Goal: Task Accomplishment & Management: Use online tool/utility

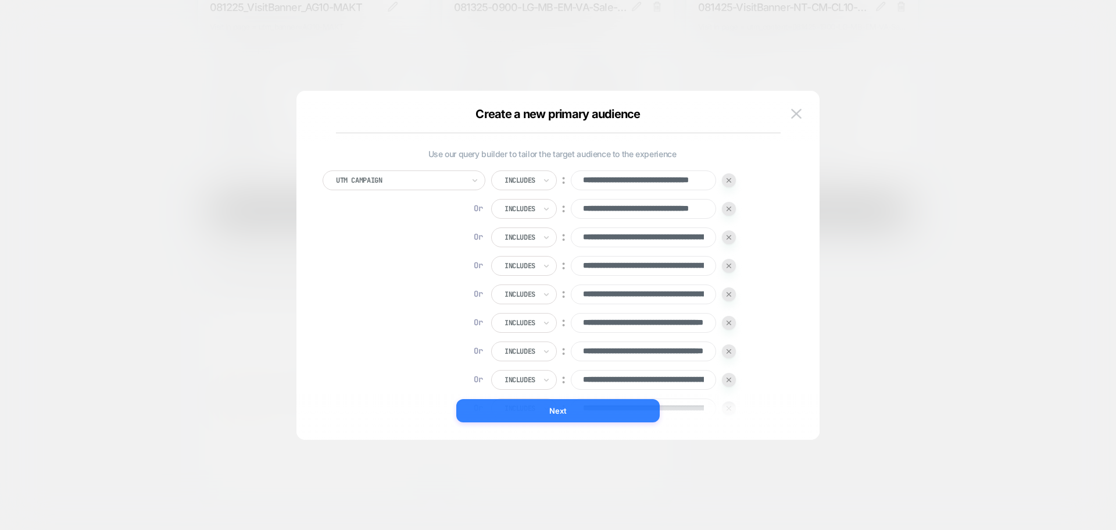
click at [602, 415] on button "Next" at bounding box center [557, 410] width 203 height 23
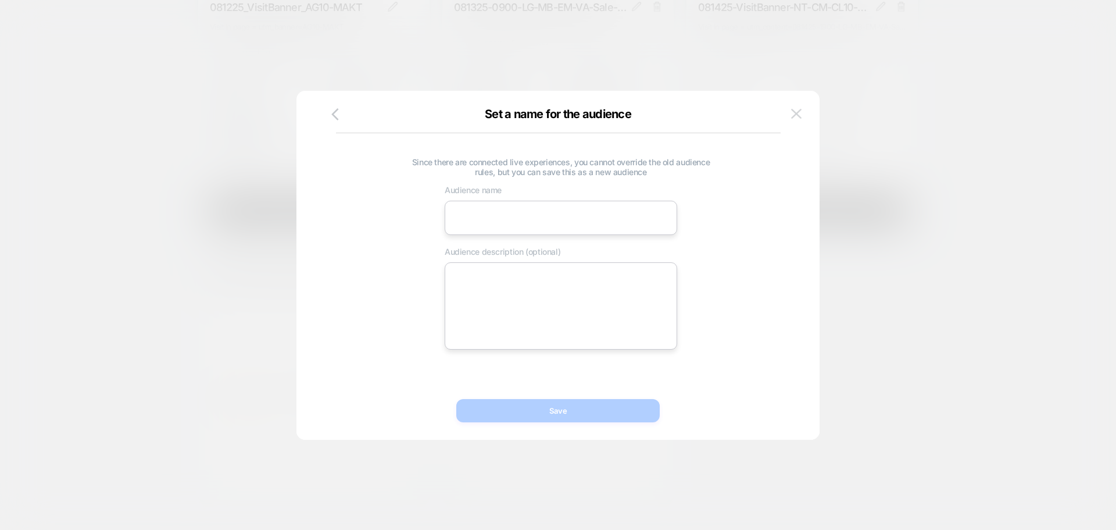
click at [798, 109] on img at bounding box center [796, 114] width 10 height 10
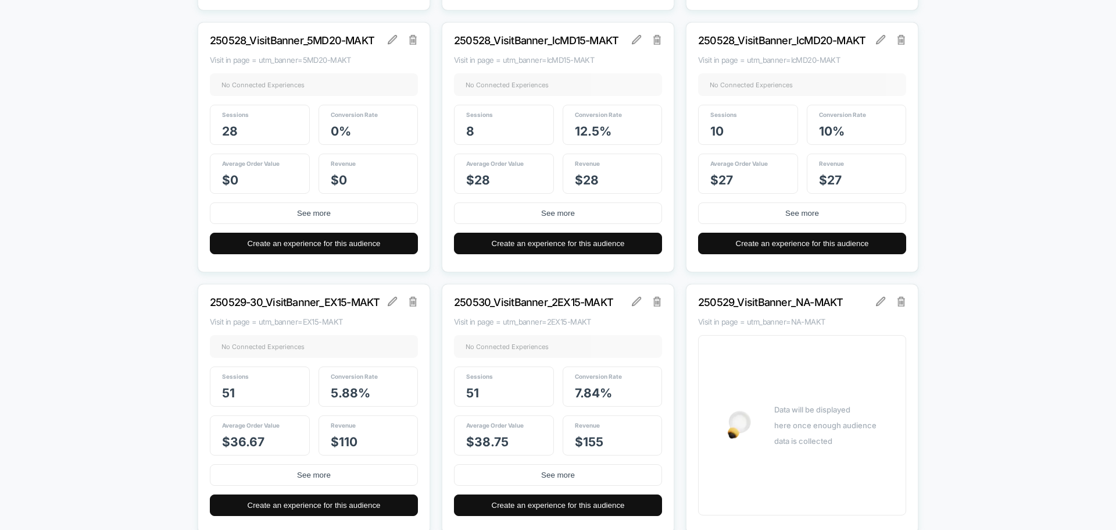
scroll to position [7156, 0]
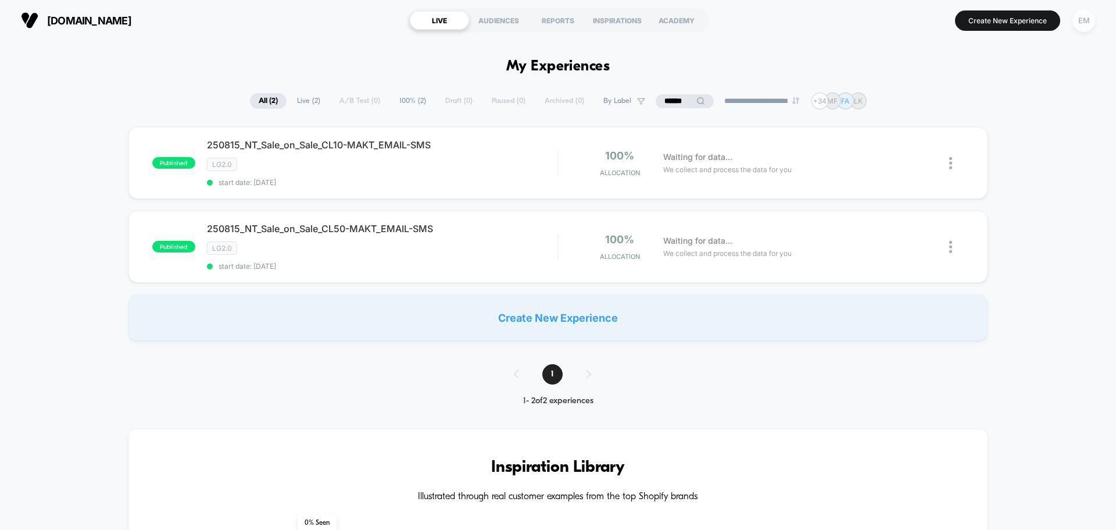
click at [1081, 26] on div "EM" at bounding box center [1084, 20] width 23 height 23
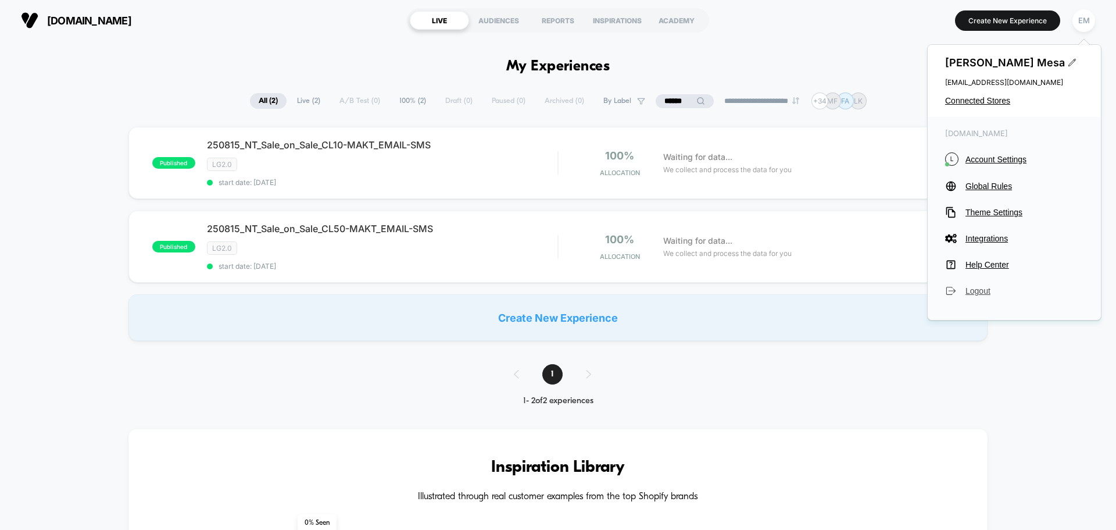
click at [973, 292] on span "Logout" at bounding box center [1025, 290] width 118 height 9
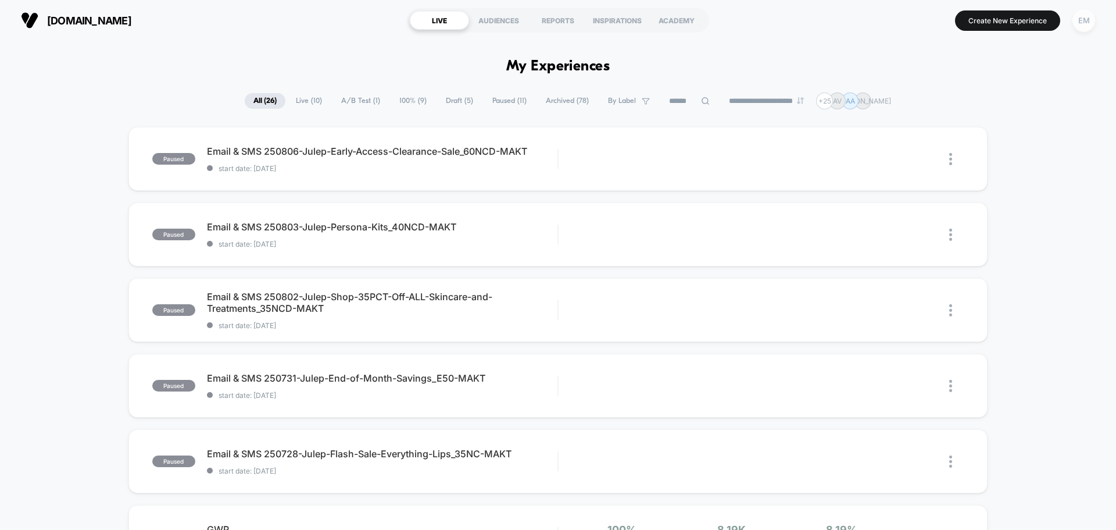
click at [1078, 17] on div "EM" at bounding box center [1084, 20] width 23 height 23
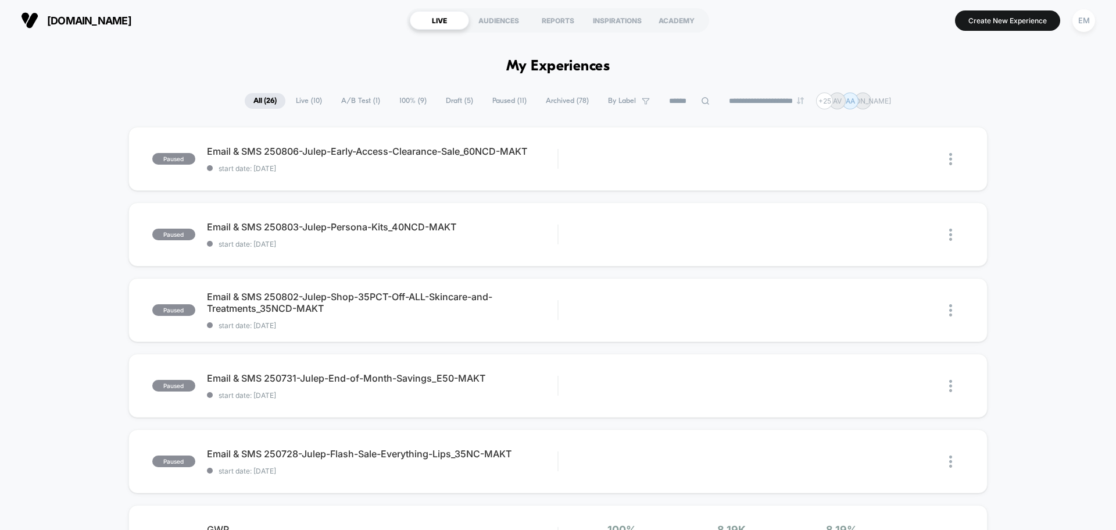
click at [313, 102] on span "Live ( 10 )" at bounding box center [309, 101] width 44 height 16
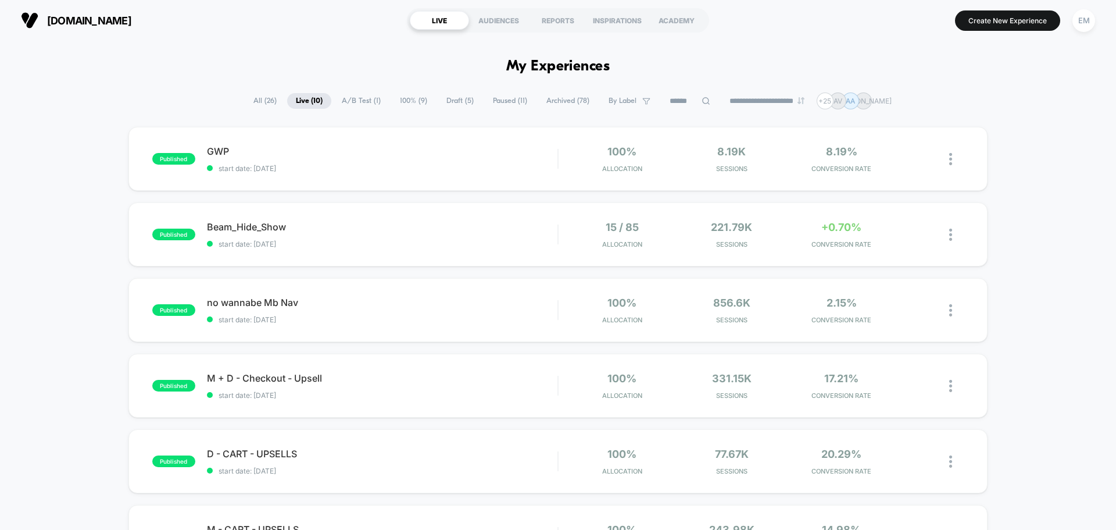
click at [347, 98] on span "A/B Test ( 1 )" at bounding box center [361, 101] width 56 height 16
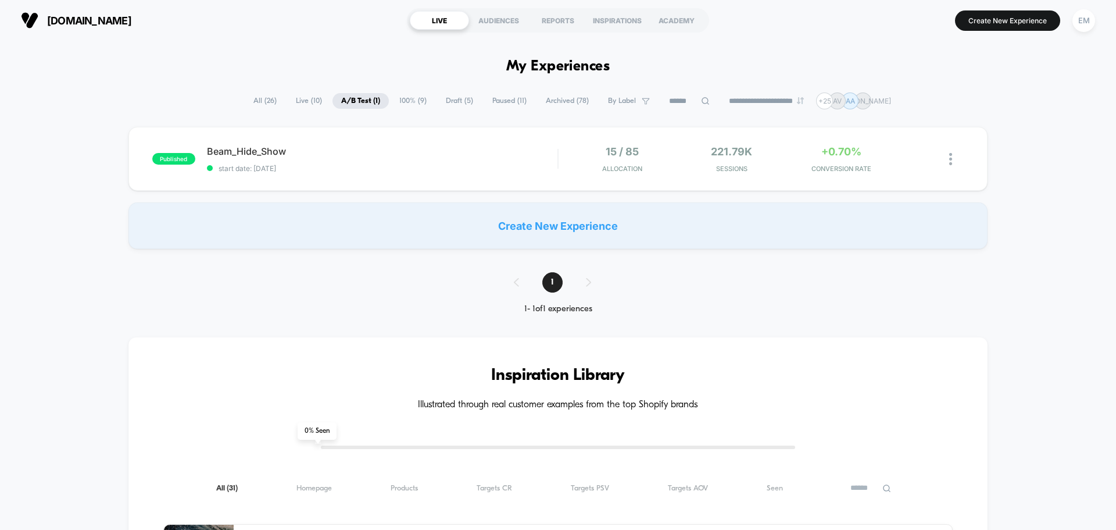
click at [673, 103] on input at bounding box center [689, 101] width 58 height 14
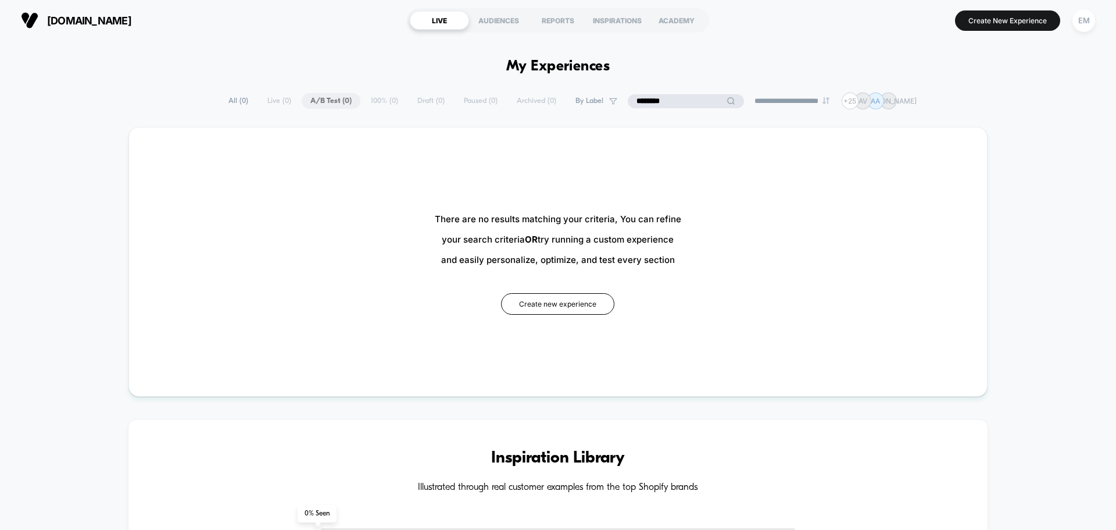
type input "********"
click at [234, 103] on span "All ( 0 )" at bounding box center [238, 101] width 37 height 16
click at [455, 103] on div "**********" at bounding box center [558, 100] width 619 height 17
click at [666, 103] on input "********" at bounding box center [686, 101] width 58 height 14
click at [666, 103] on input "********" at bounding box center [686, 101] width 116 height 14
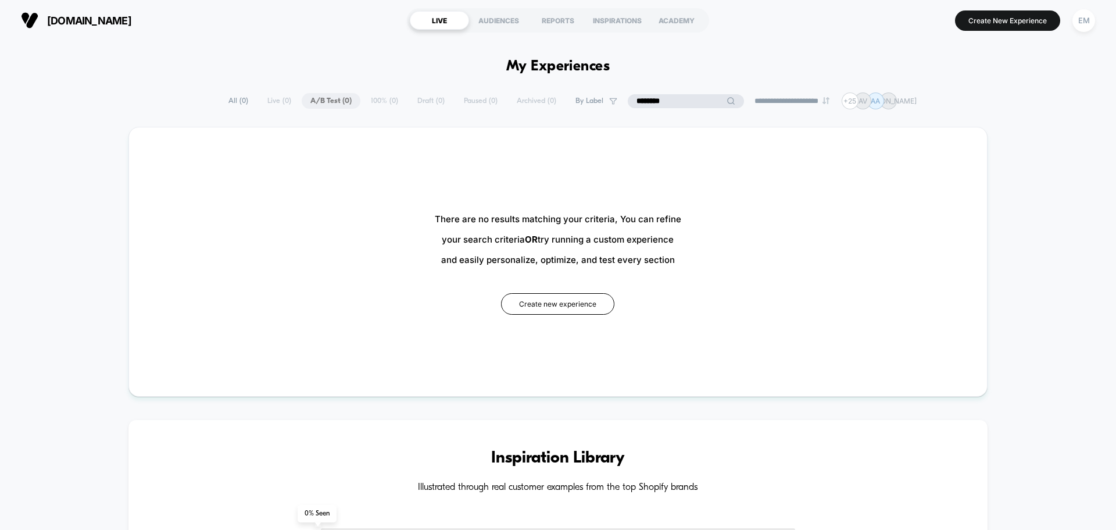
click at [666, 103] on input "********" at bounding box center [686, 101] width 116 height 14
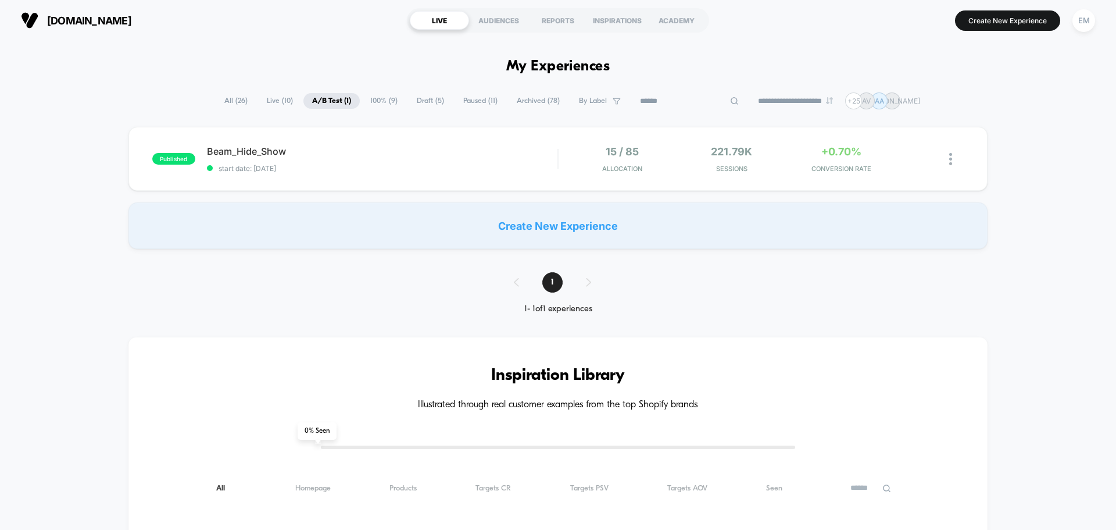
click at [427, 98] on span "Draft ( 5 )" at bounding box center [430, 101] width 45 height 16
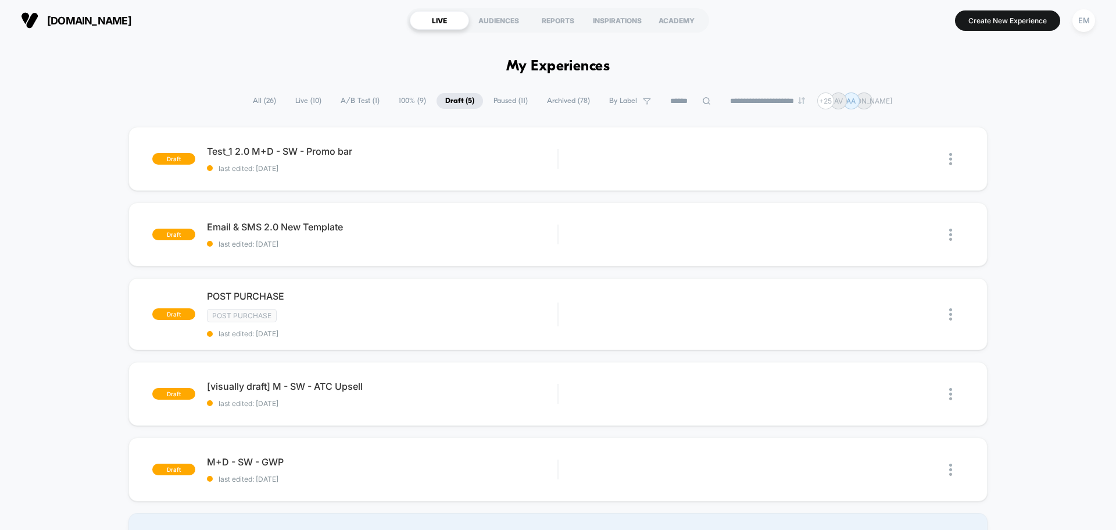
click at [681, 103] on input at bounding box center [691, 101] width 58 height 14
click at [264, 98] on span "Live ( 10 )" at bounding box center [280, 101] width 44 height 16
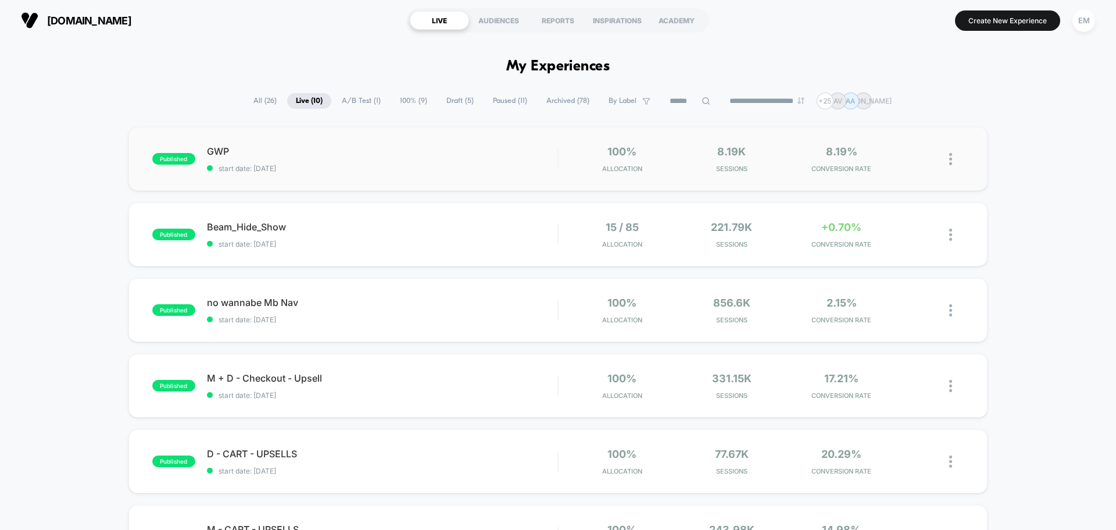
click at [255, 98] on span "All ( 26 )" at bounding box center [265, 101] width 41 height 16
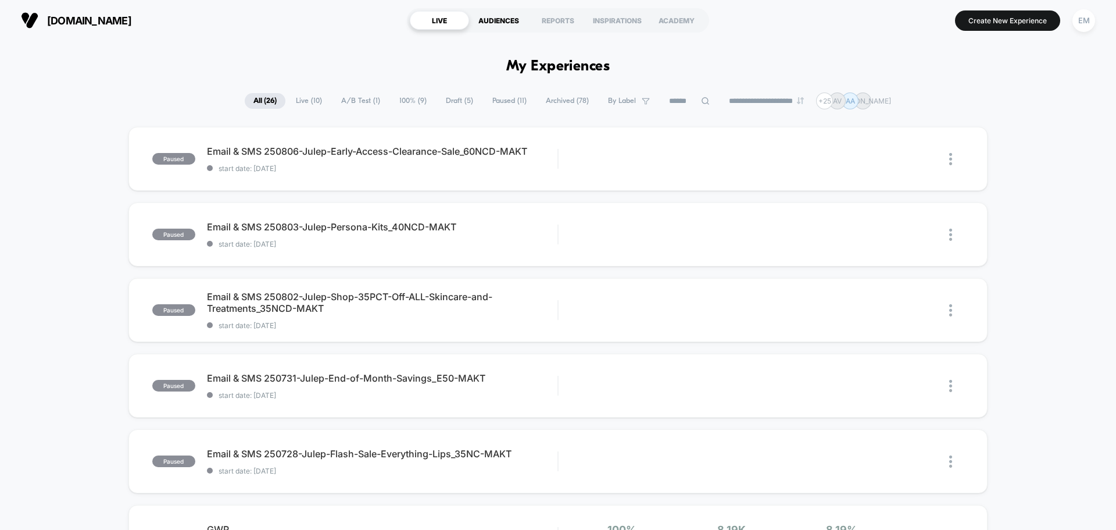
click at [501, 19] on div "AUDIENCES" at bounding box center [498, 20] width 59 height 19
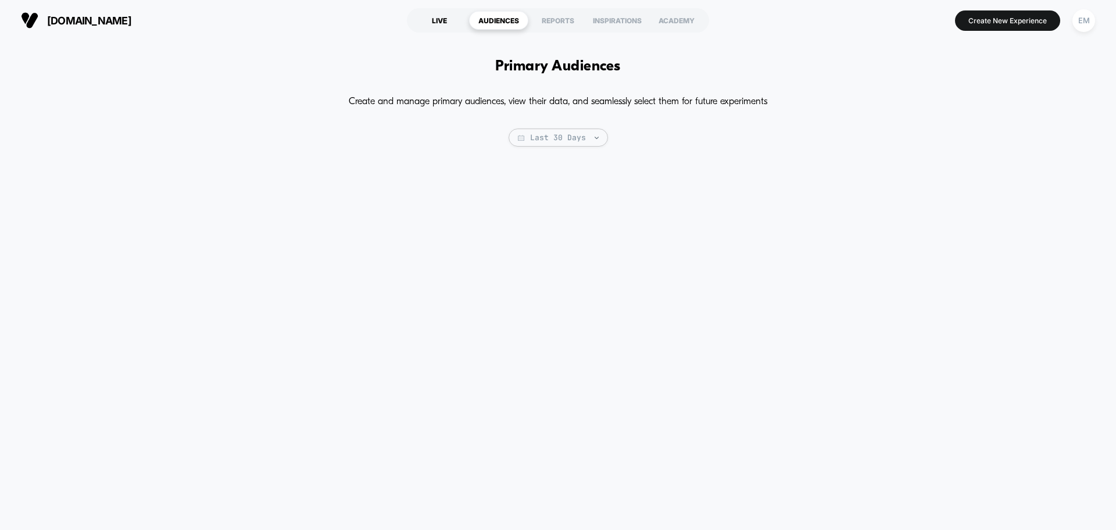
click at [444, 20] on div "LIVE" at bounding box center [439, 20] width 59 height 19
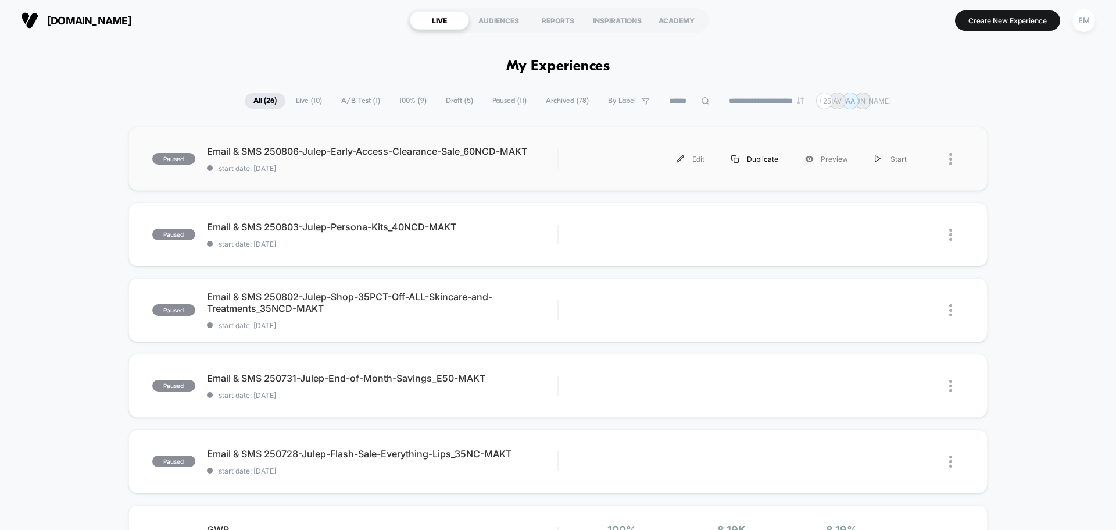
click at [768, 157] on div "Duplicate" at bounding box center [755, 159] width 74 height 26
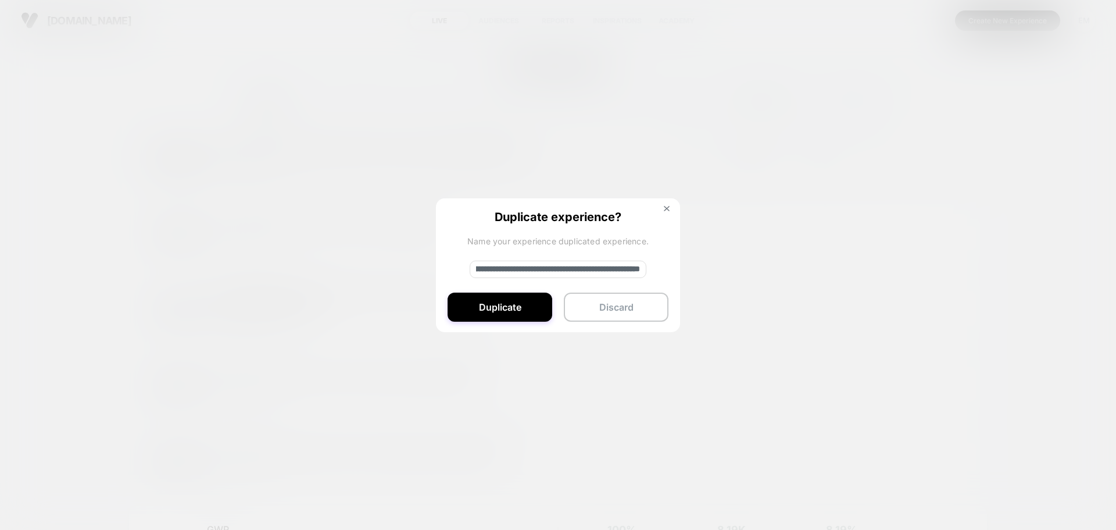
scroll to position [0, 183]
drag, startPoint x: 537, startPoint y: 268, endPoint x: 654, endPoint y: 267, distance: 117.4
click at [654, 267] on div "**********" at bounding box center [558, 265] width 244 height 135
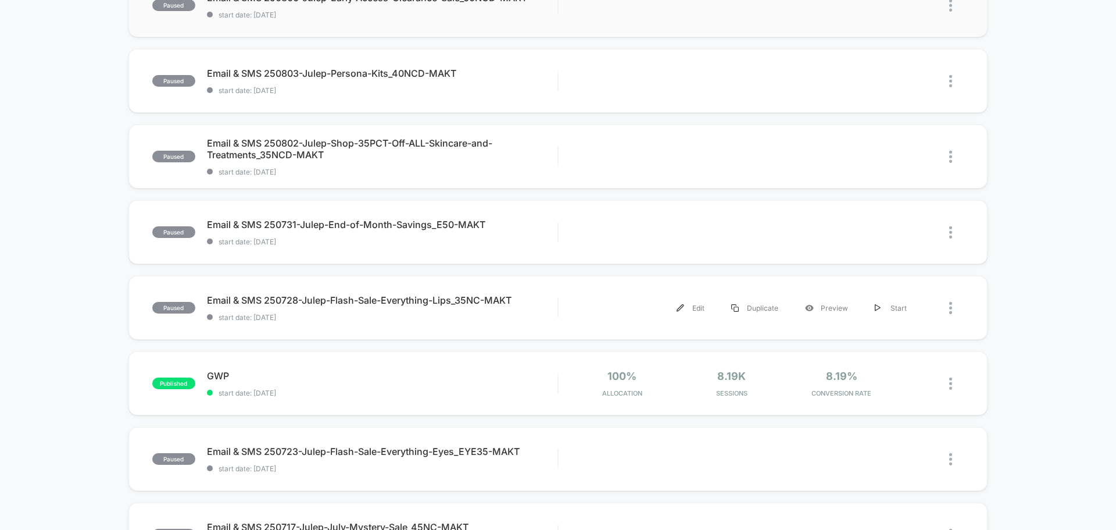
scroll to position [0, 0]
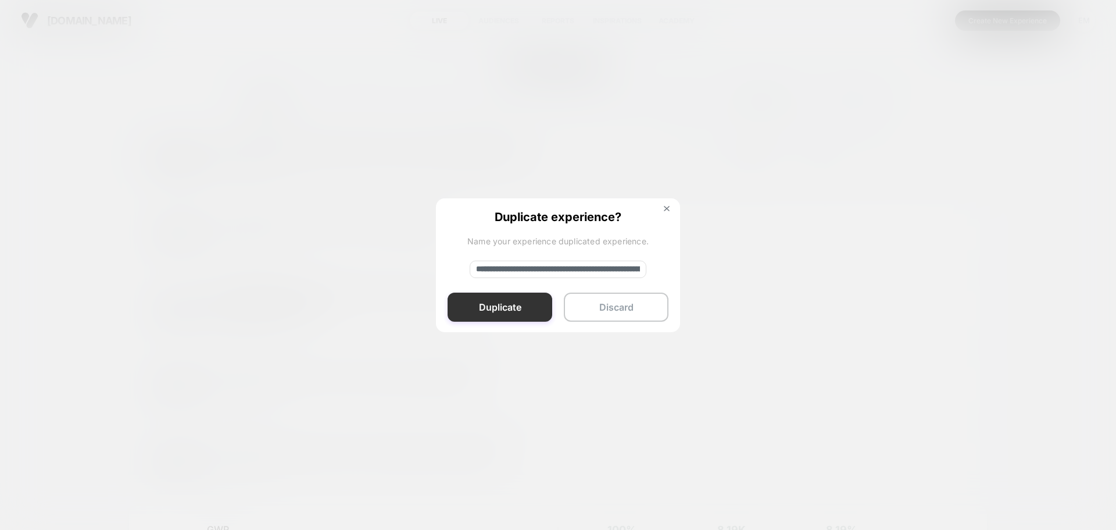
paste input
type input "**********"
click at [509, 306] on button "Duplicate" at bounding box center [500, 306] width 105 height 29
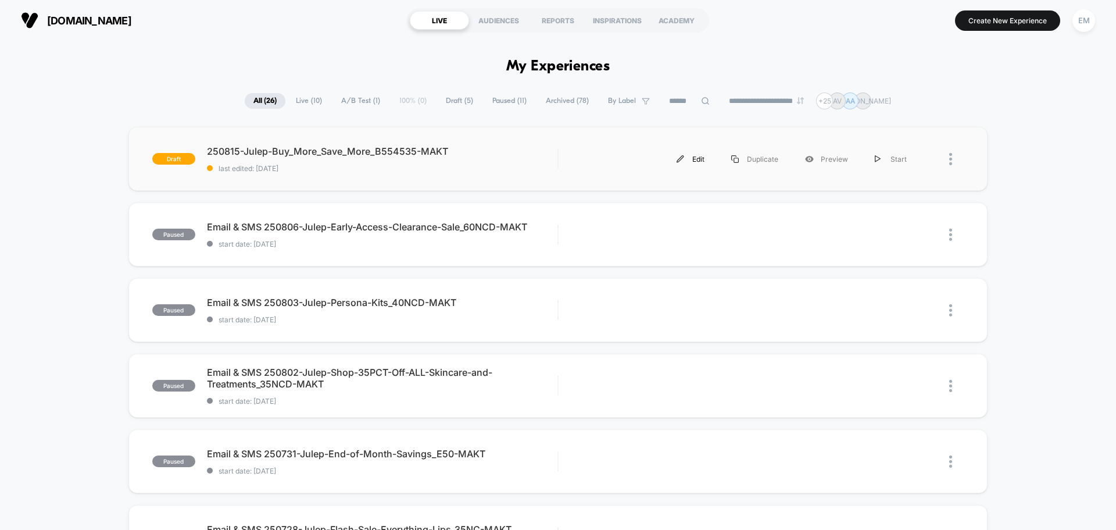
click at [694, 160] on div "Edit" at bounding box center [690, 159] width 55 height 26
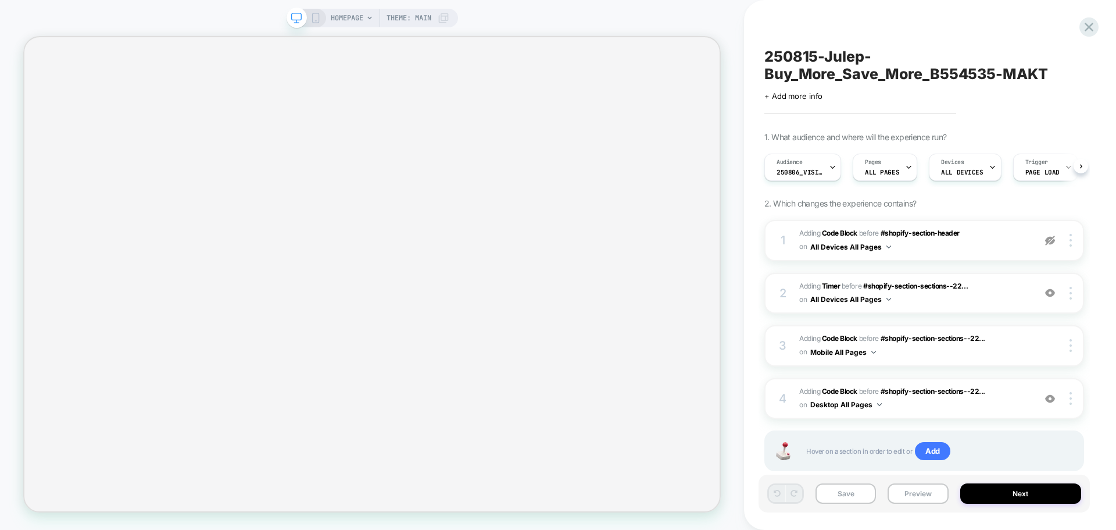
scroll to position [0, 1]
click at [797, 172] on span "250806_VisitBanner_60NCD-MAKT" at bounding box center [799, 172] width 47 height 8
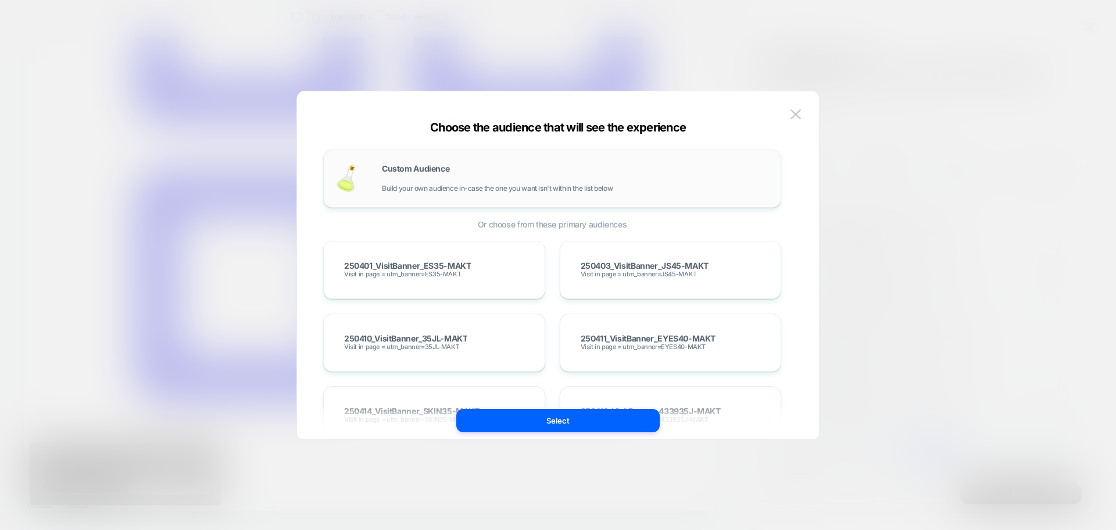
scroll to position [0, 0]
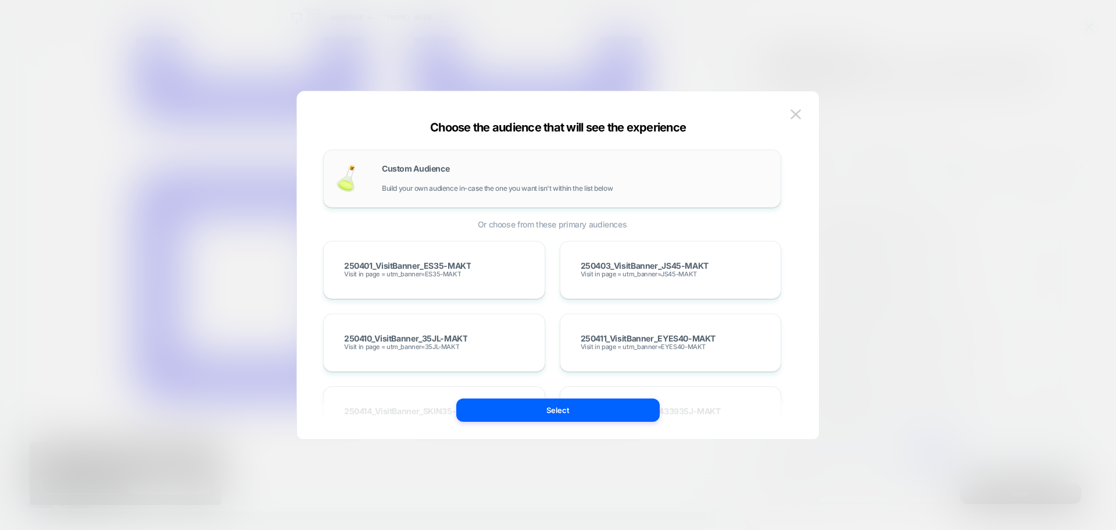
click at [532, 177] on div "Custom Audience Build your own audience in-case the one you want isn't within t…" at bounding box center [575, 179] width 387 height 28
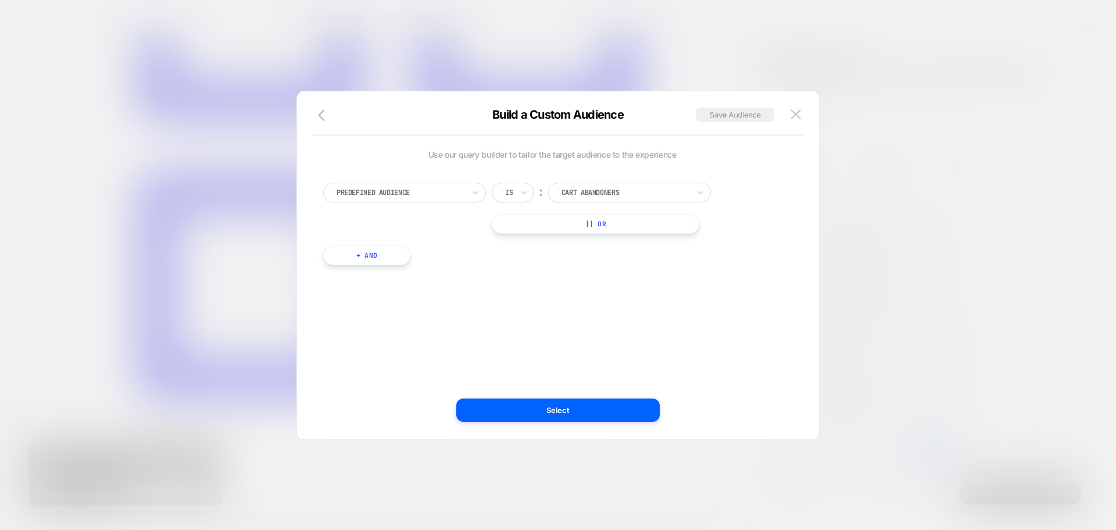
click at [428, 186] on div "Predefined Audience" at bounding box center [400, 192] width 130 height 13
type input "*"
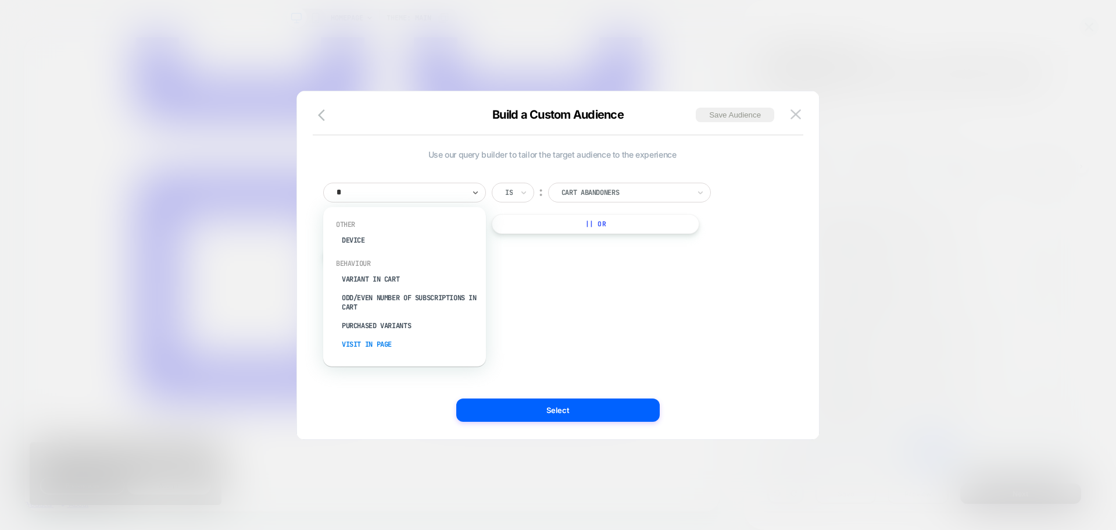
click at [362, 344] on div "Visit In Page" at bounding box center [410, 344] width 151 height 19
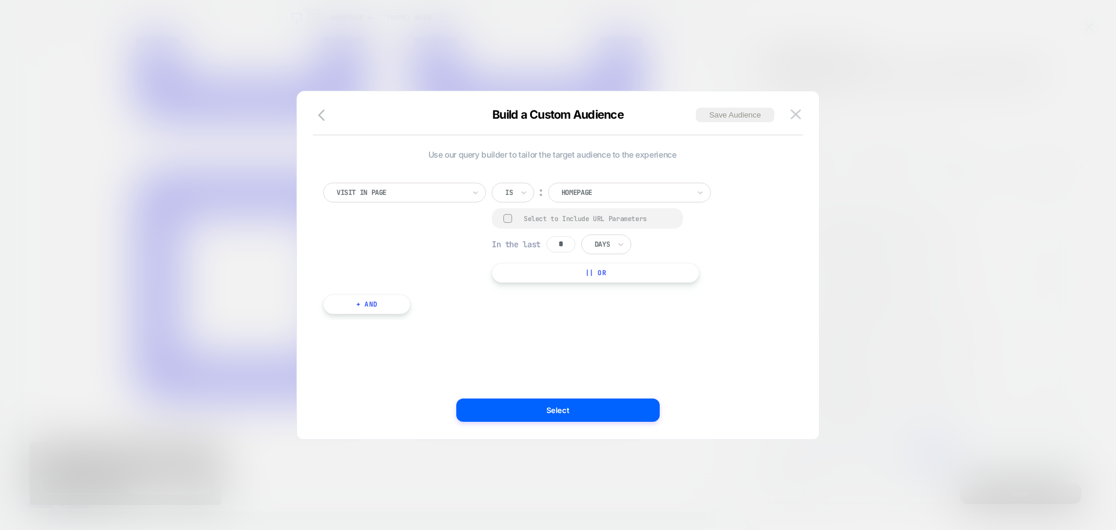
click at [519, 190] on div "Is" at bounding box center [513, 193] width 42 height 20
click at [518, 263] on div "Contains" at bounding box center [541, 261] width 76 height 19
click at [505, 222] on div at bounding box center [507, 218] width 9 height 9
click at [575, 246] on input "*" at bounding box center [560, 245] width 29 height 16
type input "*"
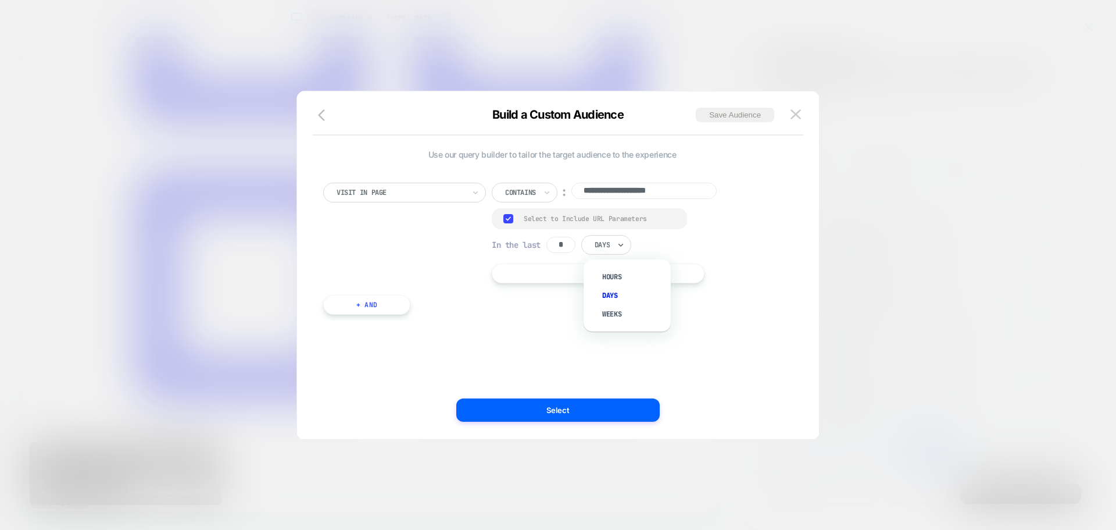
click at [617, 241] on div "Days" at bounding box center [606, 245] width 50 height 20
click at [610, 274] on div "Hours" at bounding box center [633, 276] width 76 height 19
click at [621, 196] on input "**********" at bounding box center [643, 191] width 145 height 16
paste input "**"
type input "**********"
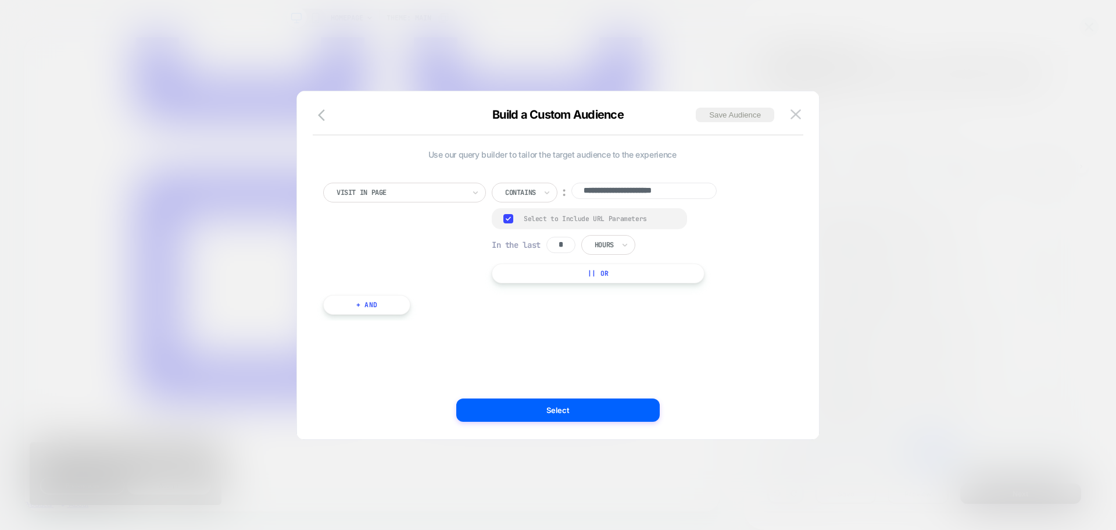
click at [600, 344] on div "**********" at bounding box center [552, 265] width 487 height 301
click at [738, 116] on button "Save Audience" at bounding box center [735, 115] width 78 height 15
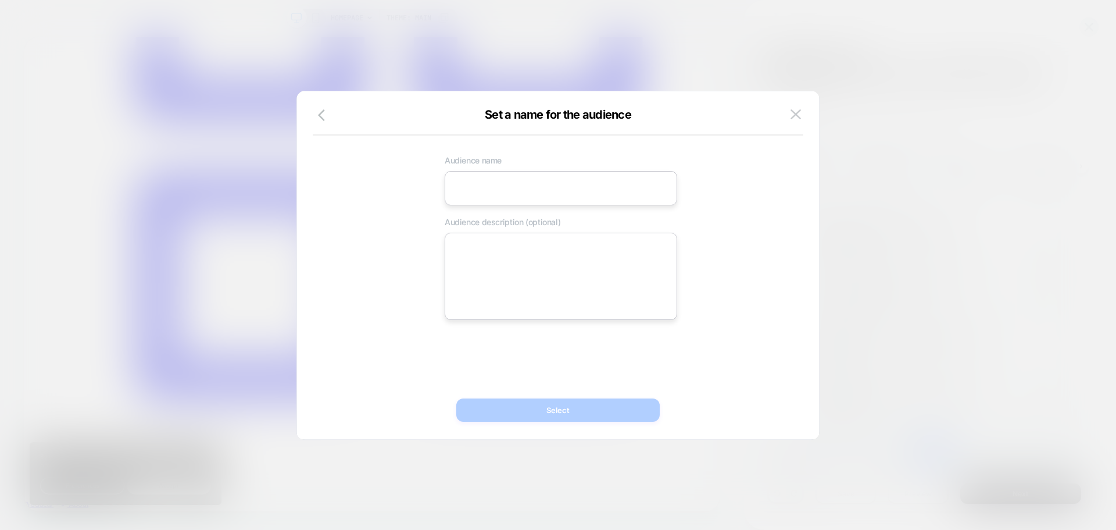
drag, startPoint x: 526, startPoint y: 181, endPoint x: 442, endPoint y: 181, distance: 84.3
click at [526, 181] on input at bounding box center [561, 188] width 233 height 34
paste input "**********"
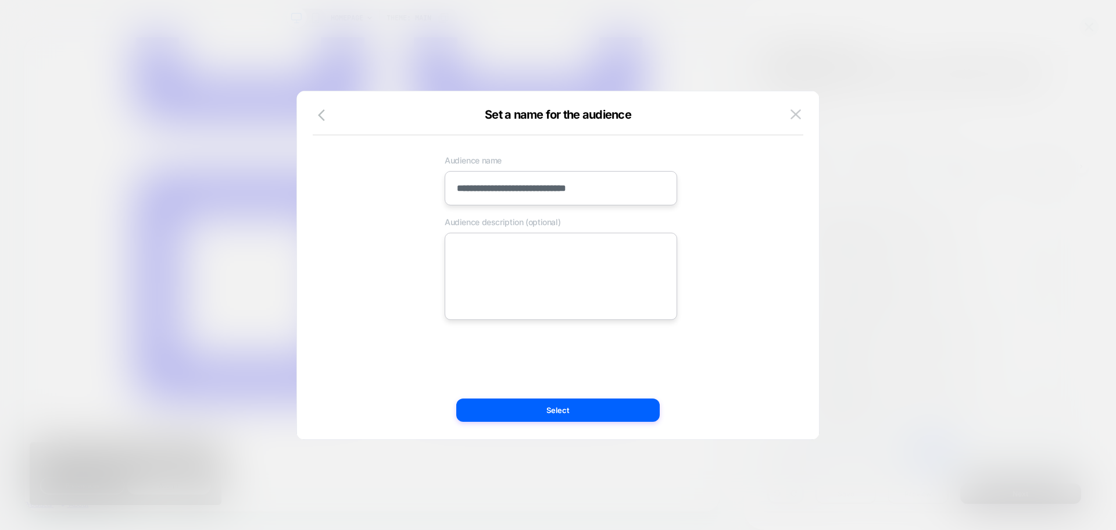
type input "**********"
drag, startPoint x: 479, startPoint y: 249, endPoint x: 496, endPoint y: 246, distance: 17.7
click at [479, 249] on textarea at bounding box center [561, 276] width 233 height 87
paste textarea "**********"
type textarea "*"
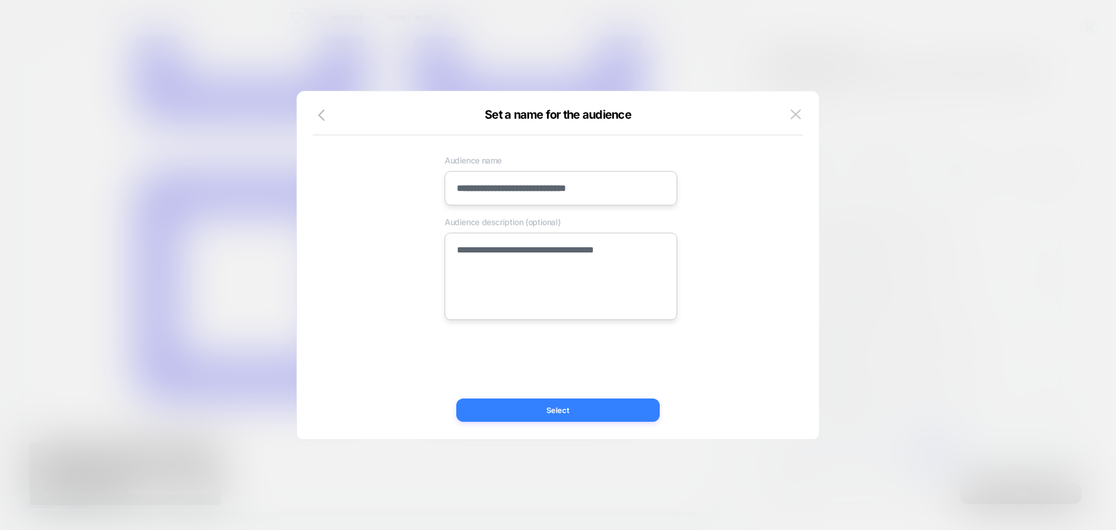
type textarea "**********"
click at [516, 413] on button "Select" at bounding box center [557, 409] width 203 height 23
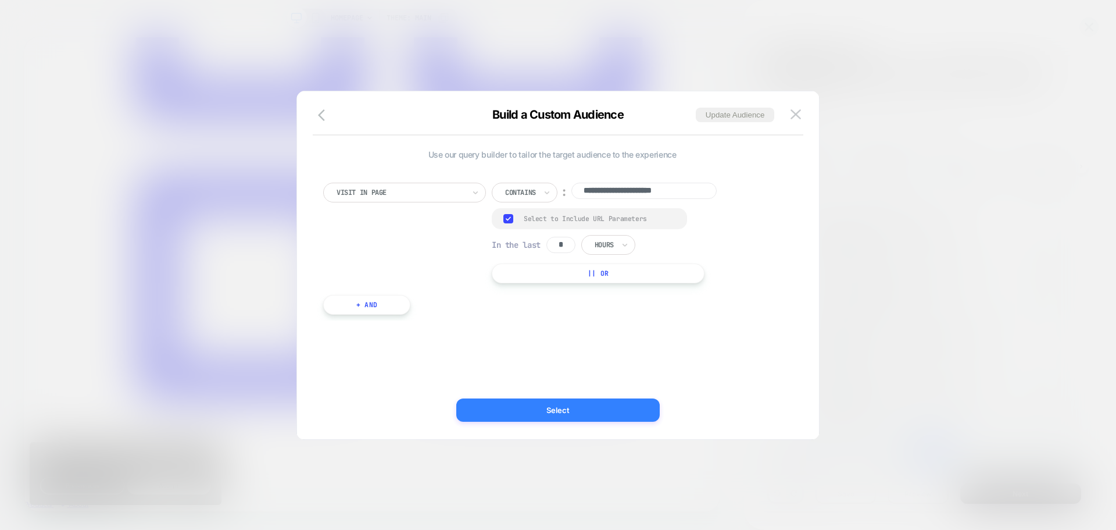
click at [542, 409] on button "Select" at bounding box center [557, 409] width 203 height 23
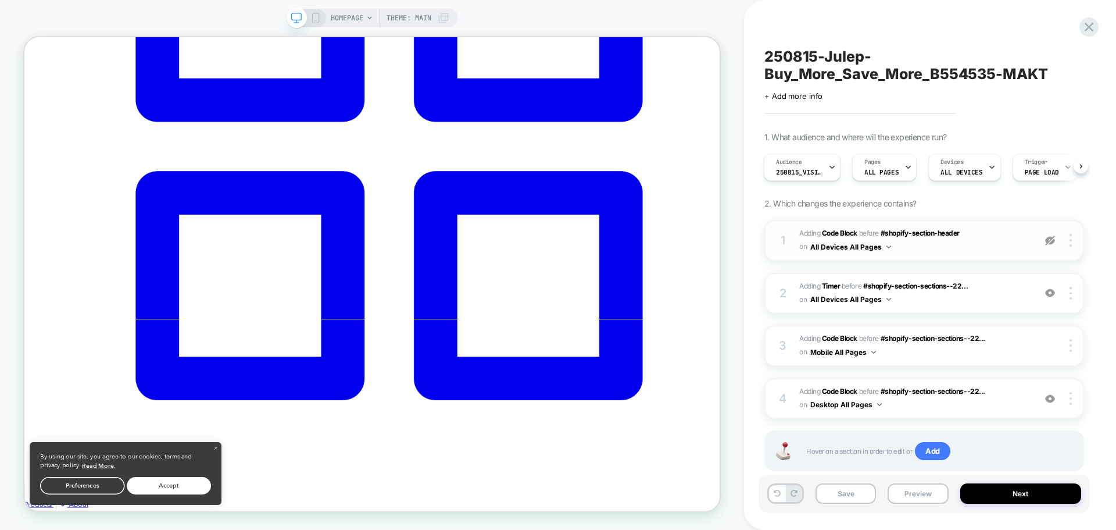
click at [936, 253] on span "Adding Code Block BEFORE #shopify-section-header #shopify-section-header on All…" at bounding box center [914, 240] width 230 height 27
click at [964, 247] on span "Adding Code Block BEFORE #shopify-section-header #shopify-section-header on All…" at bounding box center [914, 240] width 230 height 27
click at [969, 302] on span "#_loomi_addon_1731318085014_dup1750276841_dup1750706985_dup1751036975_dup175251…" at bounding box center [914, 293] width 230 height 27
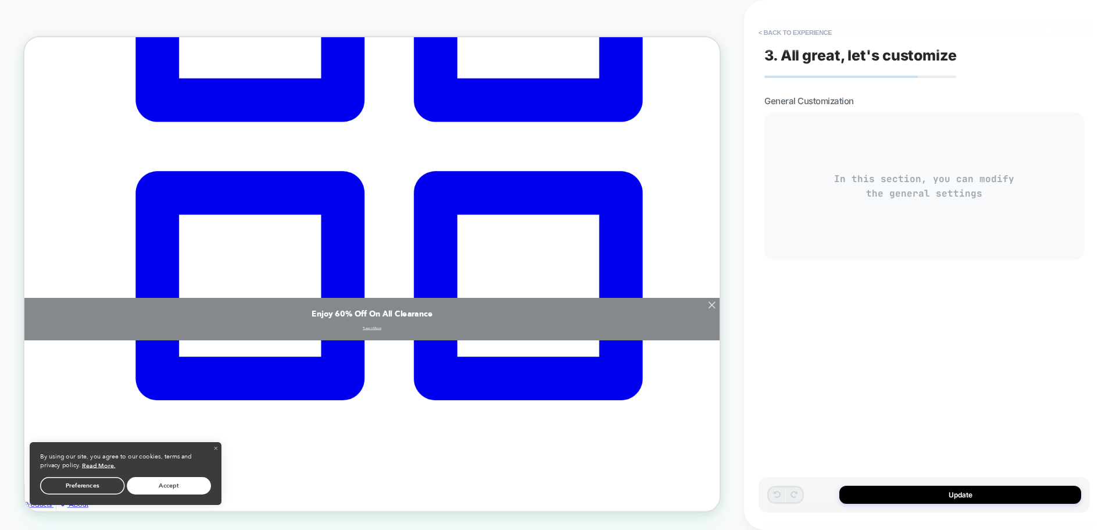
type textarea "*"
click at [787, 35] on button "< Back to experience" at bounding box center [795, 32] width 85 height 19
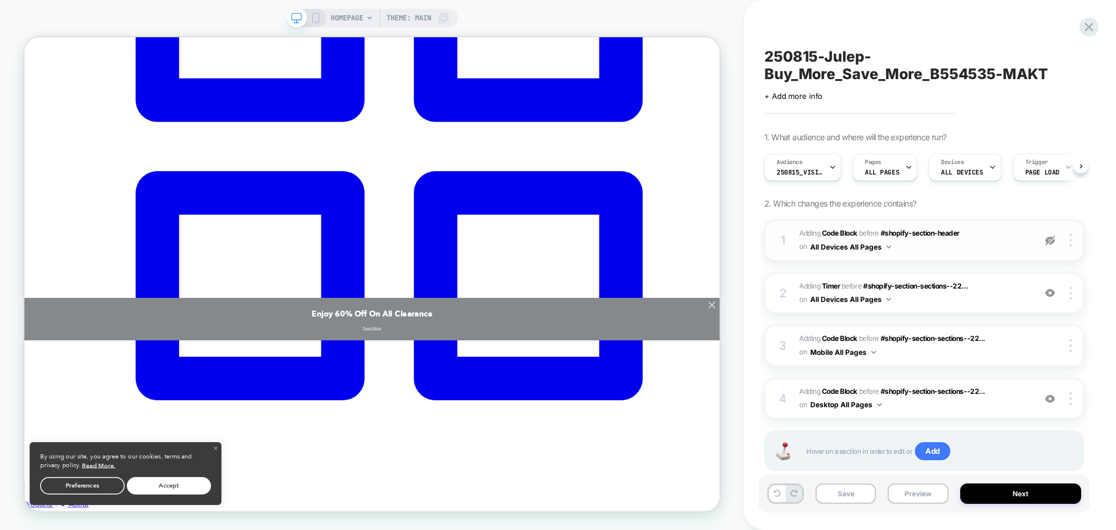
scroll to position [0, 1]
click at [900, 358] on span "Adding Code Block BEFORE #shopify-section-sections--22... #shopify-section-sect…" at bounding box center [914, 345] width 230 height 27
click at [888, 356] on span "Adding Code Block BEFORE #shopify-section-sections--22... #shopify-section-sect…" at bounding box center [914, 345] width 230 height 27
click at [946, 359] on div "3 Adding Code Block BEFORE #shopify-section-sections--22... #shopify-section-se…" at bounding box center [924, 345] width 320 height 41
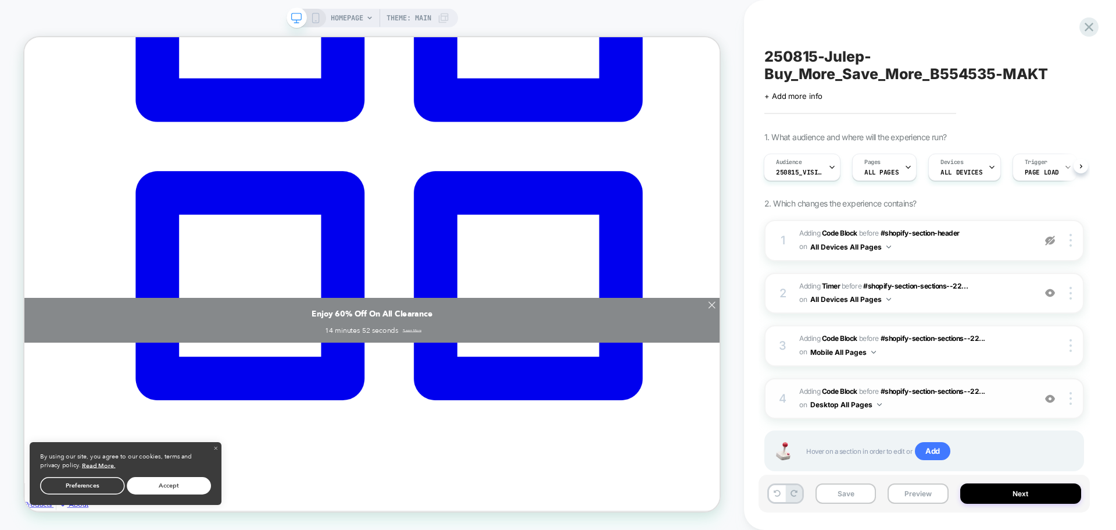
click at [916, 403] on span "Adding Code Block BEFORE #shopify-section-sections--22... #shopify-section-sect…" at bounding box center [914, 398] width 230 height 27
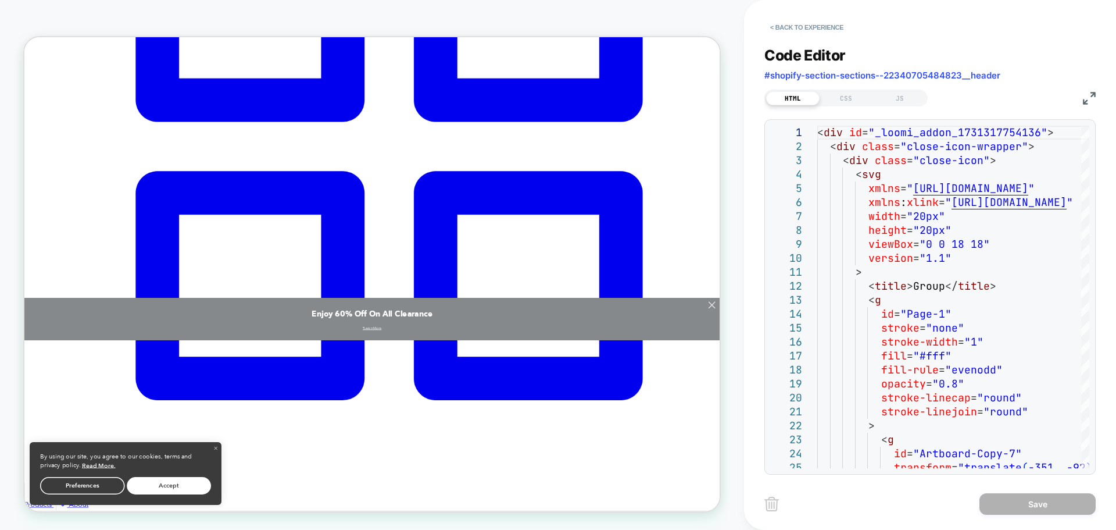
click at [1087, 96] on img at bounding box center [1089, 98] width 13 height 13
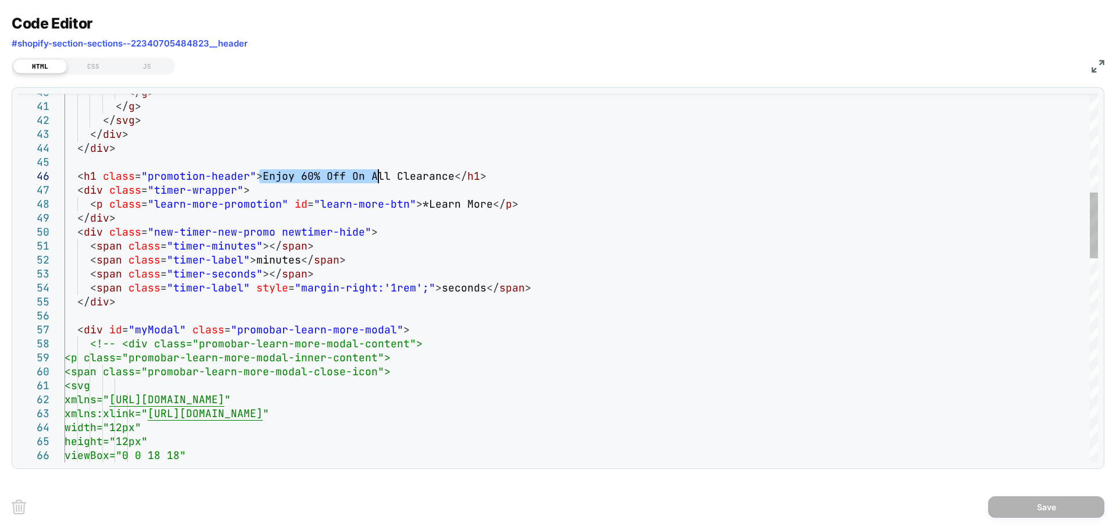
scroll to position [0, 0]
drag, startPoint x: 259, startPoint y: 173, endPoint x: 449, endPoint y: 179, distance: 189.6
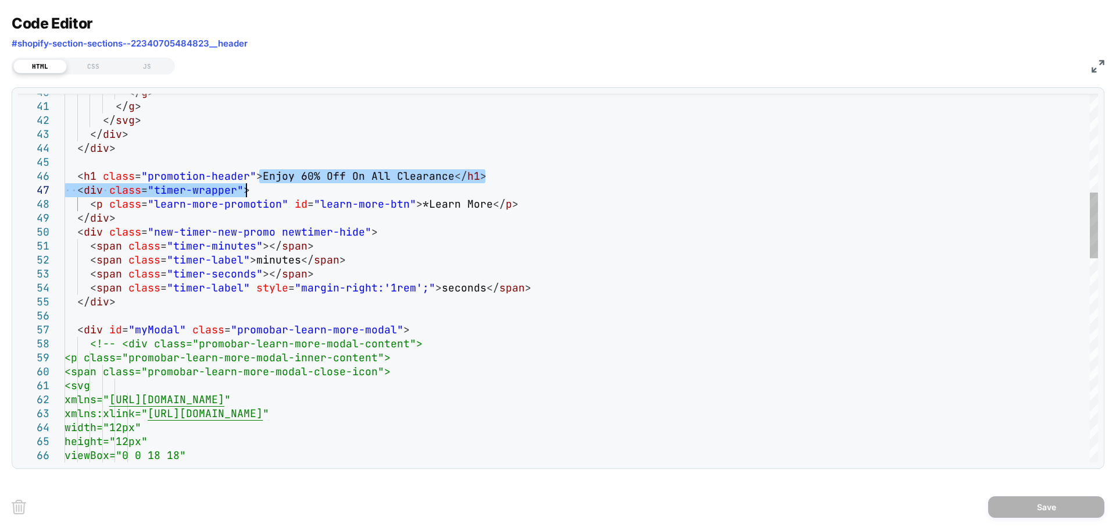
drag, startPoint x: 258, startPoint y: 175, endPoint x: 422, endPoint y: 188, distance: 165.0
drag, startPoint x: 260, startPoint y: 177, endPoint x: 449, endPoint y: 180, distance: 189.5
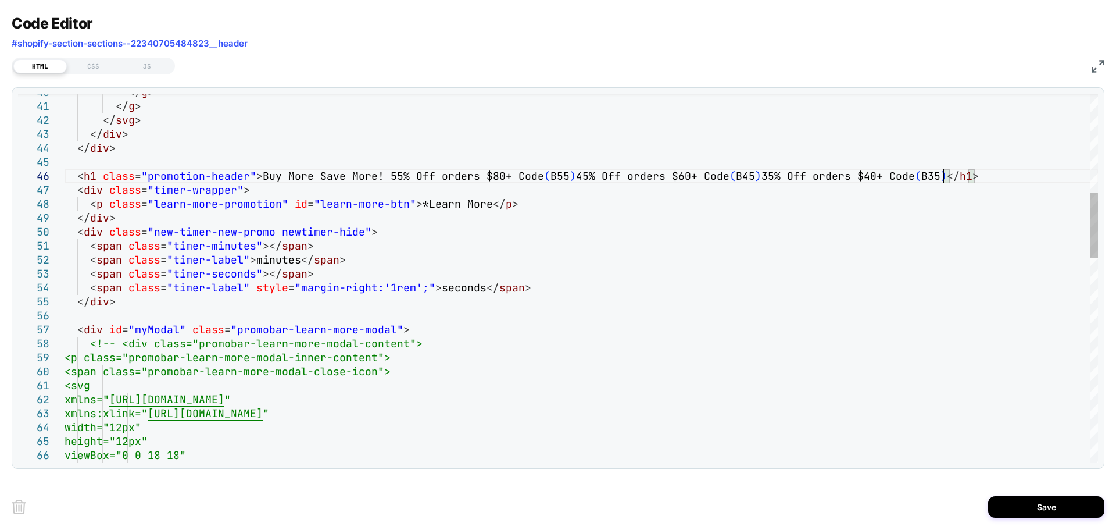
type textarea "**********"
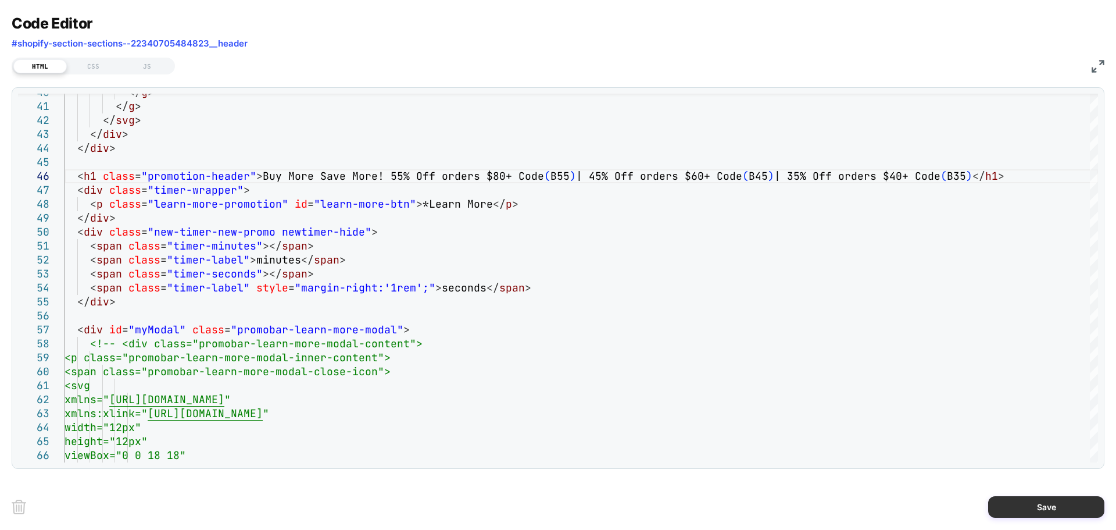
click at [1021, 503] on button "Save" at bounding box center [1046, 507] width 116 height 22
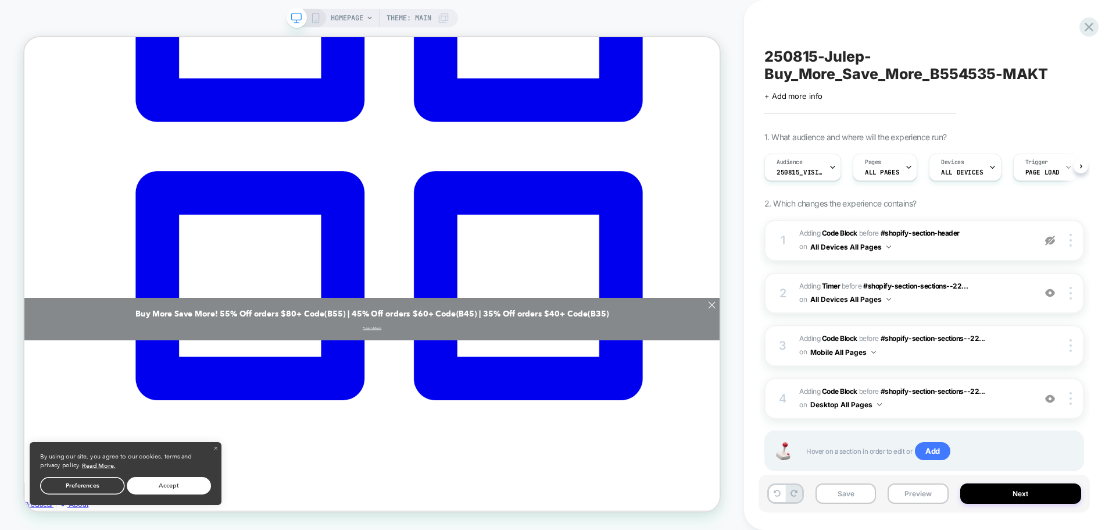
scroll to position [0, 1]
click at [1010, 405] on span "Adding Code Block BEFORE #shopify-section-sections--22... #shopify-section-sect…" at bounding box center [914, 398] width 230 height 27
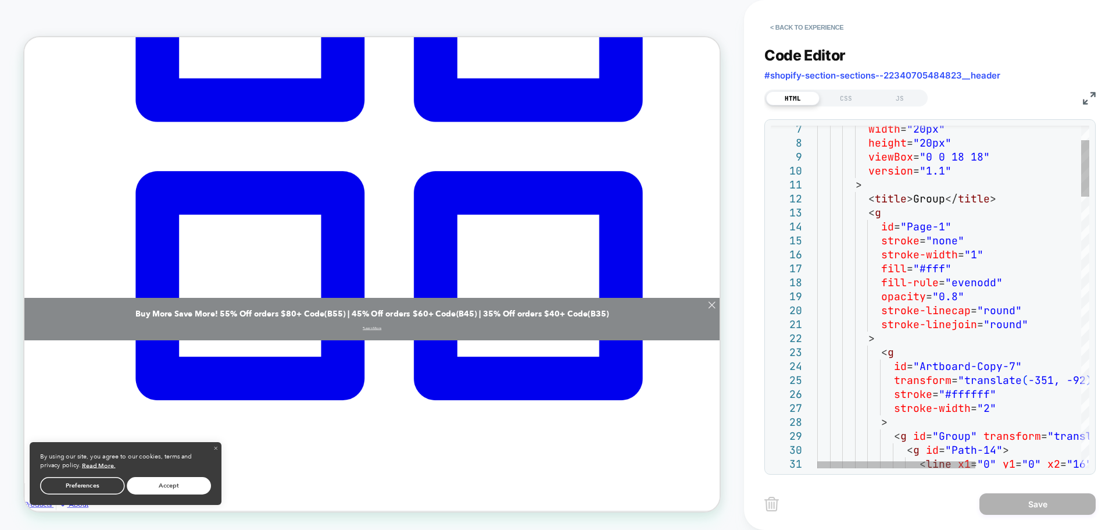
click at [1082, 104] on div "HTML CSS JS" at bounding box center [929, 97] width 331 height 20
click at [1089, 101] on img at bounding box center [1089, 98] width 13 height 13
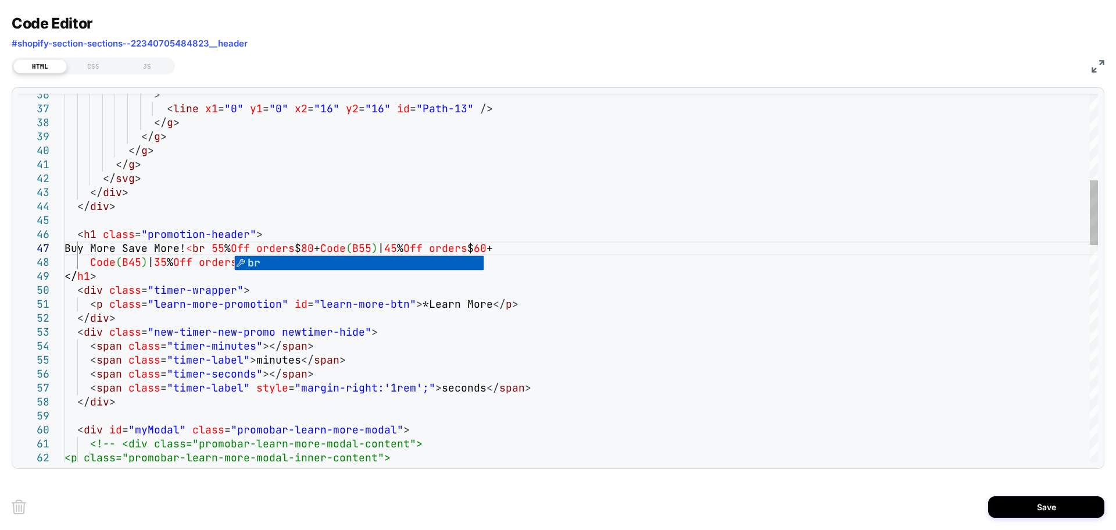
scroll to position [84, 176]
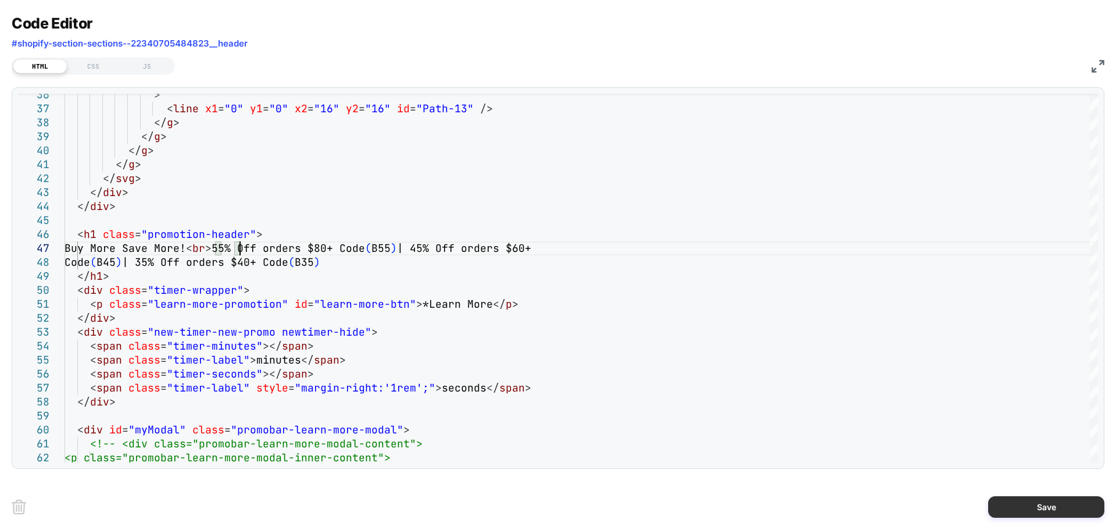
type textarea "**********"
click at [1035, 505] on button "Save" at bounding box center [1046, 507] width 116 height 22
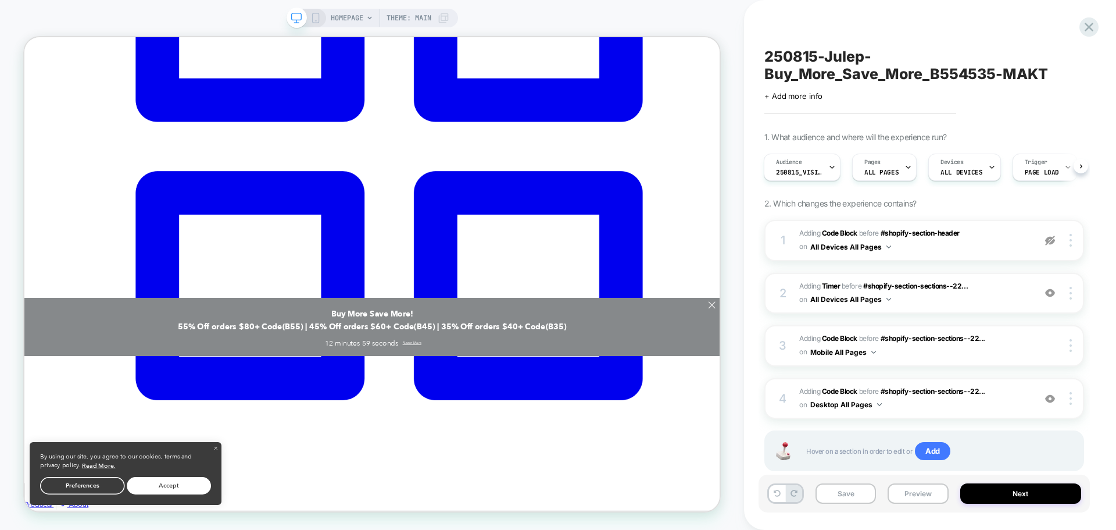
scroll to position [28, 0]
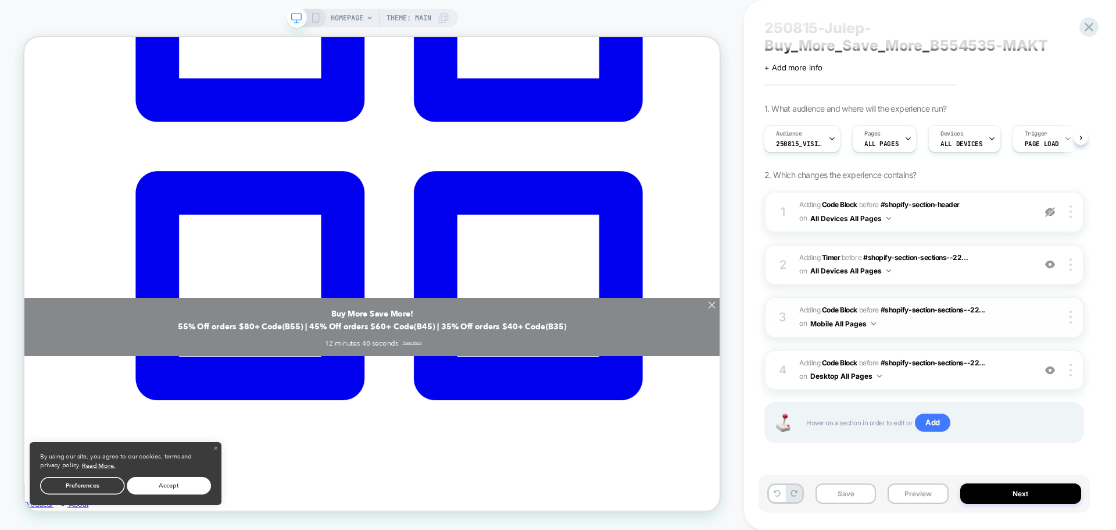
click at [920, 328] on span "Adding Code Block BEFORE #shopify-section-sections--22... #shopify-section-sect…" at bounding box center [914, 316] width 230 height 27
click at [1024, 319] on span "Adding Code Block BEFORE #shopify-section-sections--22... #shopify-section-sect…" at bounding box center [914, 316] width 230 height 27
click at [1068, 311] on div at bounding box center [1072, 316] width 22 height 13
click at [310, 19] on icon at bounding box center [315, 18] width 10 height 10
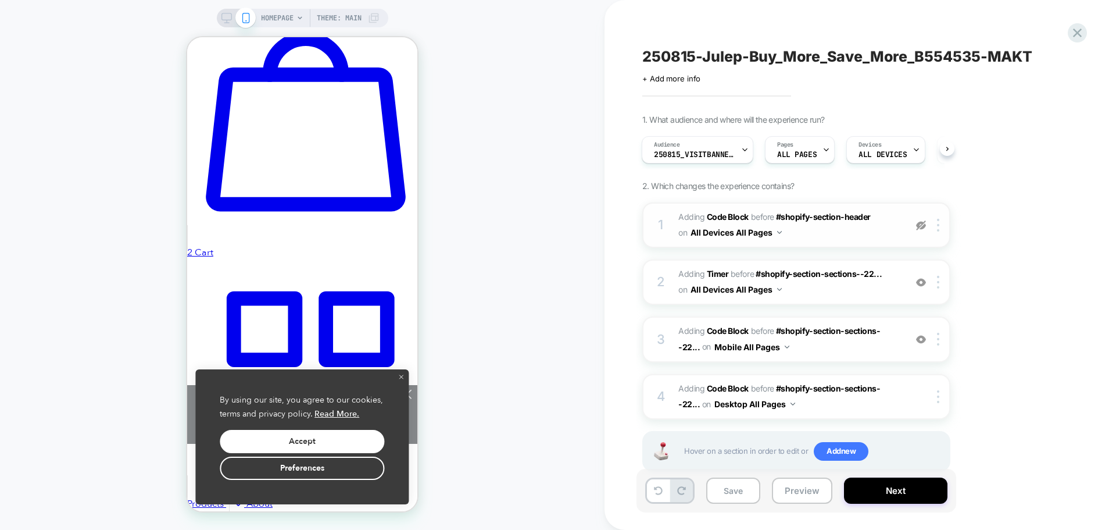
click at [803, 231] on span "Adding Code Block BEFORE #shopify-section-header #shopify-section-header on All…" at bounding box center [788, 224] width 221 height 31
click at [811, 288] on span "#_loomi_addon_1731318085014_dup1750276841_dup1750706985_dup1751036975_dup175251…" at bounding box center [788, 281] width 221 height 31
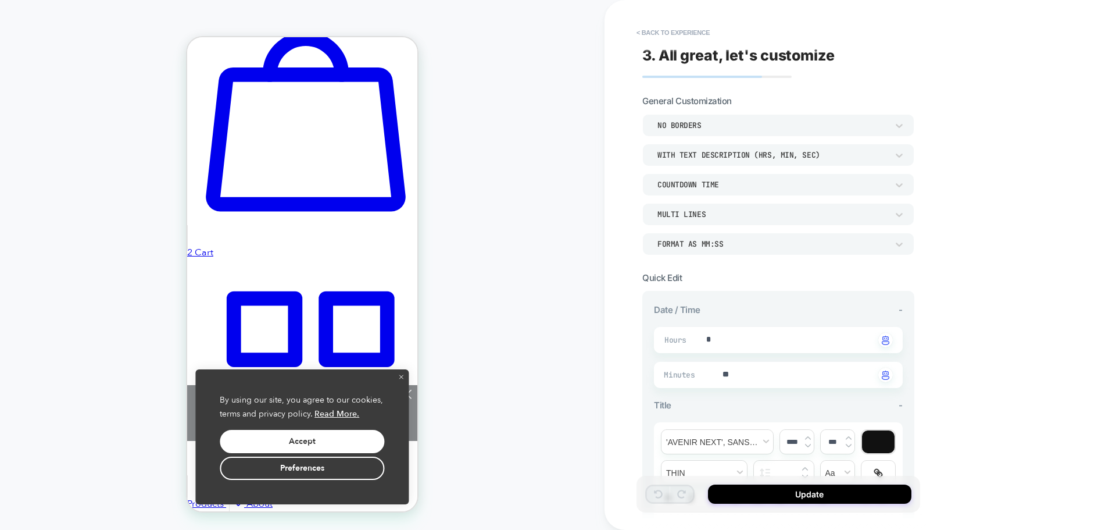
type textarea "*"
click at [653, 29] on button "< Back to experience" at bounding box center [673, 32] width 85 height 19
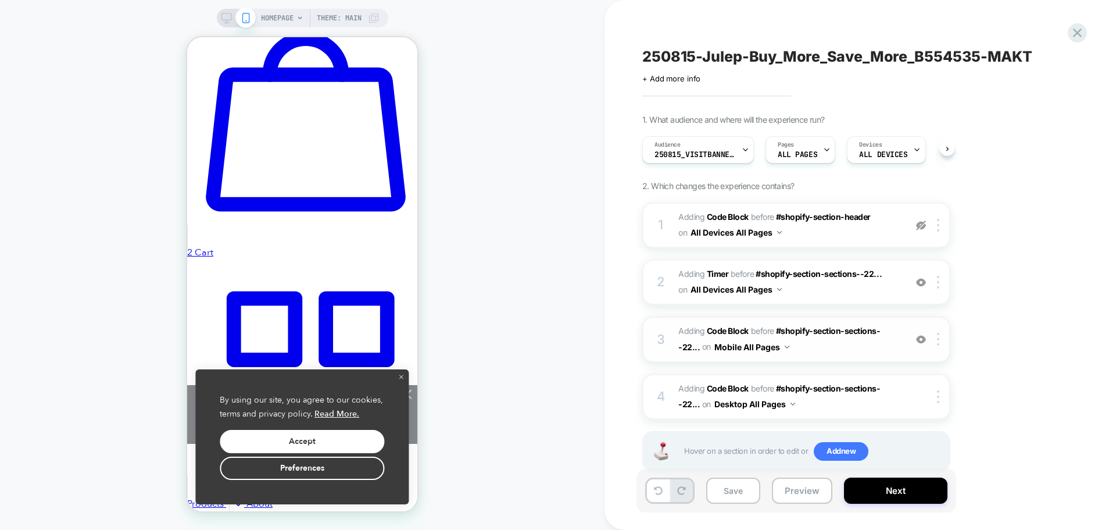
scroll to position [0, 1]
click at [799, 401] on span "Adding Code Block BEFORE #shopify-section-sections--22... #shopify-section-sect…" at bounding box center [788, 396] width 221 height 31
click at [827, 343] on span "Adding Code Block BEFORE #shopify-section-sections--22... #shopify-section-sect…" at bounding box center [788, 338] width 221 height 31
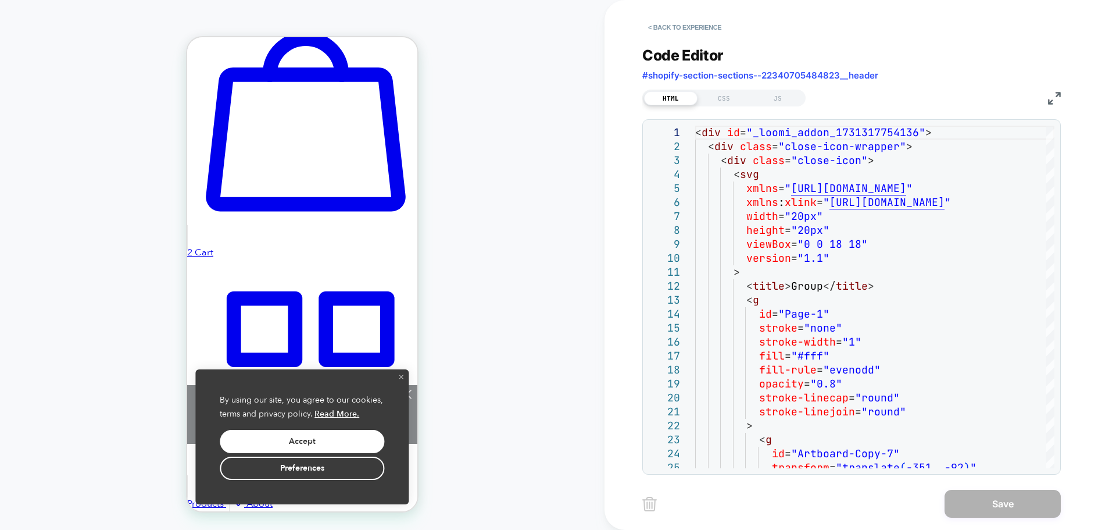
click at [1045, 95] on div "HTML CSS JS" at bounding box center [851, 97] width 419 height 20
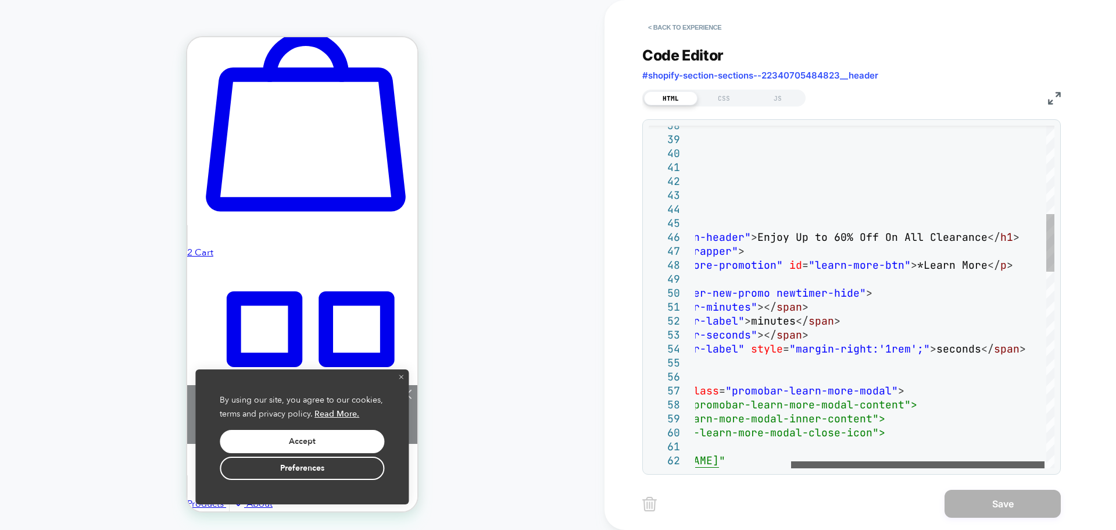
click at [832, 466] on div at bounding box center [917, 464] width 253 height 7
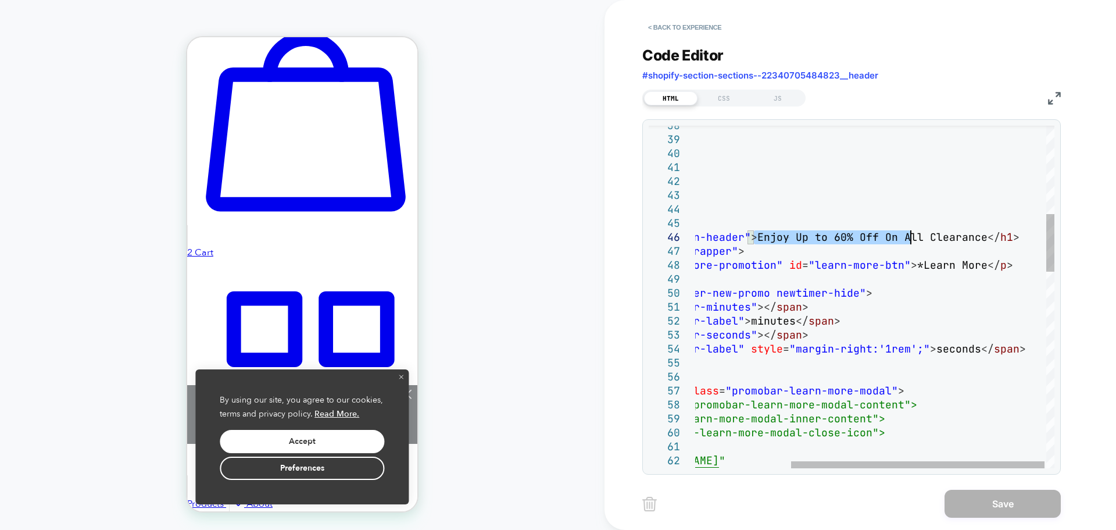
drag, startPoint x: 757, startPoint y: 238, endPoint x: 946, endPoint y: 248, distance: 189.2
drag, startPoint x: 950, startPoint y: 248, endPoint x: 969, endPoint y: 246, distance: 19.3
drag, startPoint x: 969, startPoint y: 246, endPoint x: 976, endPoint y: 241, distance: 8.4
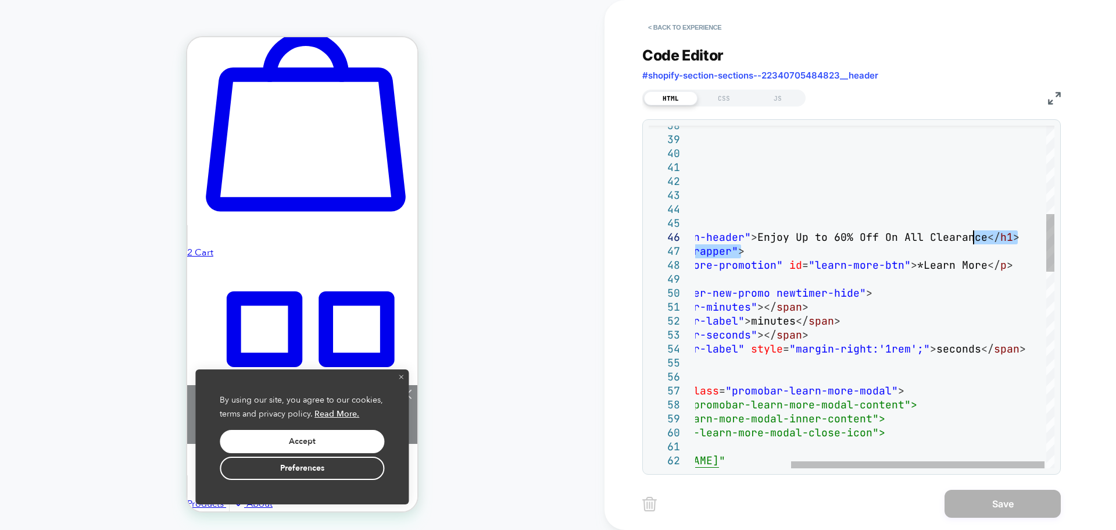
drag, startPoint x: 753, startPoint y: 239, endPoint x: 849, endPoint y: 241, distance: 95.9
drag, startPoint x: 801, startPoint y: 237, endPoint x: 774, endPoint y: 236, distance: 27.3
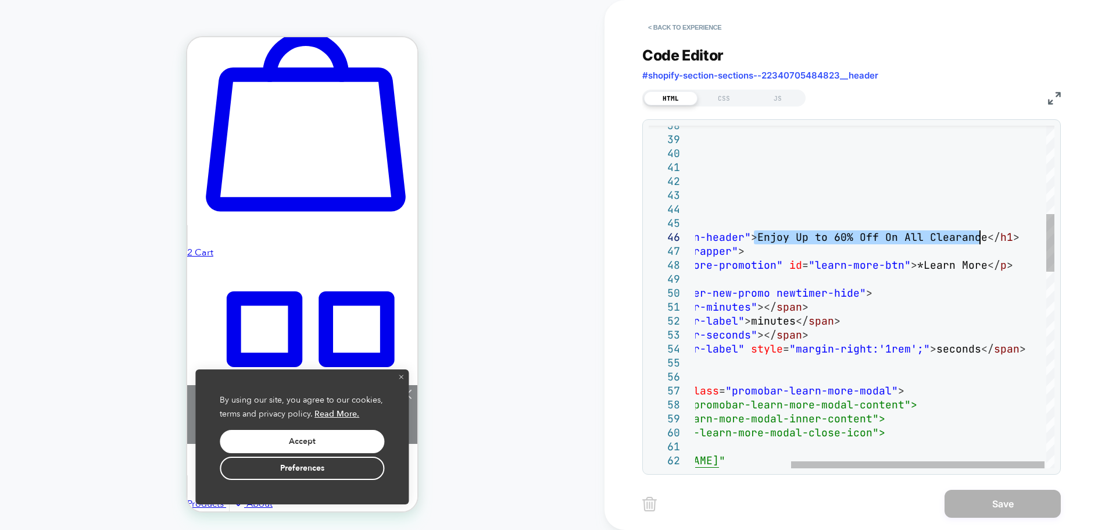
drag, startPoint x: 753, startPoint y: 236, endPoint x: 982, endPoint y: 238, distance: 229.0
type textarea "**********"
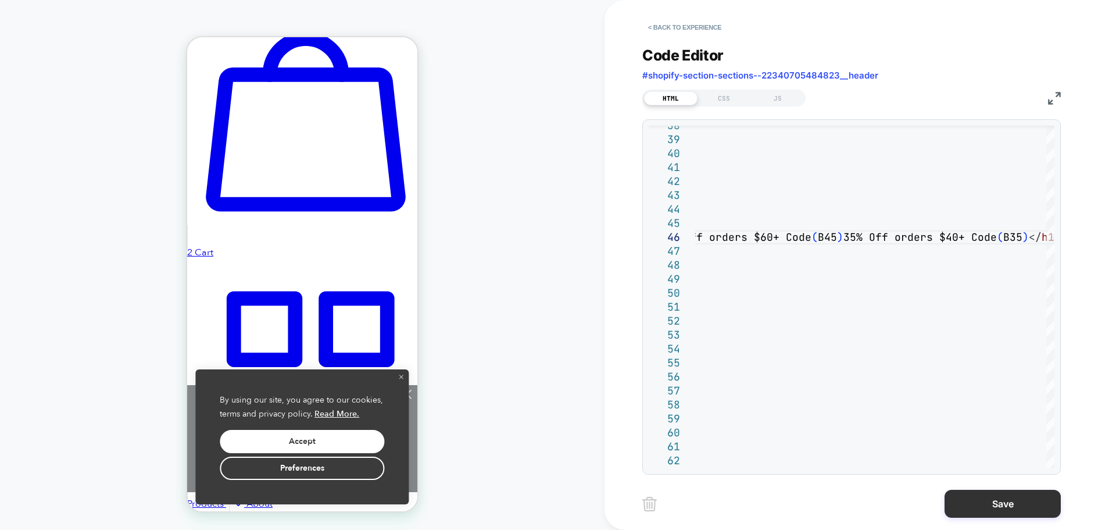
click at [958, 507] on button "Save" at bounding box center [1003, 503] width 116 height 28
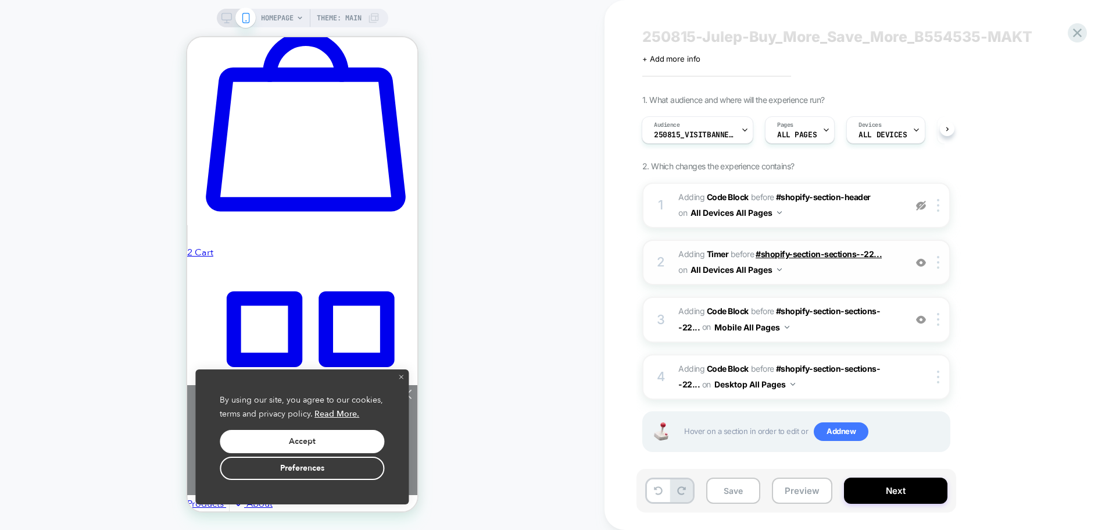
scroll to position [29, 0]
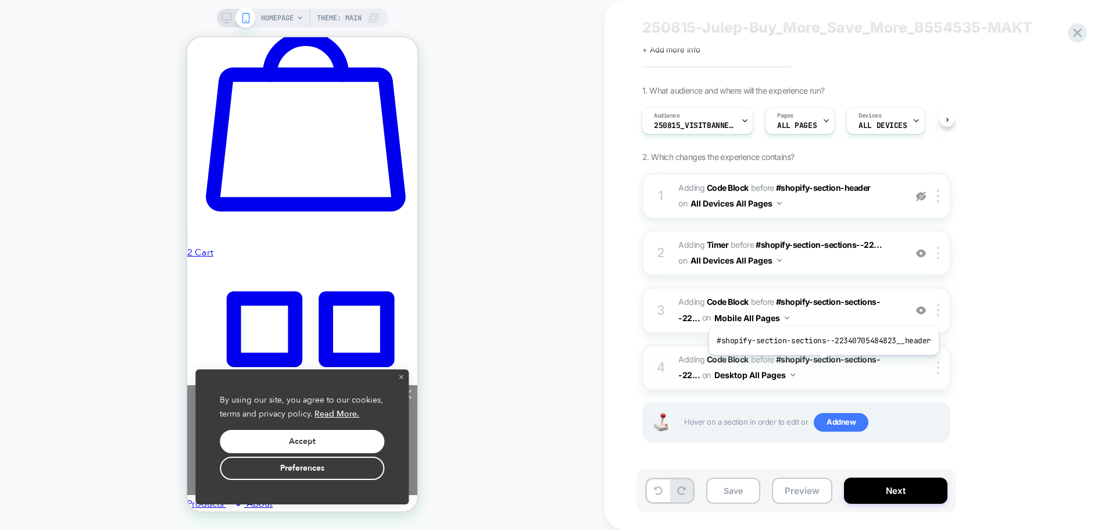
click at [817, 381] on span "Adding Code Block BEFORE #shopify-section-sections--22... #shopify-section-sect…" at bounding box center [788, 367] width 221 height 31
click at [806, 316] on span "Adding Code Block BEFORE #shopify-section-sections--22... #shopify-section-sect…" at bounding box center [788, 309] width 221 height 31
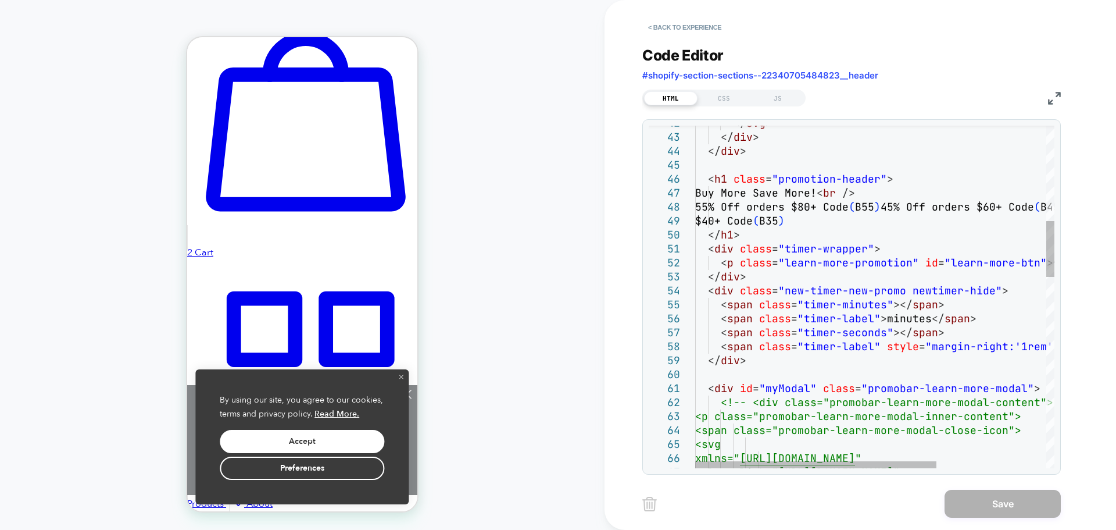
scroll to position [0, 0]
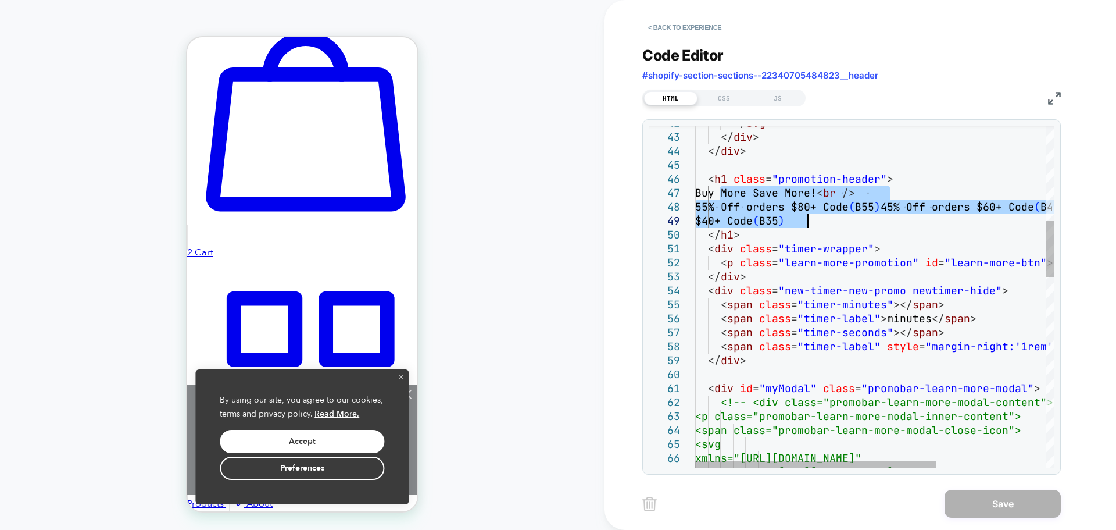
drag, startPoint x: 717, startPoint y: 193, endPoint x: 821, endPoint y: 227, distance: 109.0
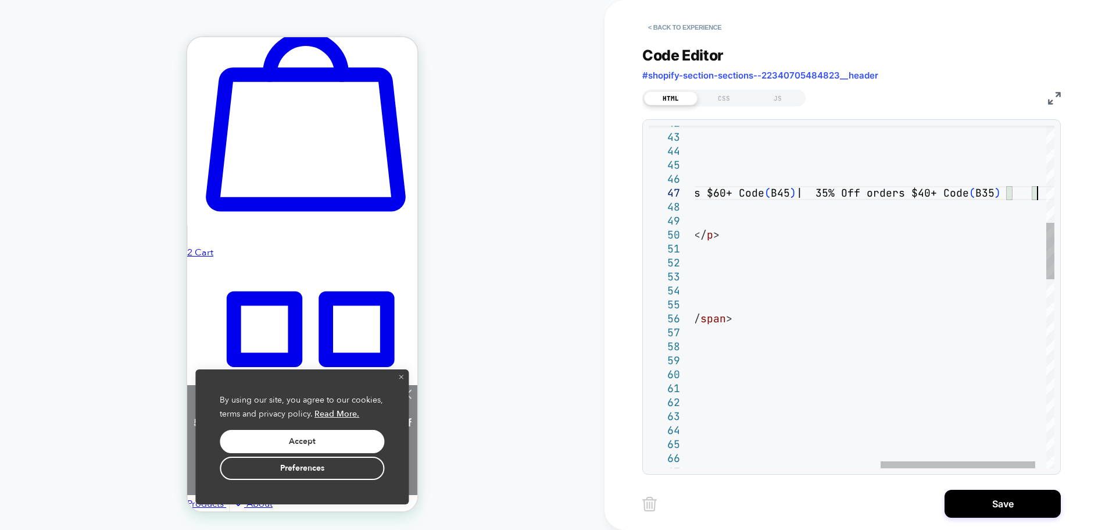
drag, startPoint x: 858, startPoint y: 193, endPoint x: 836, endPoint y: 194, distance: 22.1
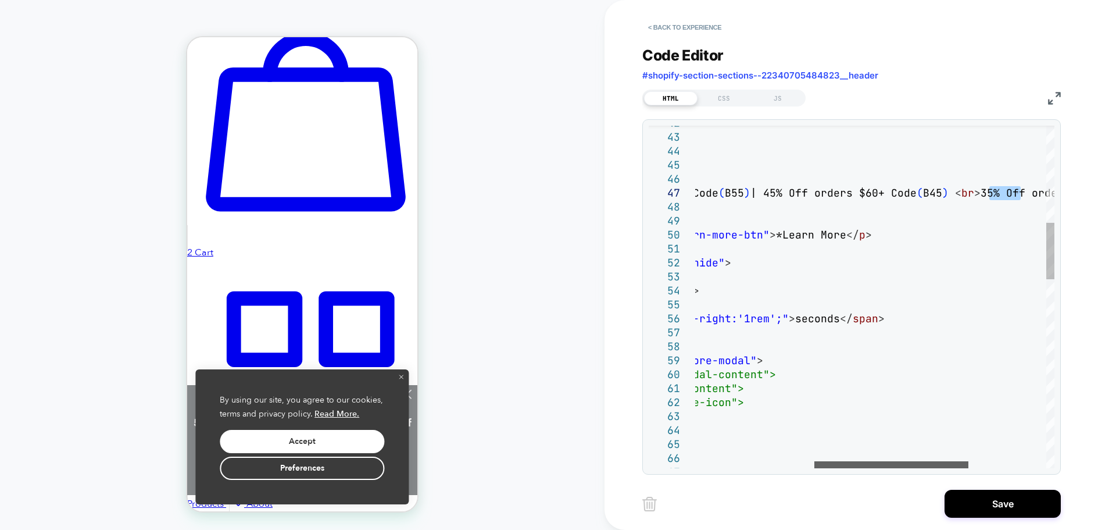
click at [824, 464] on div at bounding box center [891, 464] width 154 height 7
drag, startPoint x: 793, startPoint y: 188, endPoint x: 782, endPoint y: 191, distance: 10.9
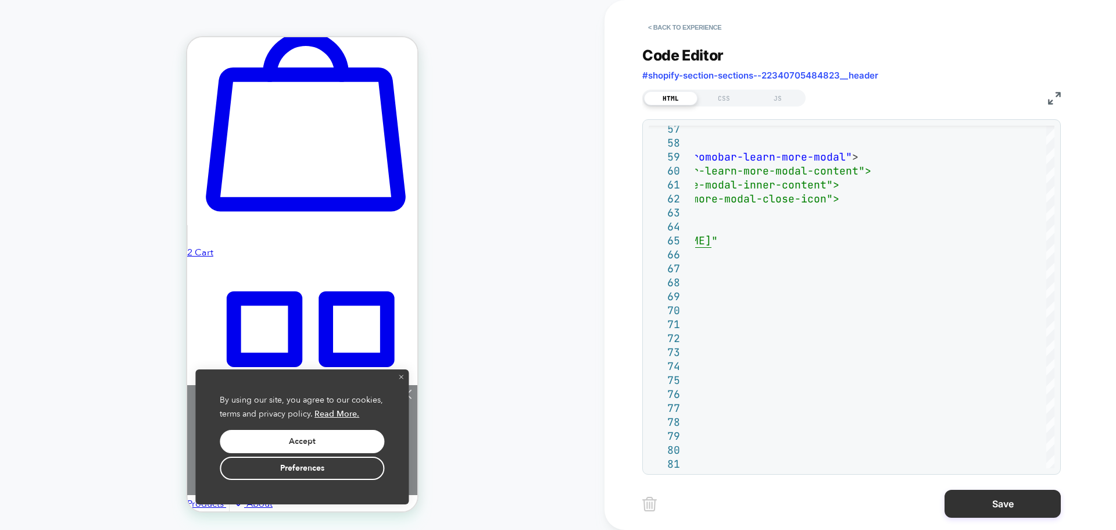
type textarea "**********"
click at [965, 510] on button "Save" at bounding box center [1003, 503] width 116 height 28
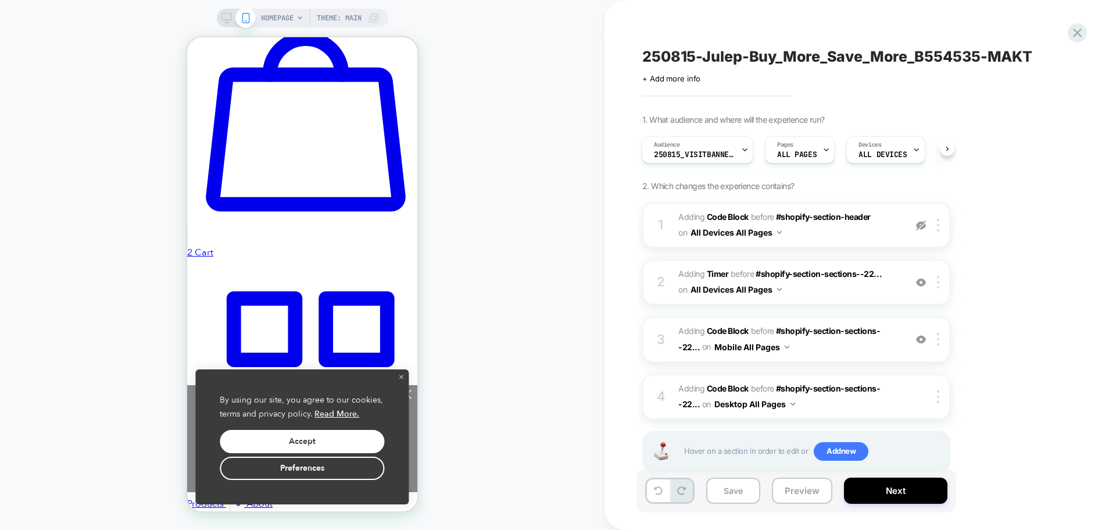
scroll to position [29, 0]
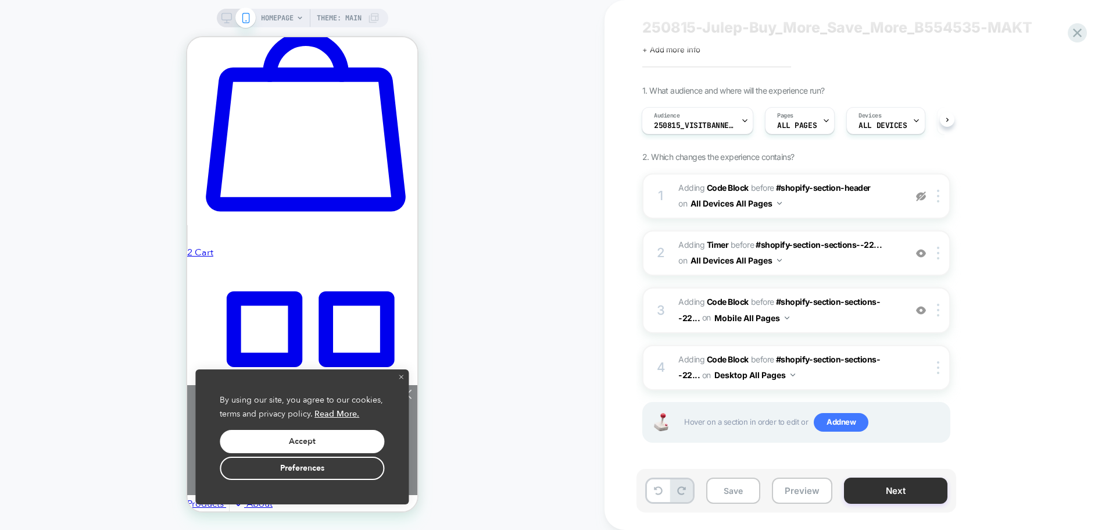
click at [857, 498] on button "Next" at bounding box center [895, 490] width 103 height 26
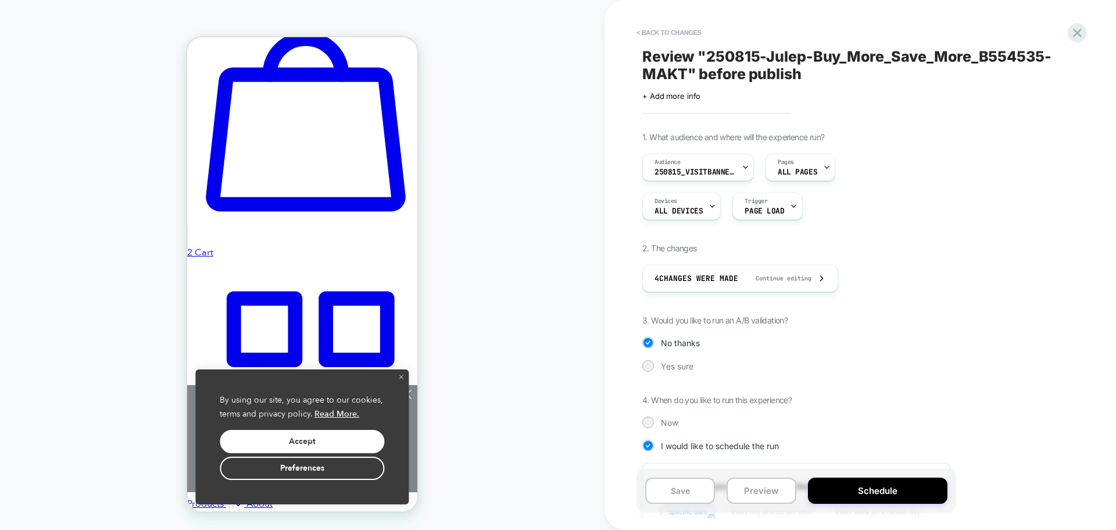
scroll to position [225, 0]
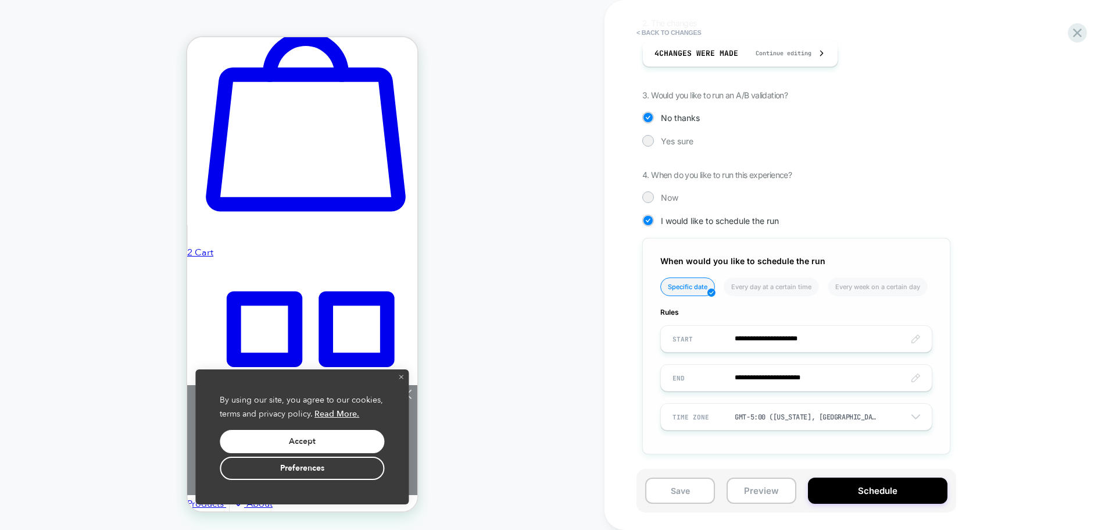
click at [716, 325] on div "**********" at bounding box center [796, 346] width 308 height 216
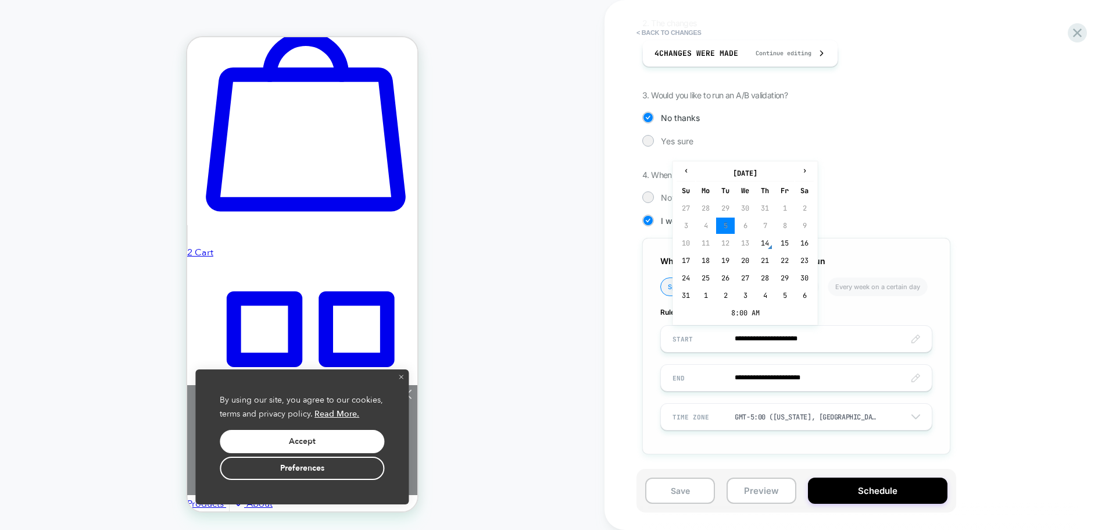
click at [714, 337] on input "**********" at bounding box center [796, 338] width 271 height 27
click at [767, 242] on td "14" at bounding box center [765, 243] width 19 height 16
type input "**********"
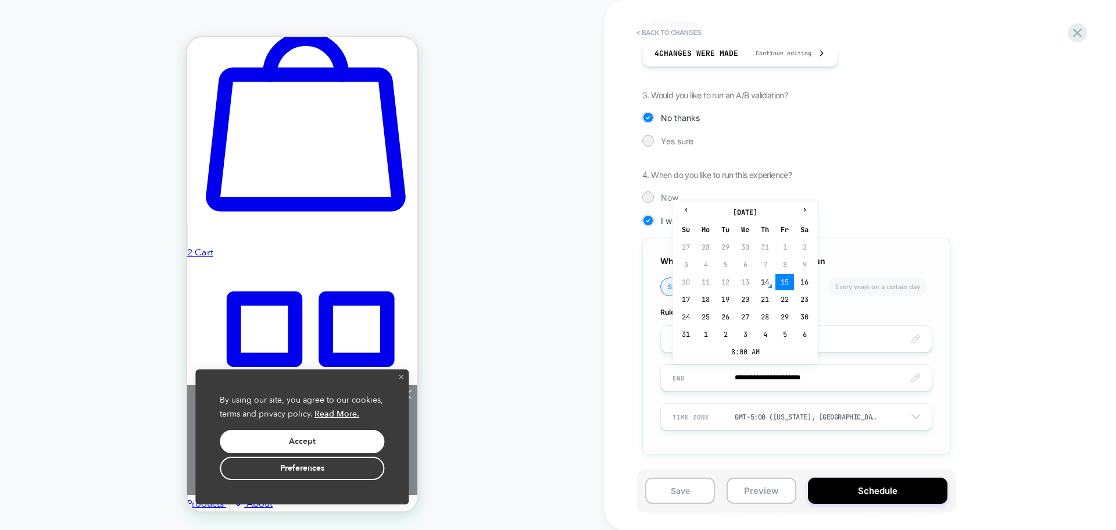
click at [715, 381] on input "**********" at bounding box center [796, 377] width 271 height 27
click at [805, 280] on td "16" at bounding box center [804, 282] width 19 height 16
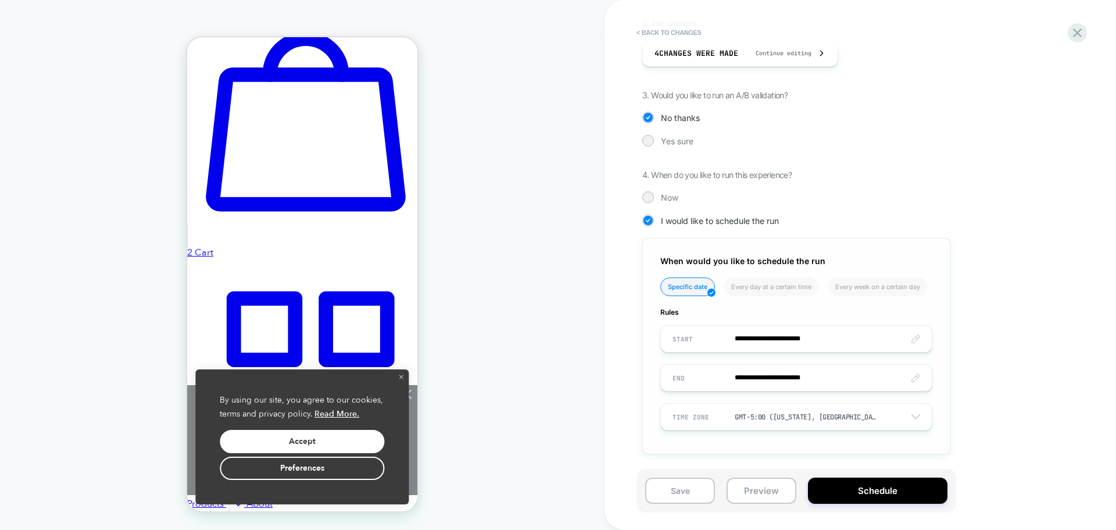
click at [810, 381] on input "**********" at bounding box center [796, 377] width 271 height 27
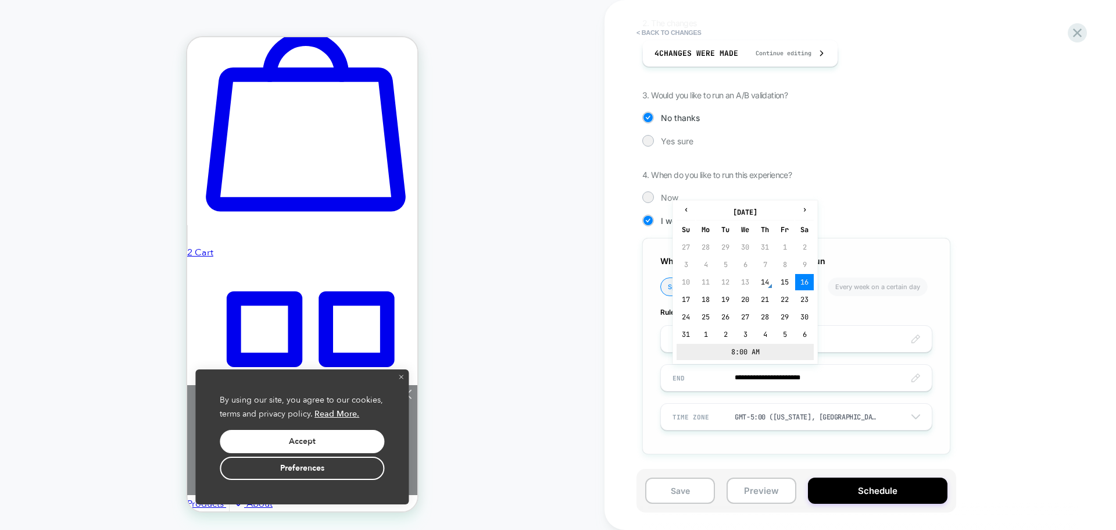
click at [752, 354] on td "8:00 AM" at bounding box center [745, 352] width 137 height 16
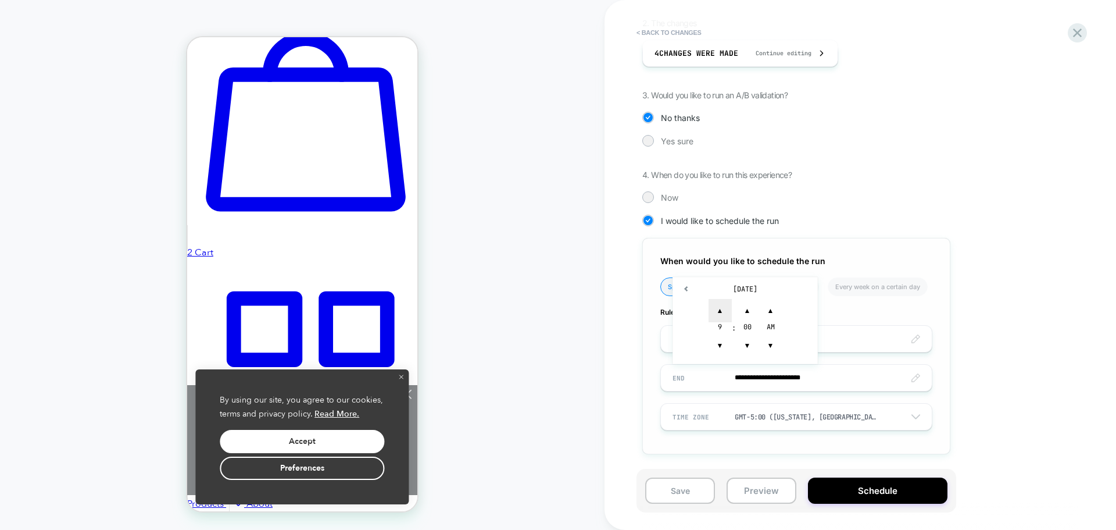
click at [717, 306] on span "▲" at bounding box center [720, 310] width 23 height 23
click at [748, 347] on span "▼" at bounding box center [747, 345] width 23 height 23
click at [768, 350] on span "▼" at bounding box center [770, 345] width 23 height 23
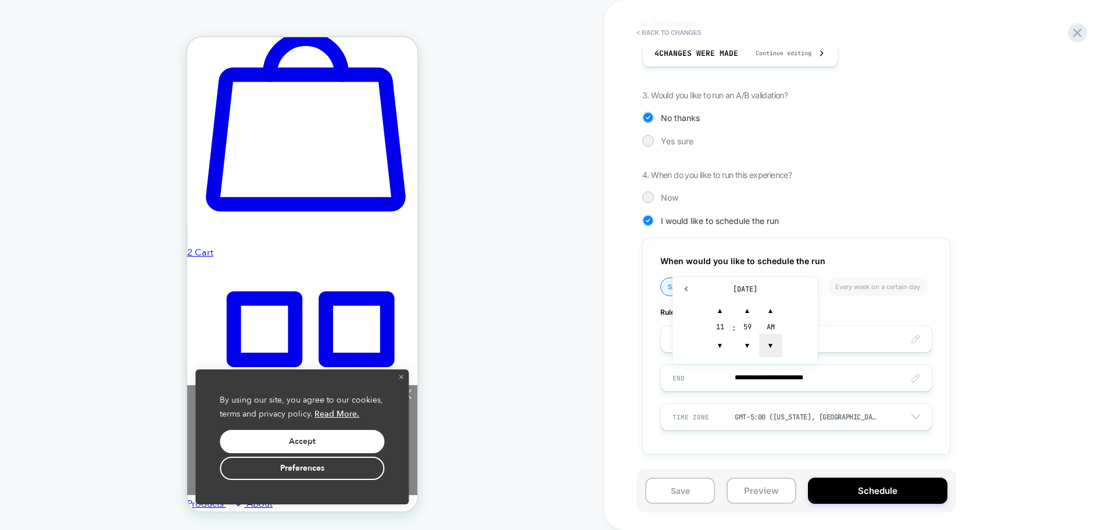
type input "**********"
click at [635, 417] on div "**********" at bounding box center [861, 265] width 512 height 530
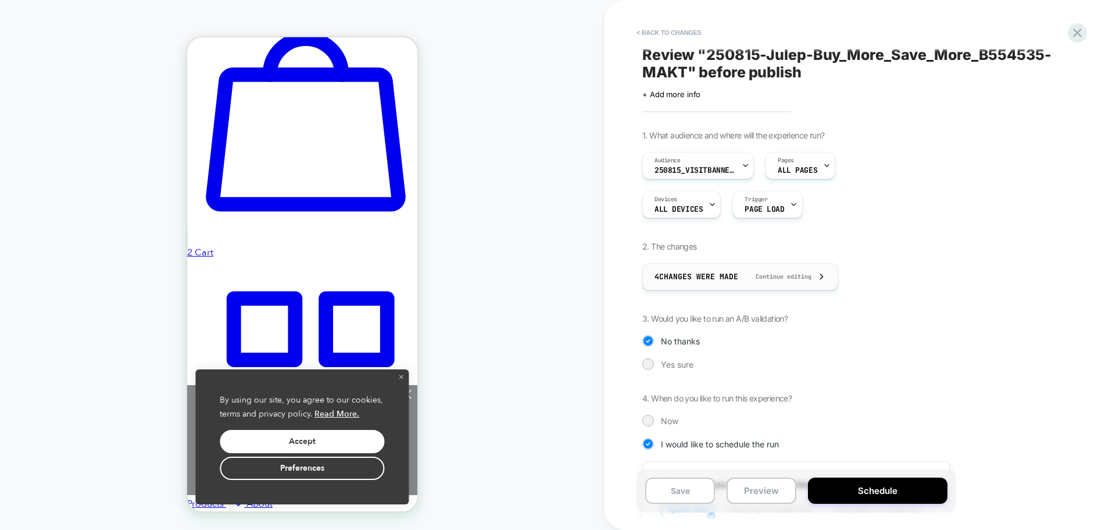
scroll to position [0, 0]
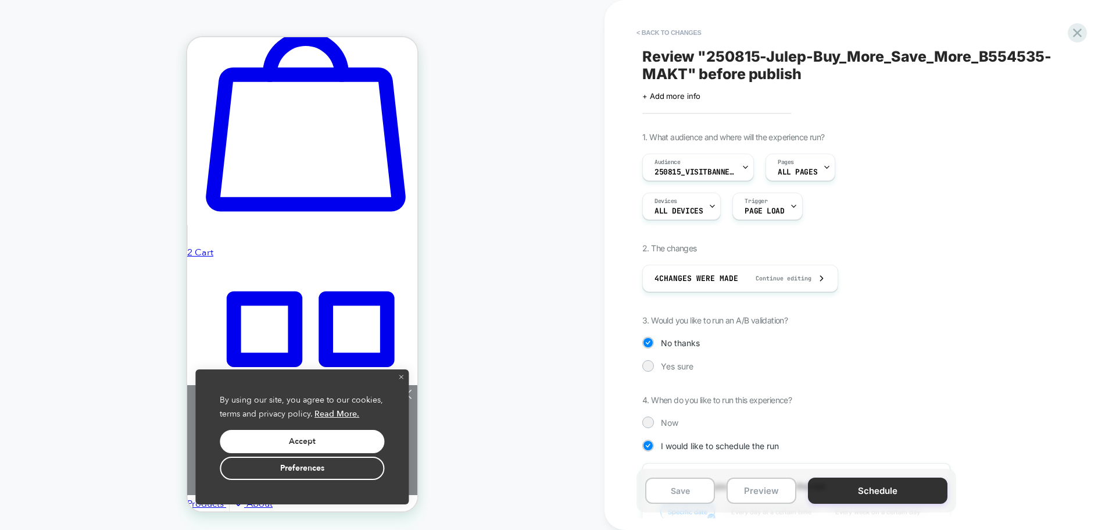
click at [828, 496] on button "Schedule" at bounding box center [878, 490] width 140 height 26
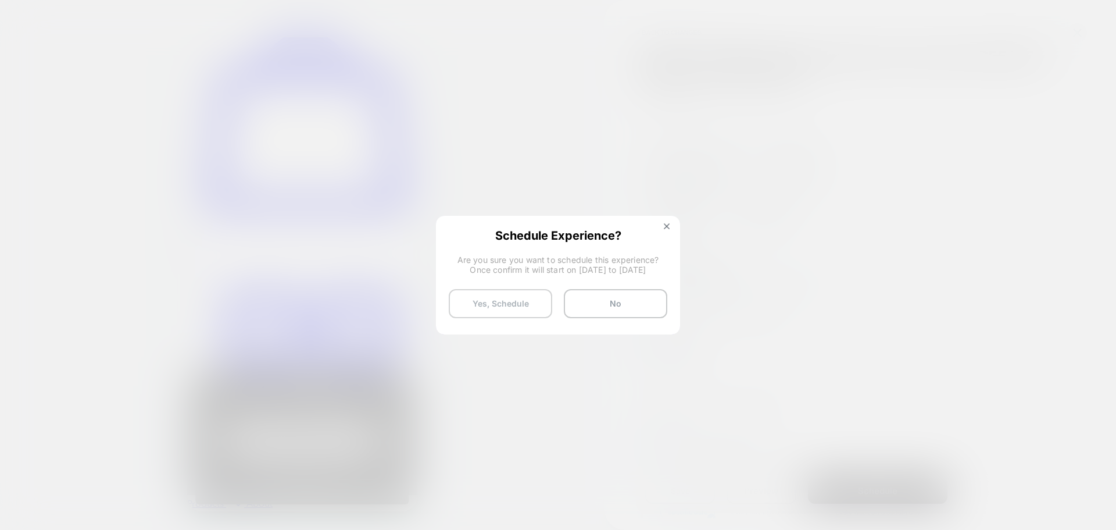
click at [485, 306] on button "Yes, Schedule" at bounding box center [500, 303] width 103 height 29
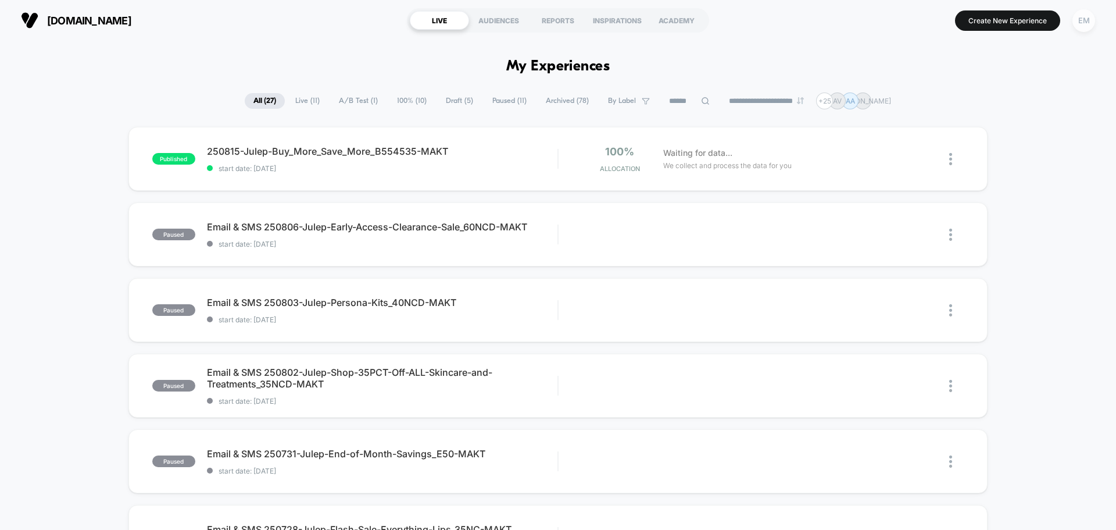
click at [1089, 17] on div "EM" at bounding box center [1084, 20] width 23 height 23
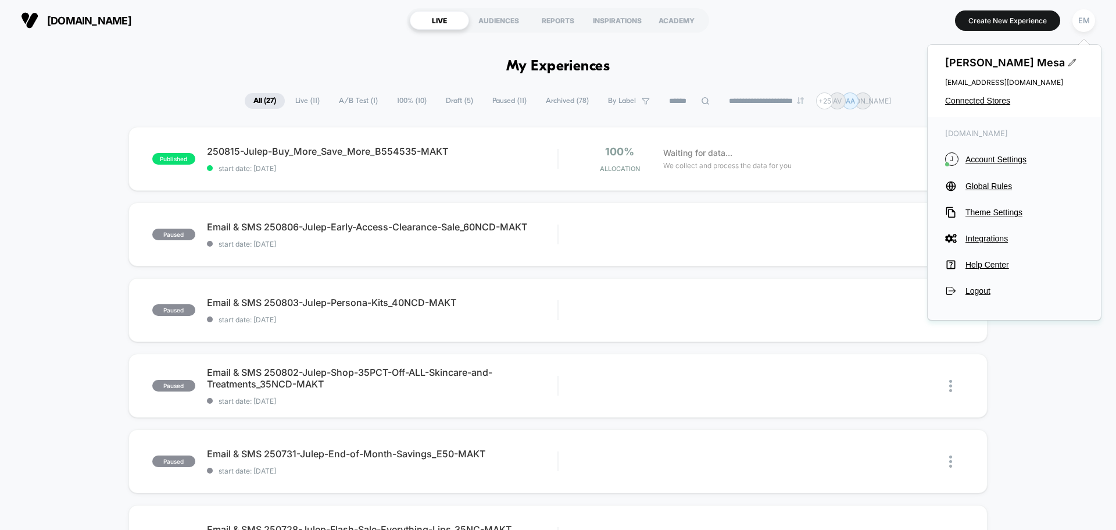
drag, startPoint x: 941, startPoint y: 83, endPoint x: 1068, endPoint y: 86, distance: 127.9
click at [1068, 86] on div "Eric Mesa emesa+julep@alchemyworx.com Connected Stores" at bounding box center [1014, 81] width 173 height 72
drag, startPoint x: 1062, startPoint y: 84, endPoint x: 934, endPoint y: 115, distance: 132.0
click at [949, 85] on span "emesa+julep@alchemyworx.com" at bounding box center [1014, 82] width 138 height 9
click at [865, 170] on div "Waiting for data... We collect and process the data for you" at bounding box center [788, 158] width 263 height 27
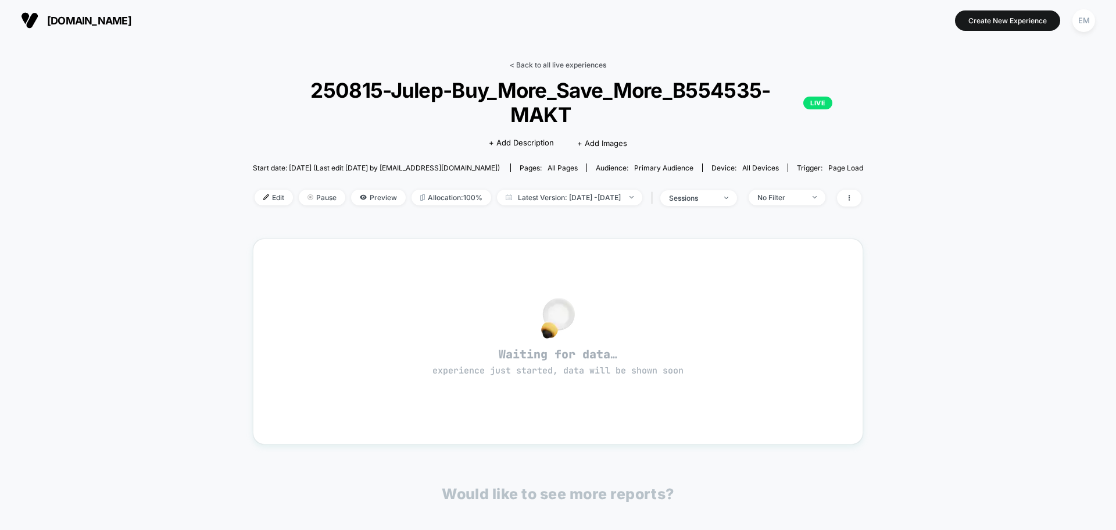
click at [532, 63] on link "< Back to all live experiences" at bounding box center [558, 64] width 96 height 9
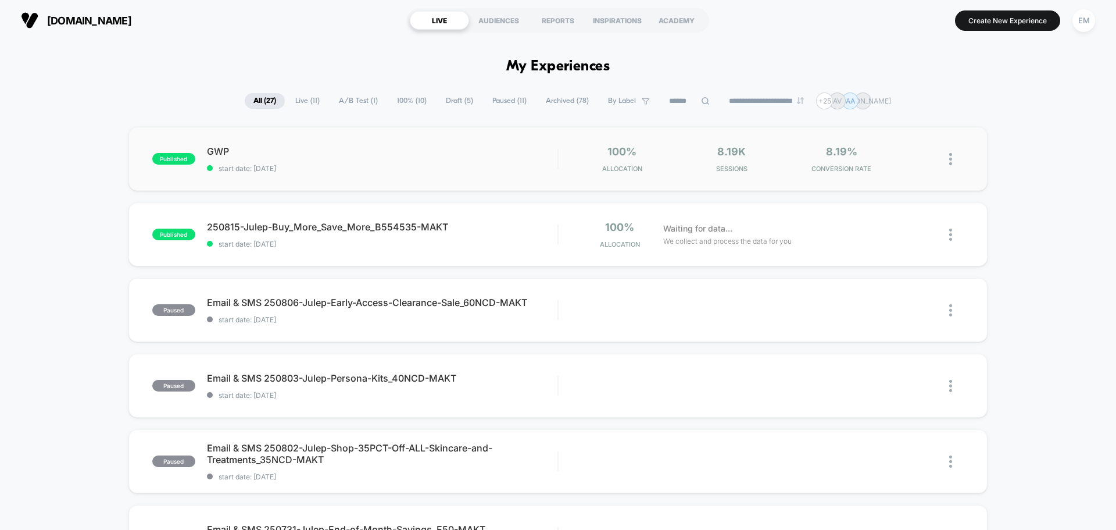
click at [952, 159] on img at bounding box center [950, 159] width 3 height 12
click at [884, 90] on div "Edit" at bounding box center [891, 92] width 105 height 26
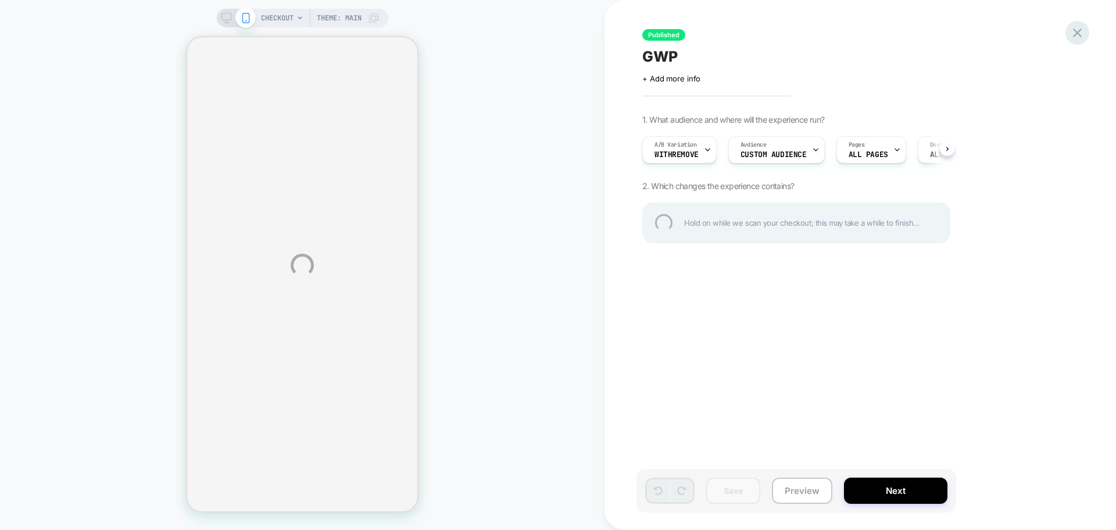
click at [1077, 28] on div at bounding box center [1078, 33] width 24 height 24
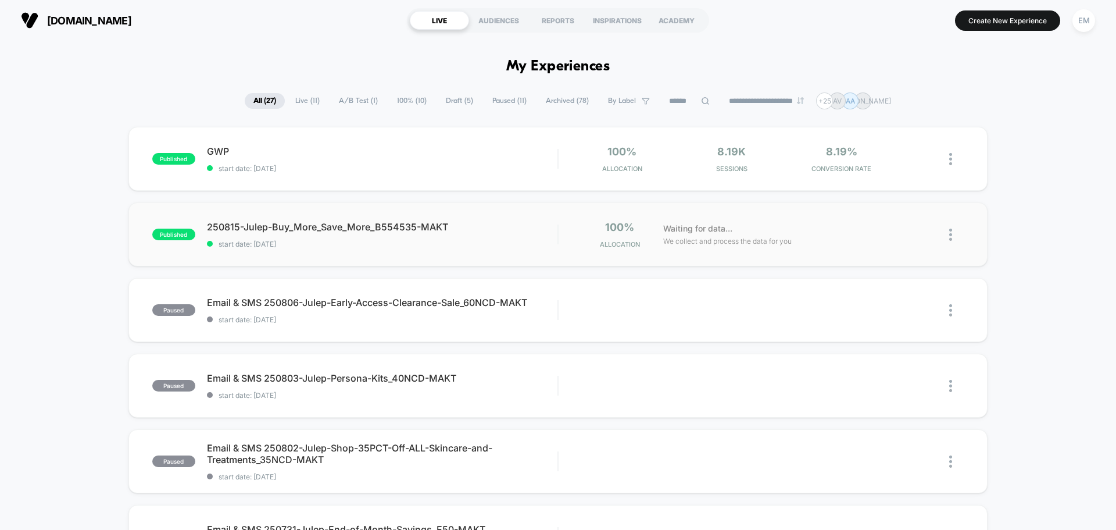
click at [950, 233] on img at bounding box center [950, 234] width 3 height 12
click at [877, 170] on div "Edit" at bounding box center [891, 168] width 105 height 26
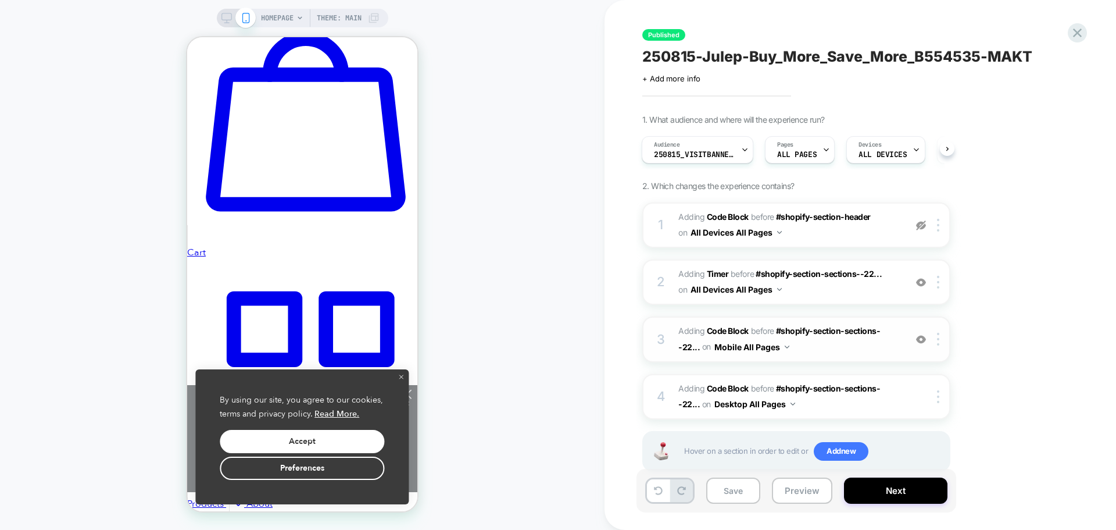
click at [821, 350] on span "Adding Code Block BEFORE #shopify-section-sections--22... #shopify-section-sect…" at bounding box center [788, 338] width 221 height 31
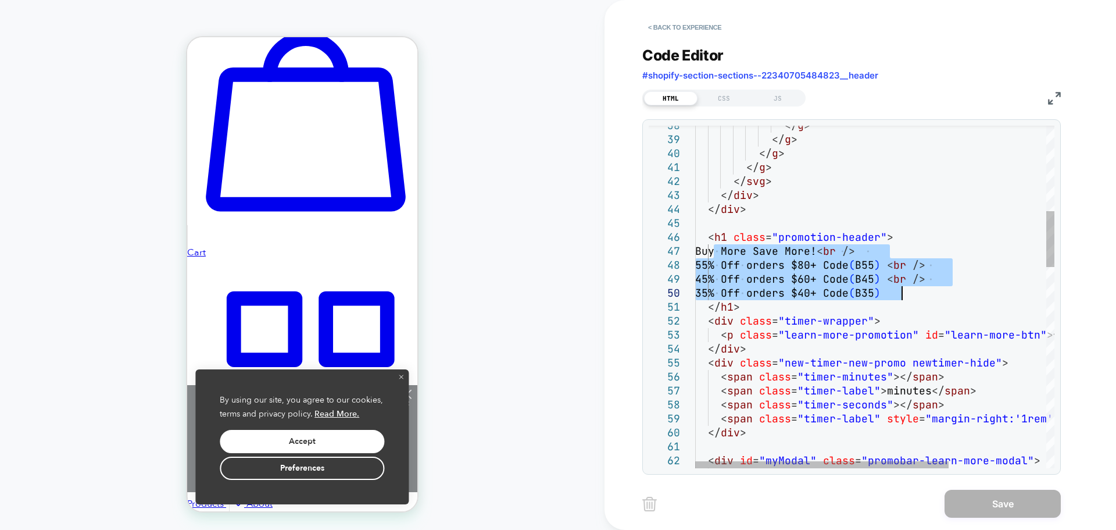
drag, startPoint x: 714, startPoint y: 251, endPoint x: 909, endPoint y: 287, distance: 198.0
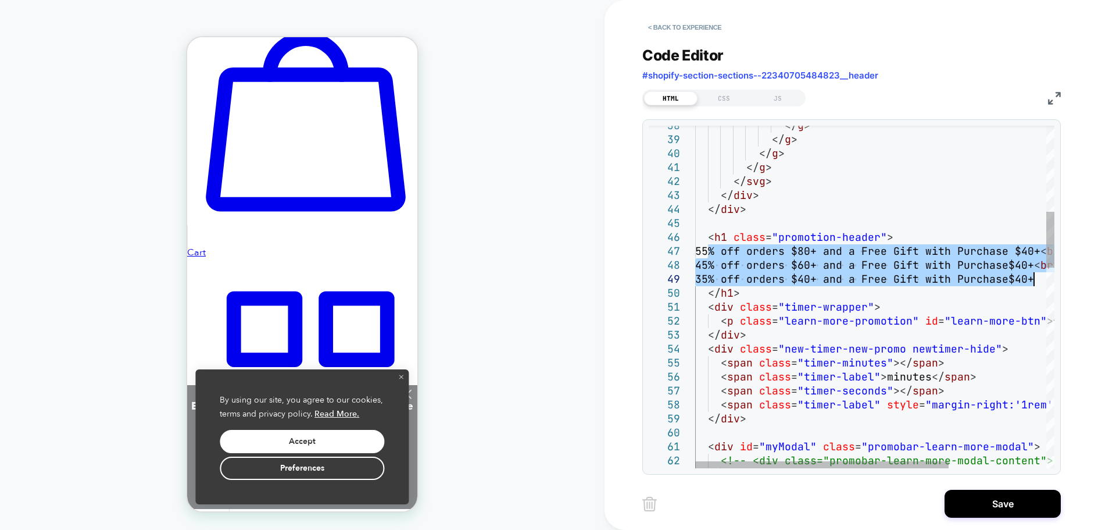
drag, startPoint x: 710, startPoint y: 249, endPoint x: 1035, endPoint y: 281, distance: 326.5
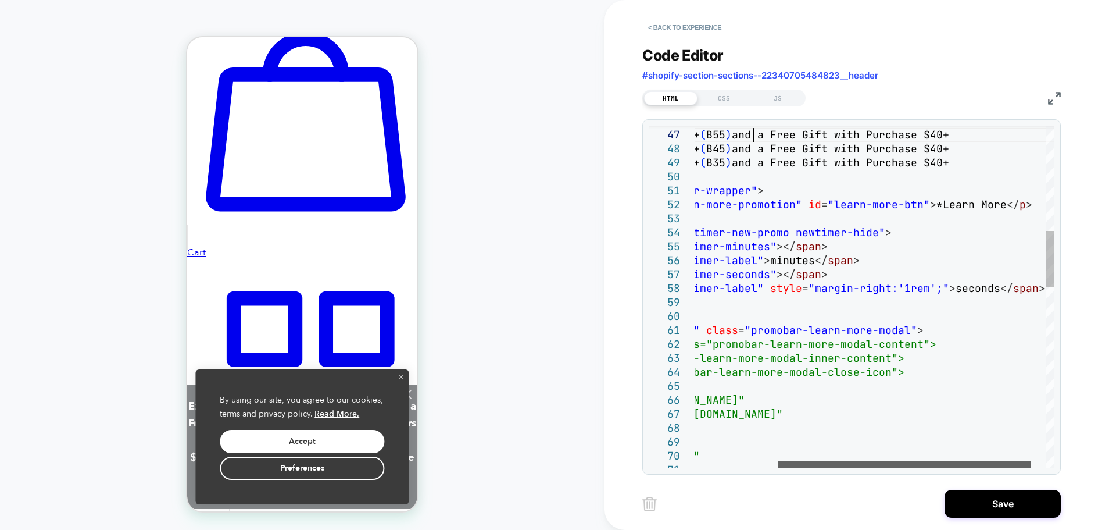
click at [821, 468] on div at bounding box center [904, 464] width 253 height 7
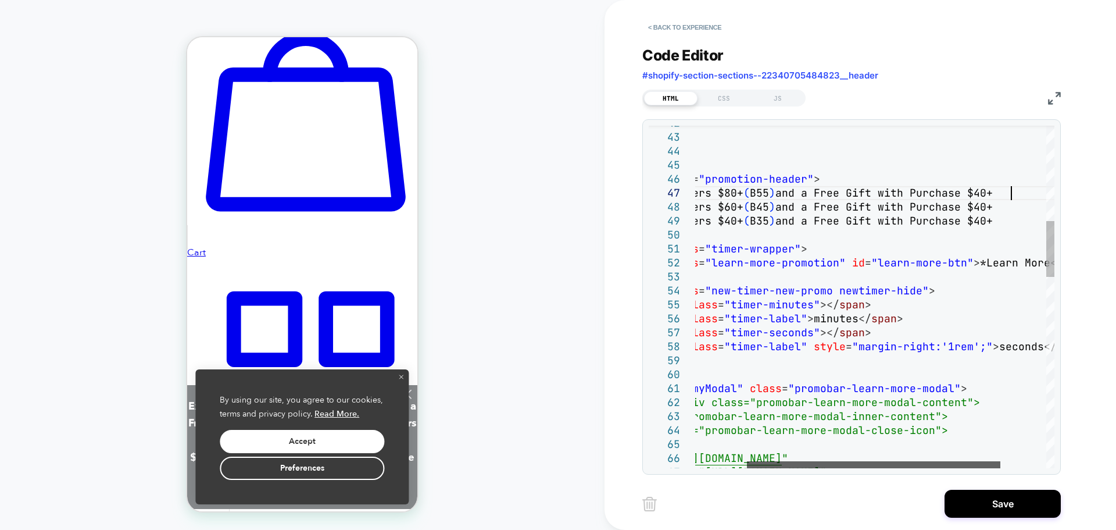
click at [747, 461] on div at bounding box center [873, 464] width 253 height 7
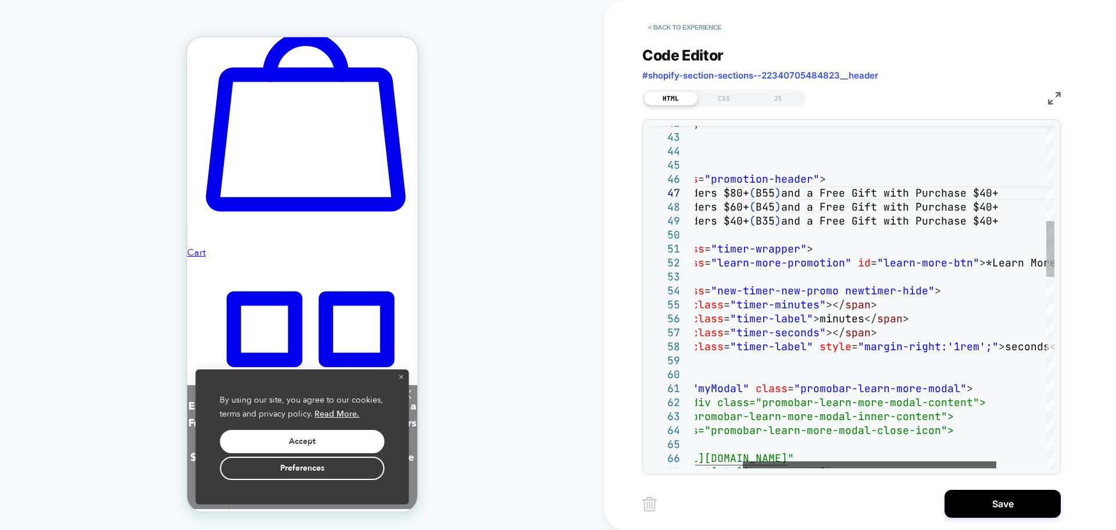
click at [834, 464] on div at bounding box center [869, 464] width 253 height 7
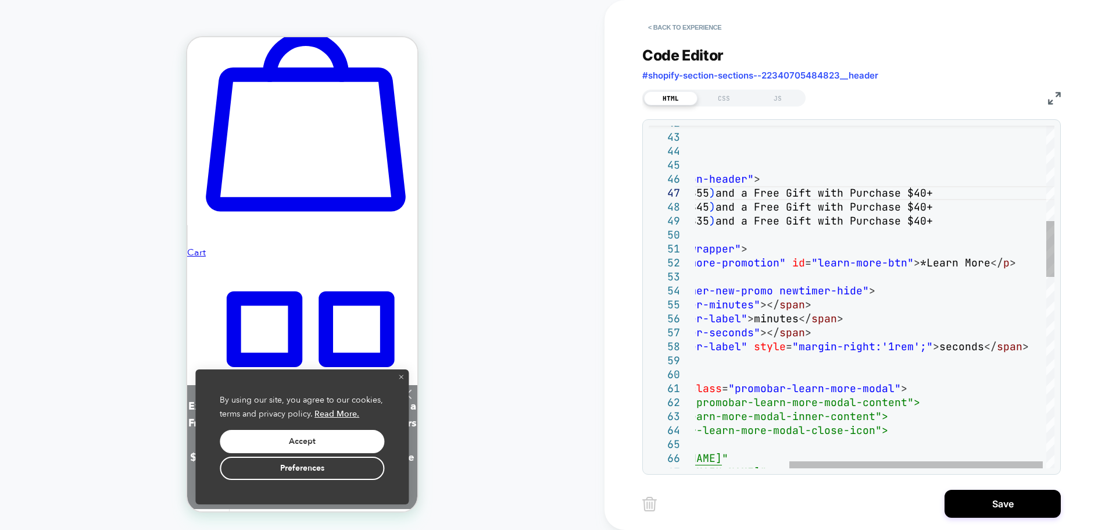
drag, startPoint x: 989, startPoint y: 193, endPoint x: 949, endPoint y: 194, distance: 40.7
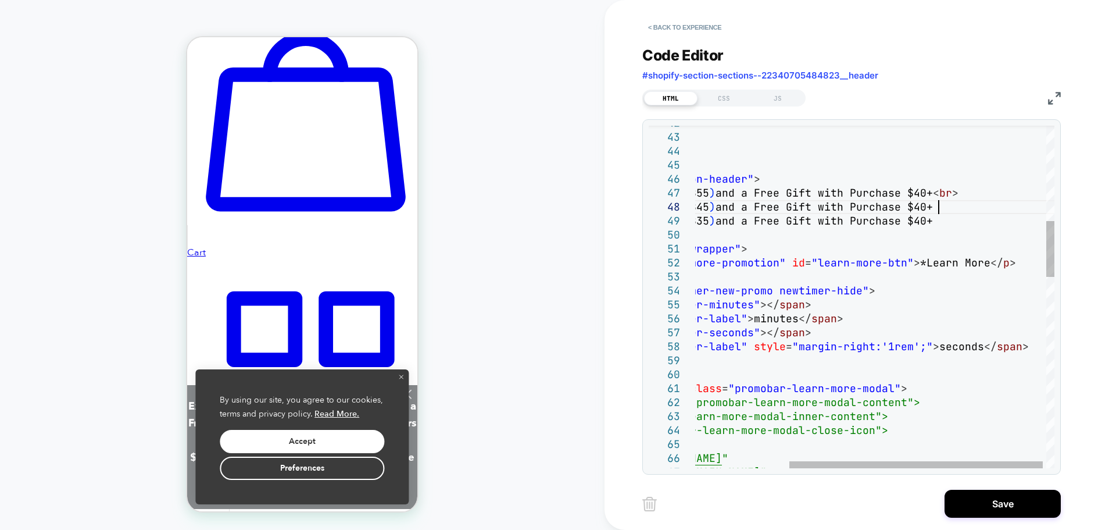
scroll to position [98, 382]
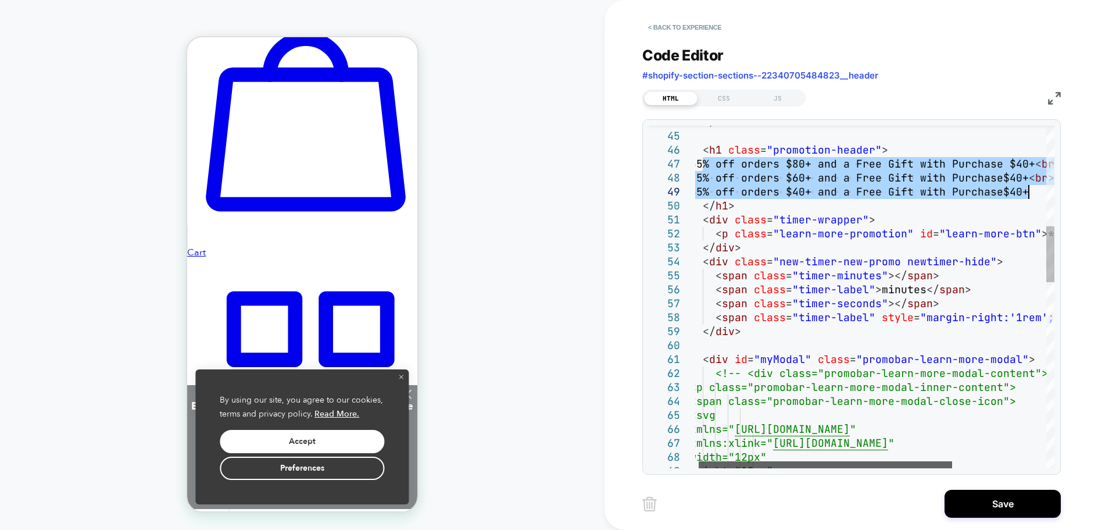
click at [755, 462] on div at bounding box center [825, 464] width 253 height 7
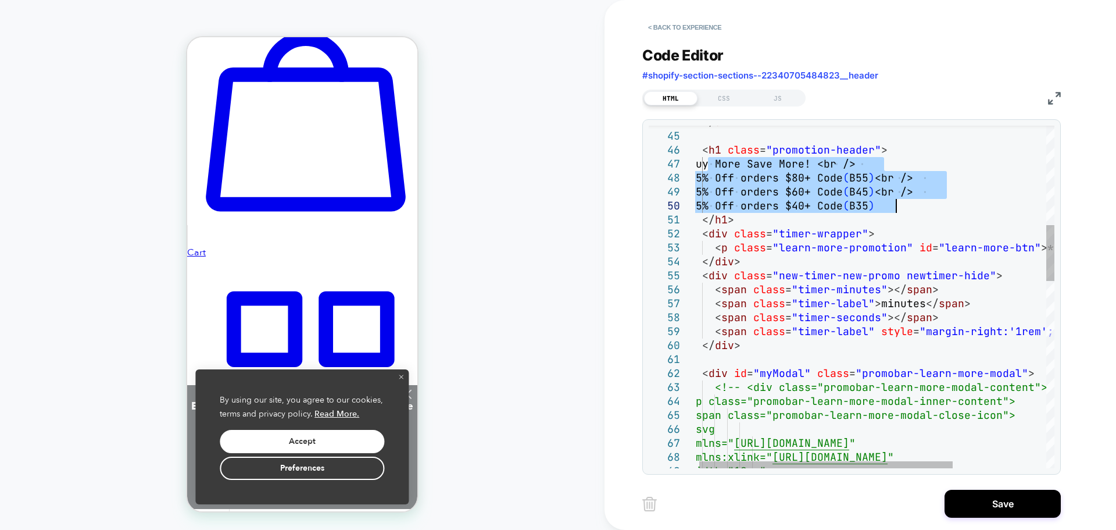
scroll to position [98, 251]
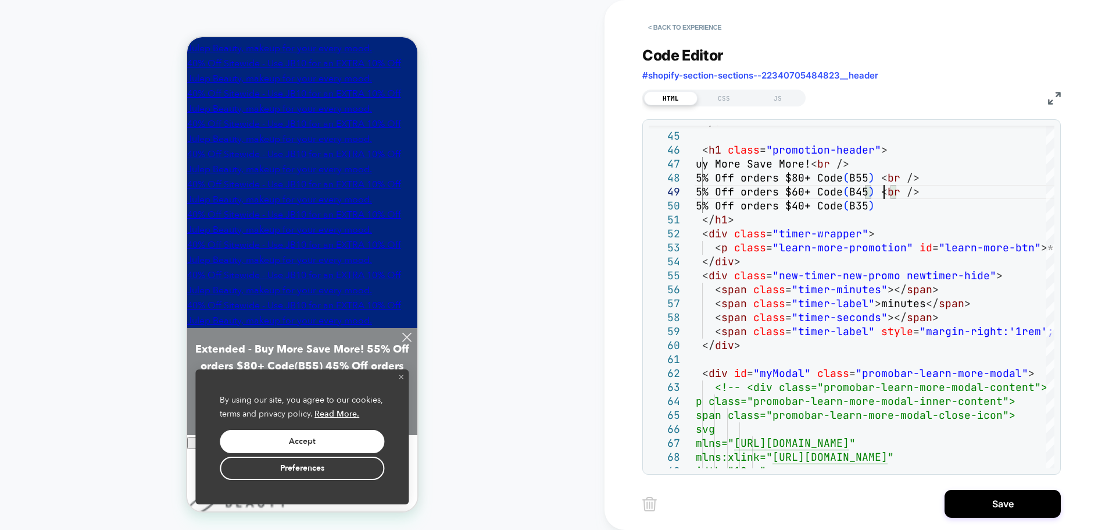
scroll to position [0, 0]
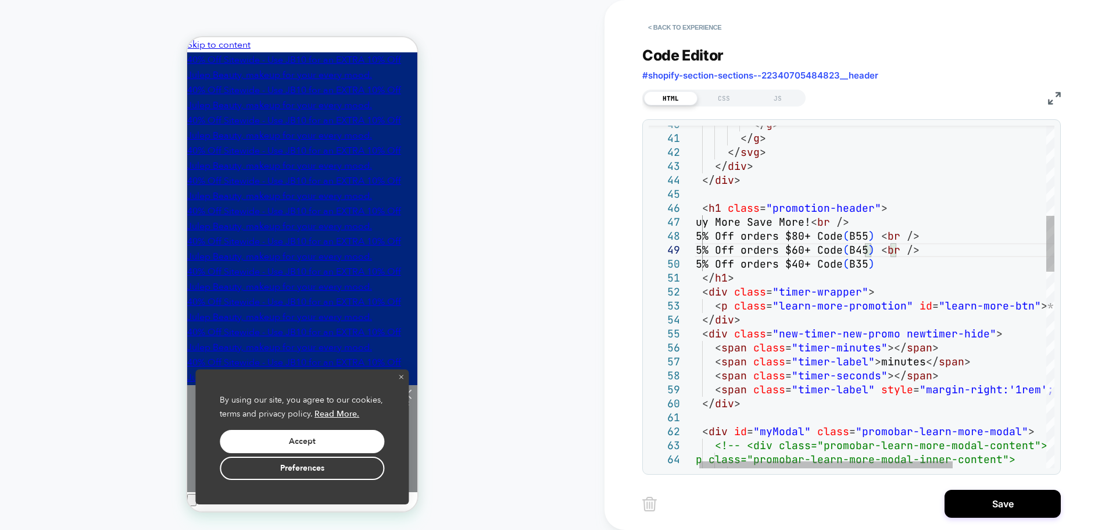
drag, startPoint x: 898, startPoint y: 233, endPoint x: 707, endPoint y: 233, distance: 190.7
drag, startPoint x: 825, startPoint y: 220, endPoint x: 716, endPoint y: 227, distance: 109.5
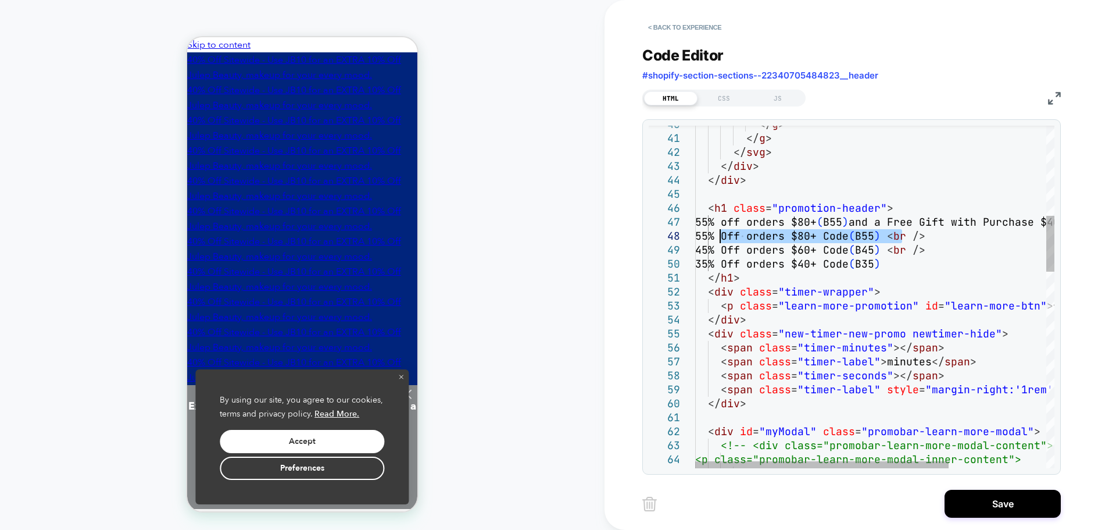
drag, startPoint x: 843, startPoint y: 235, endPoint x: 721, endPoint y: 234, distance: 122.1
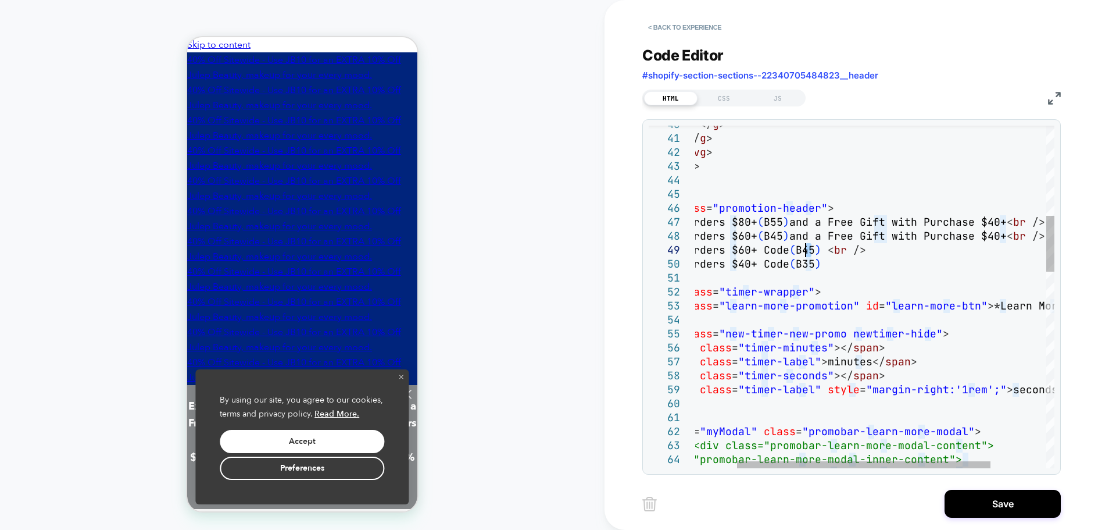
drag, startPoint x: 814, startPoint y: 251, endPoint x: 805, endPoint y: 251, distance: 9.3
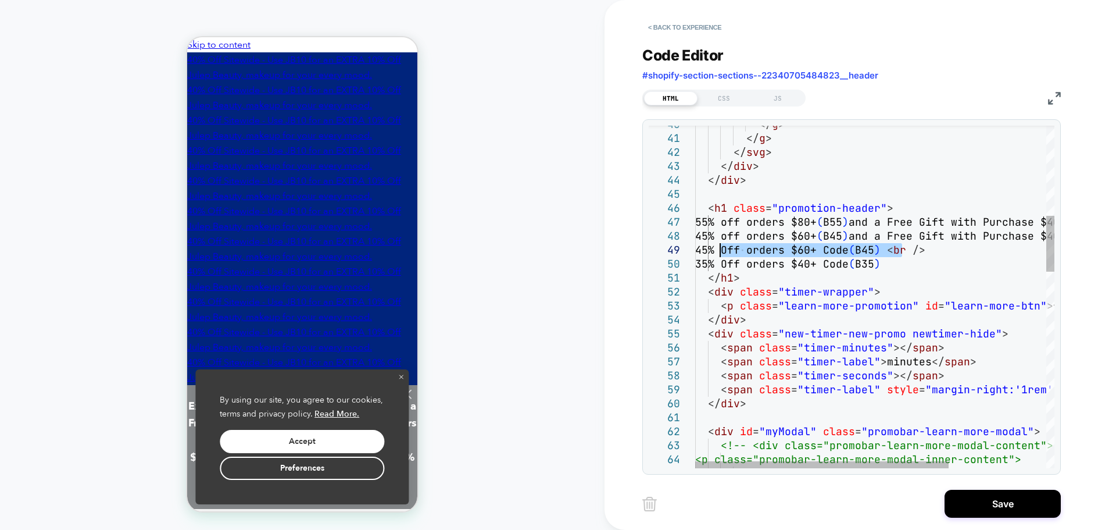
drag, startPoint x: 824, startPoint y: 249, endPoint x: 721, endPoint y: 248, distance: 102.9
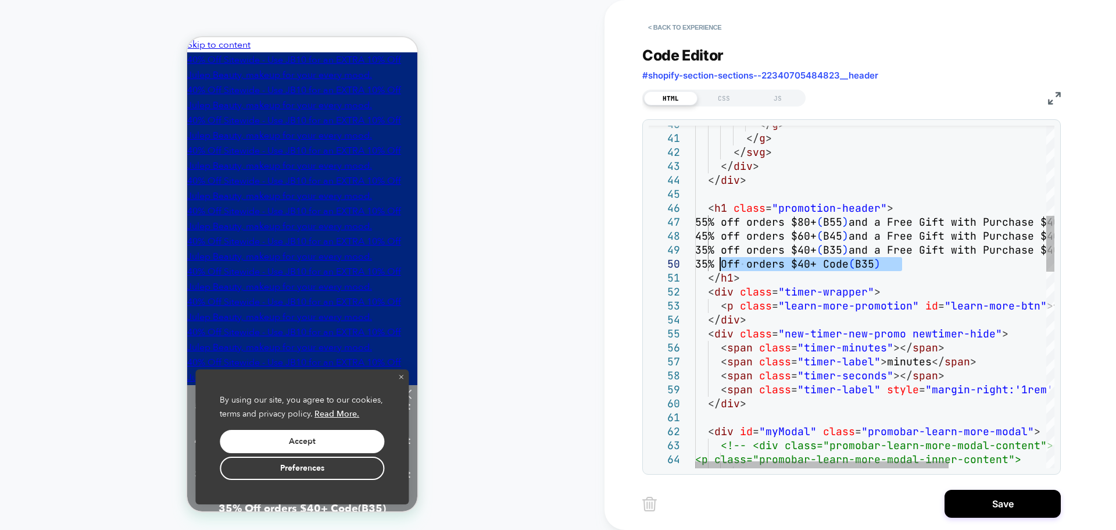
drag, startPoint x: 873, startPoint y: 266, endPoint x: 718, endPoint y: 261, distance: 154.7
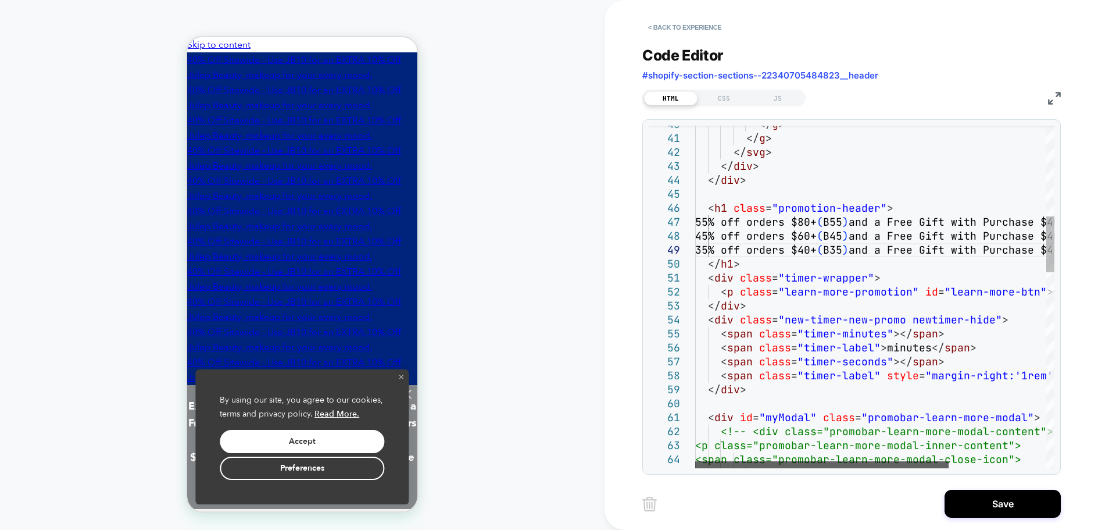
click at [695, 461] on div at bounding box center [821, 464] width 253 height 7
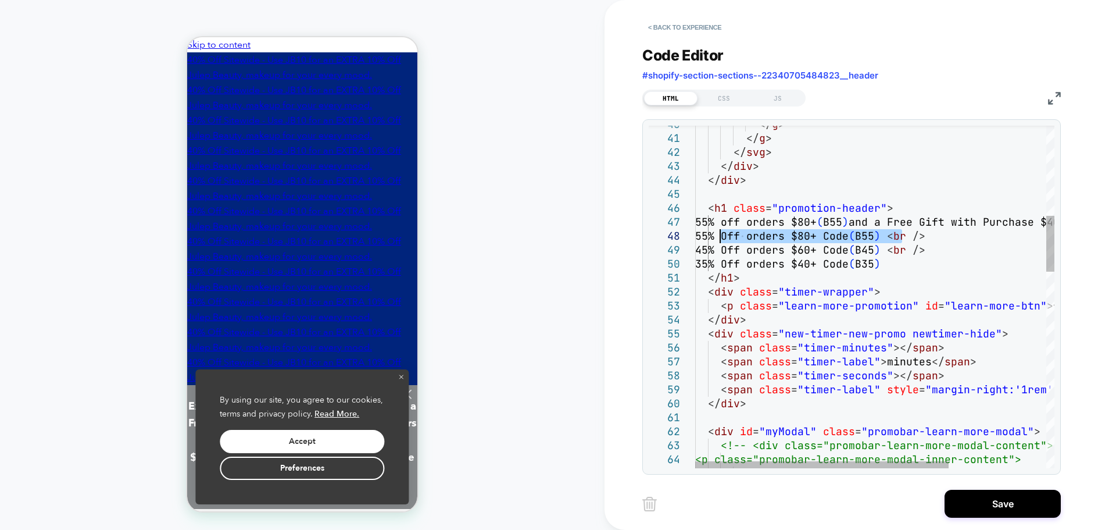
type textarea "**********"
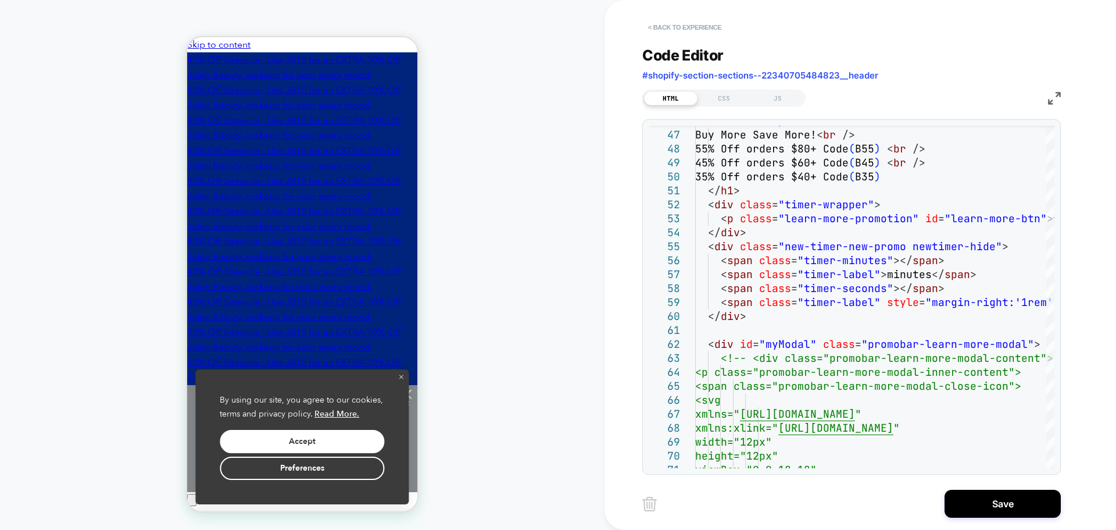
click at [689, 27] on button "< Back to experience" at bounding box center [684, 27] width 85 height 19
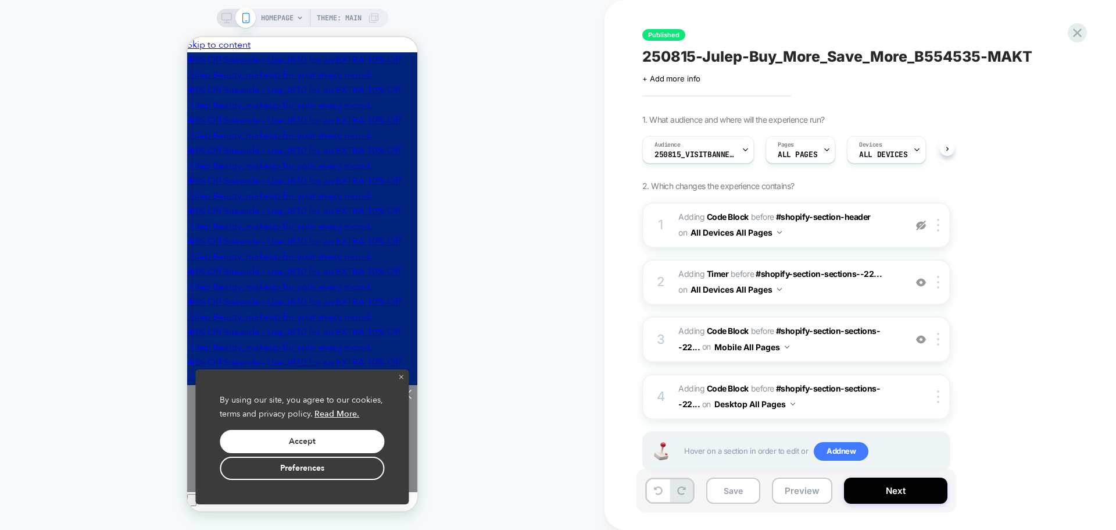
scroll to position [0, 1]
click at [917, 284] on img at bounding box center [921, 282] width 10 height 10
click at [811, 226] on span "Adding Code Block BEFORE #shopify-section-header #shopify-section-header on All…" at bounding box center [788, 224] width 221 height 31
click at [825, 239] on span "Adding Code Block BEFORE #shopify-section-header #shopify-section-header on All…" at bounding box center [788, 224] width 221 height 31
click at [877, 238] on span "Adding Code Block BEFORE #shopify-section-header #shopify-section-header on All…" at bounding box center [788, 224] width 221 height 31
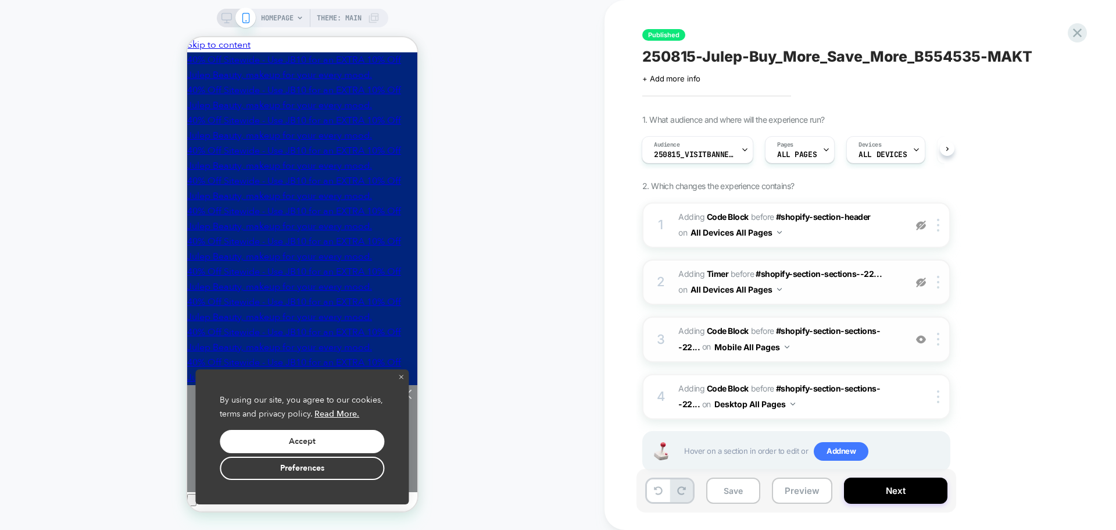
click at [876, 358] on div "3 Adding Code Block BEFORE #shopify-section-sections--22... #shopify-section-se…" at bounding box center [796, 338] width 308 height 45
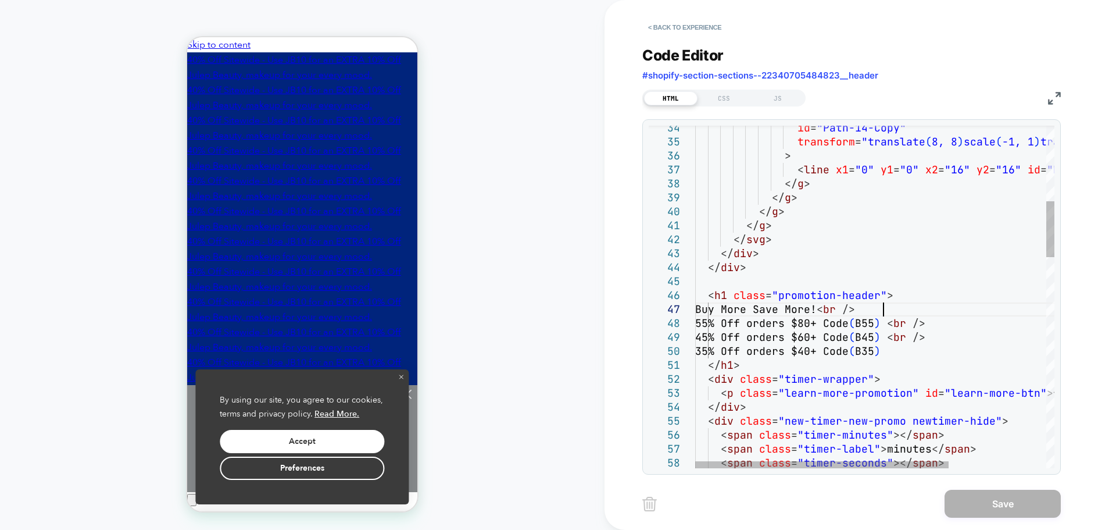
scroll to position [0, 0]
drag, startPoint x: 888, startPoint y: 309, endPoint x: 721, endPoint y: 313, distance: 166.9
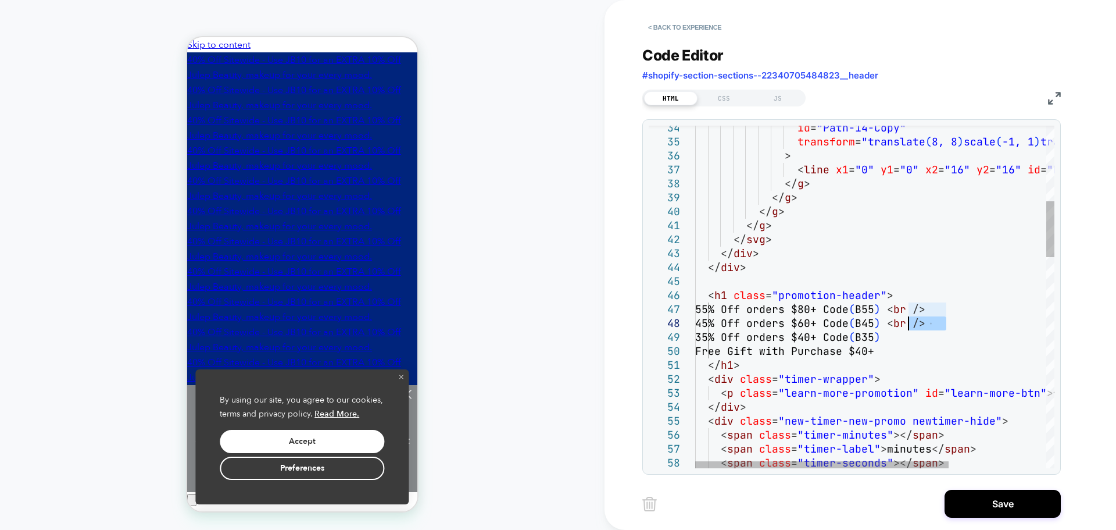
drag, startPoint x: 952, startPoint y: 324, endPoint x: 910, endPoint y: 325, distance: 42.4
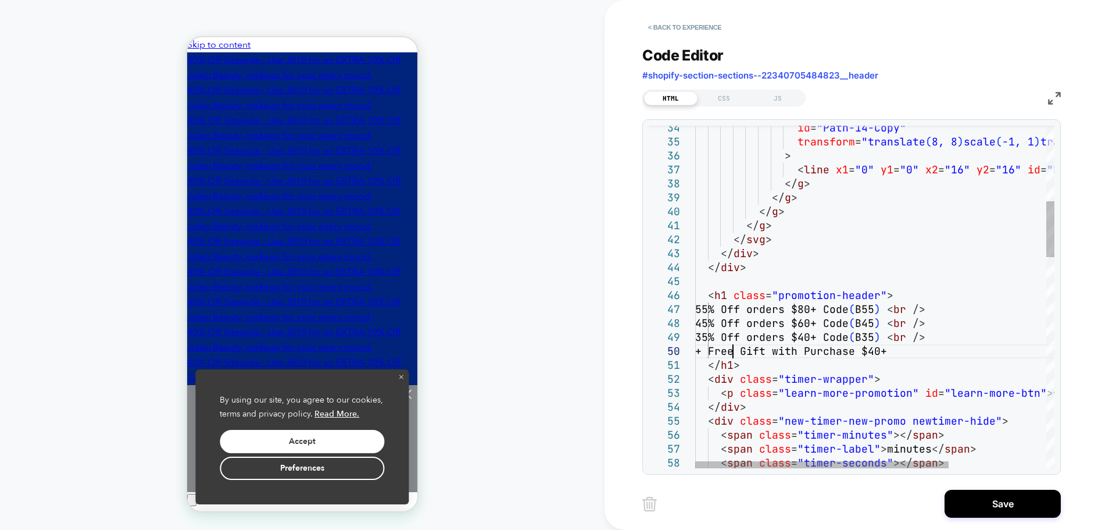
scroll to position [126, 37]
type textarea "**********"
click at [971, 500] on button "Save" at bounding box center [1003, 503] width 116 height 28
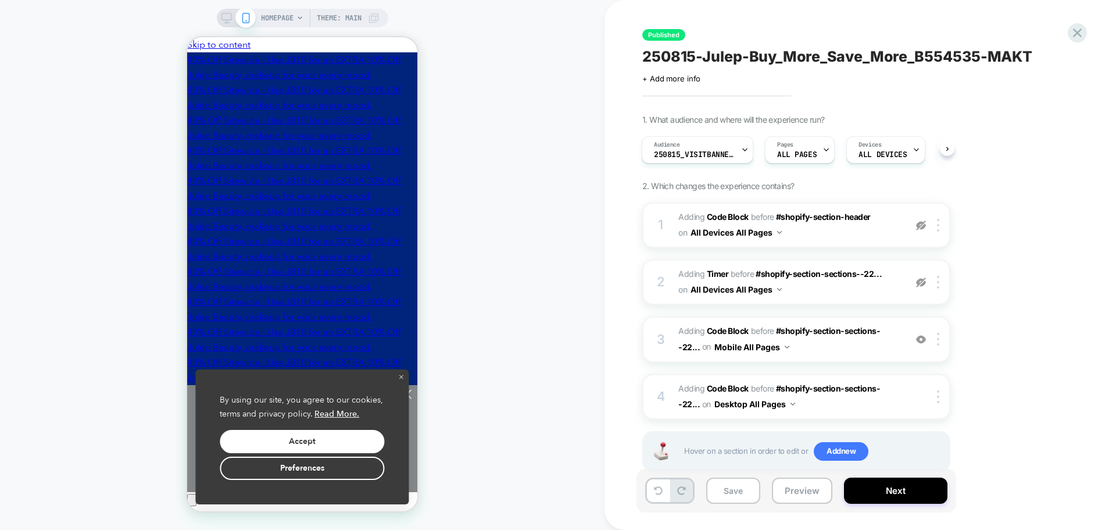
scroll to position [29, 0]
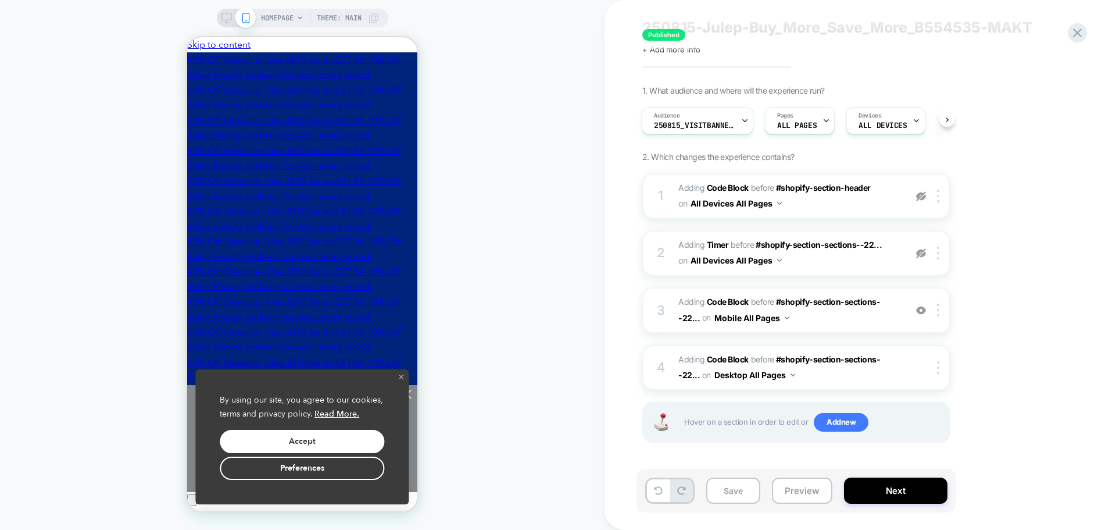
click at [222, 17] on icon at bounding box center [226, 18] width 10 height 10
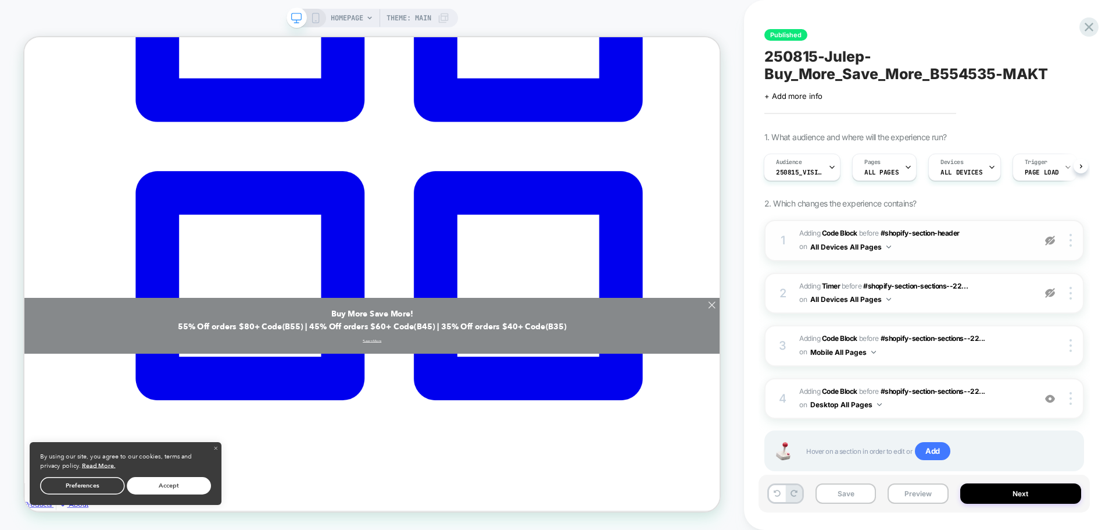
click at [920, 248] on span "Adding Code Block BEFORE #shopify-section-header #shopify-section-header on All…" at bounding box center [914, 240] width 230 height 27
click at [956, 353] on span "Adding Code Block BEFORE #shopify-section-sections--22... #shopify-section-sect…" at bounding box center [914, 345] width 230 height 27
click at [941, 406] on span "Adding Code Block BEFORE #shopify-section-sections--22... #shopify-section-sect…" at bounding box center [914, 398] width 230 height 27
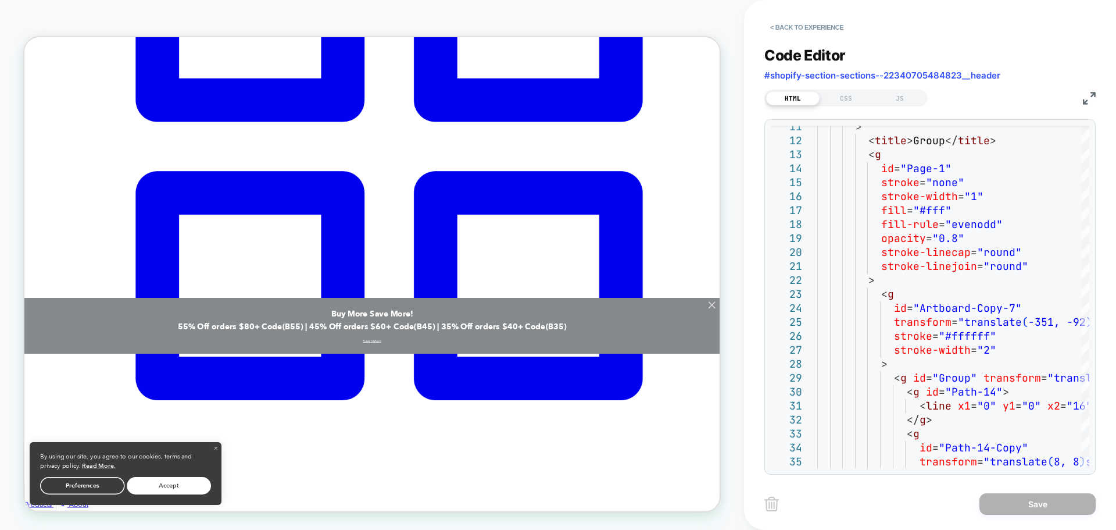
click at [1092, 96] on img at bounding box center [1089, 98] width 13 height 13
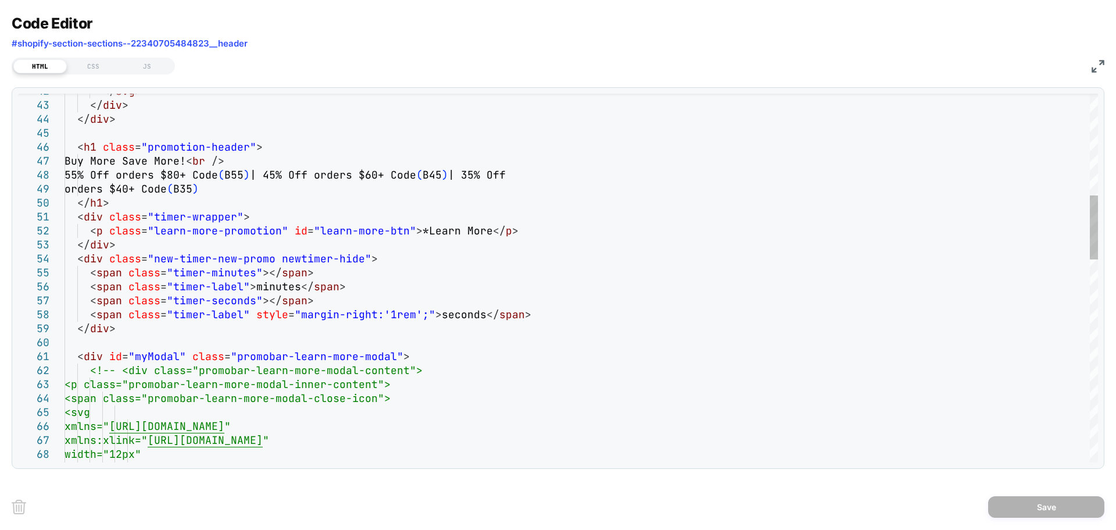
type textarea "**********"
drag, startPoint x: 250, startPoint y: 163, endPoint x: 217, endPoint y: 163, distance: 33.1
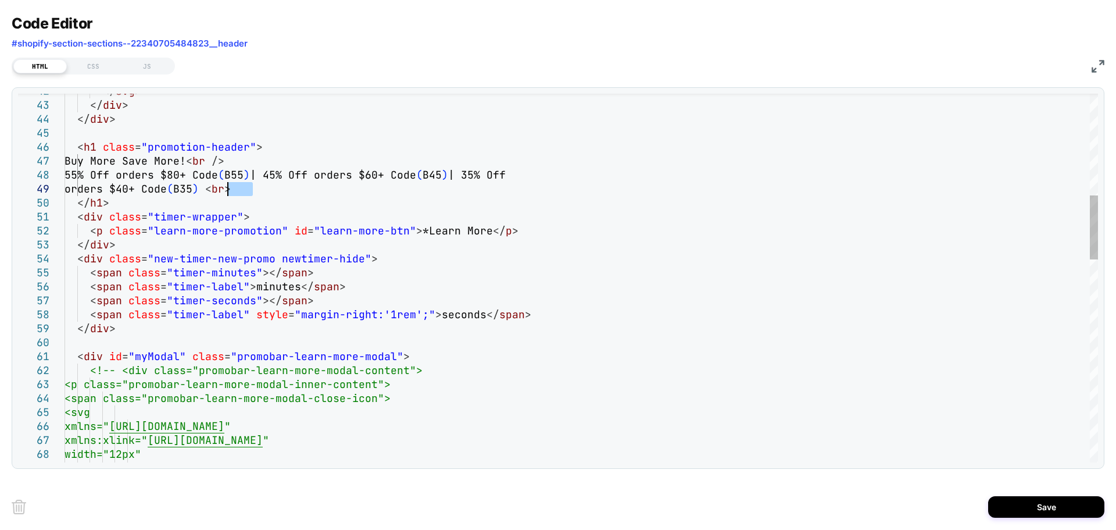
drag, startPoint x: 264, startPoint y: 190, endPoint x: 230, endPoint y: 191, distance: 34.3
drag, startPoint x: 284, startPoint y: 192, endPoint x: 292, endPoint y: 195, distance: 9.2
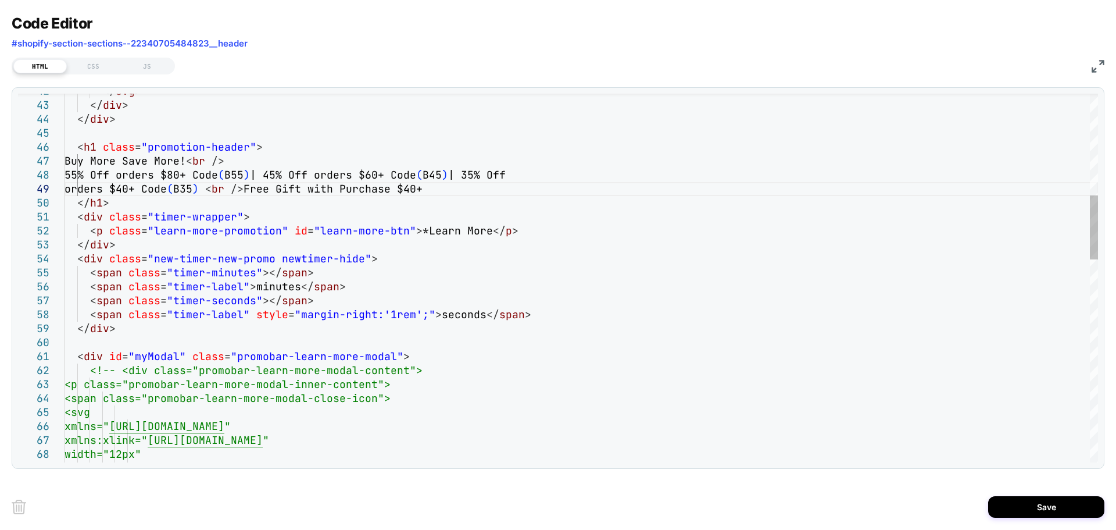
type textarea "**********"
click at [1045, 505] on button "Save" at bounding box center [1046, 507] width 116 height 22
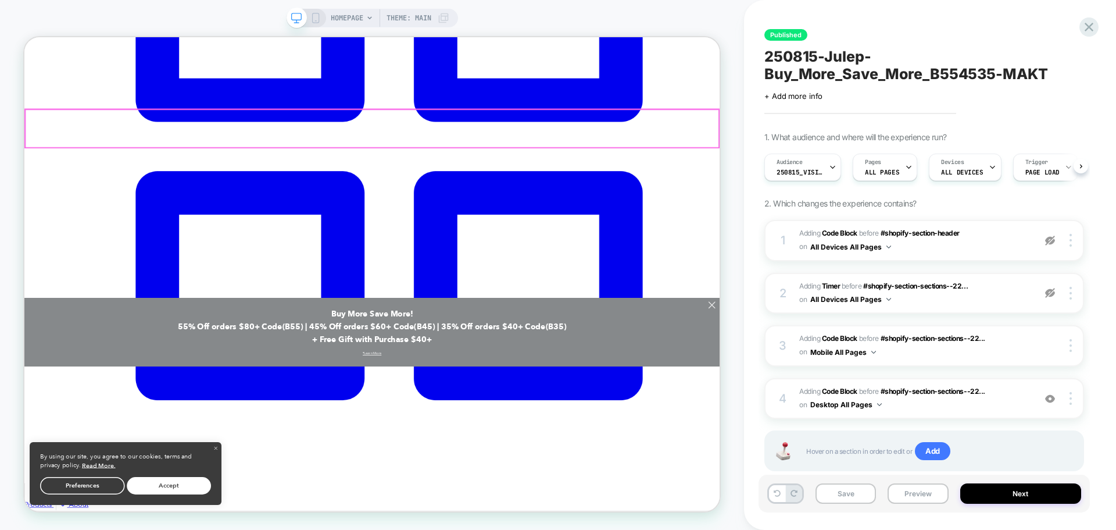
scroll to position [0, 1]
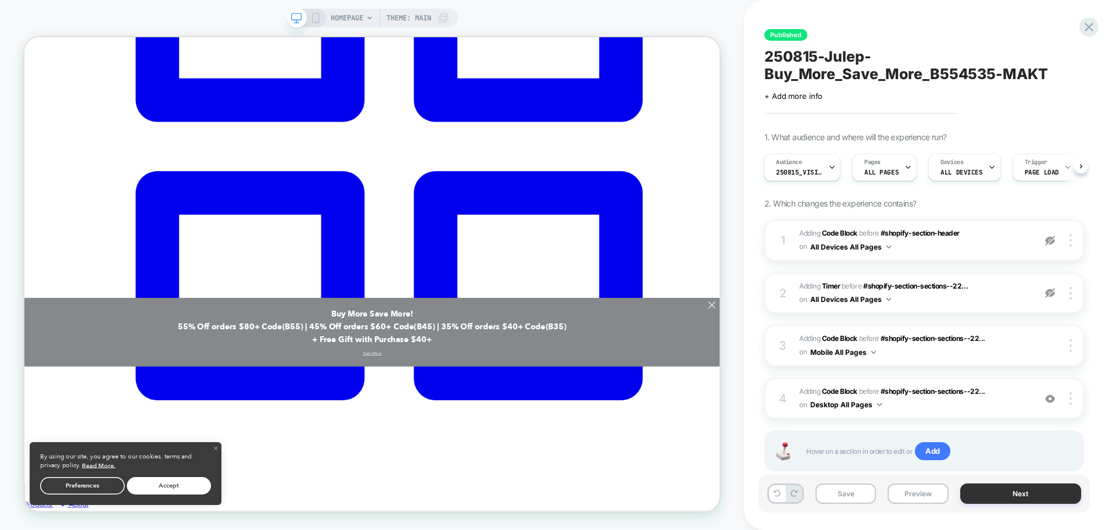
click at [995, 499] on button "Next" at bounding box center [1020, 493] width 121 height 20
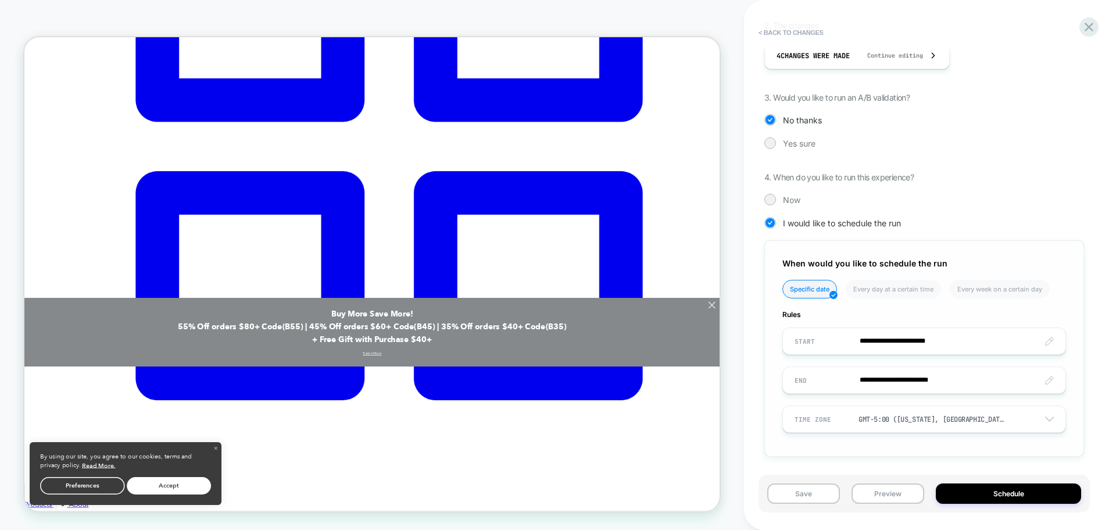
scroll to position [242, 0]
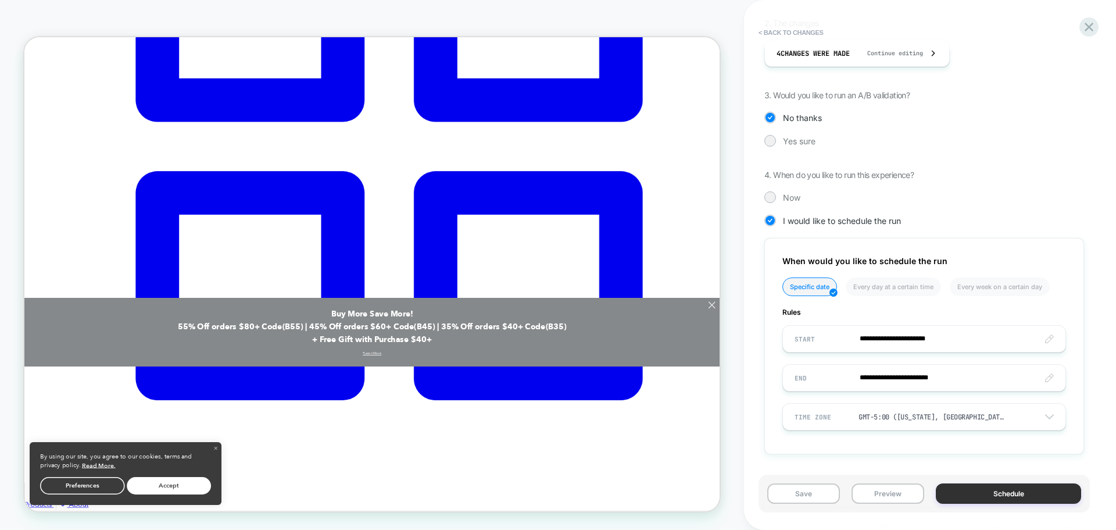
click at [953, 489] on button "Schedule" at bounding box center [1008, 493] width 145 height 20
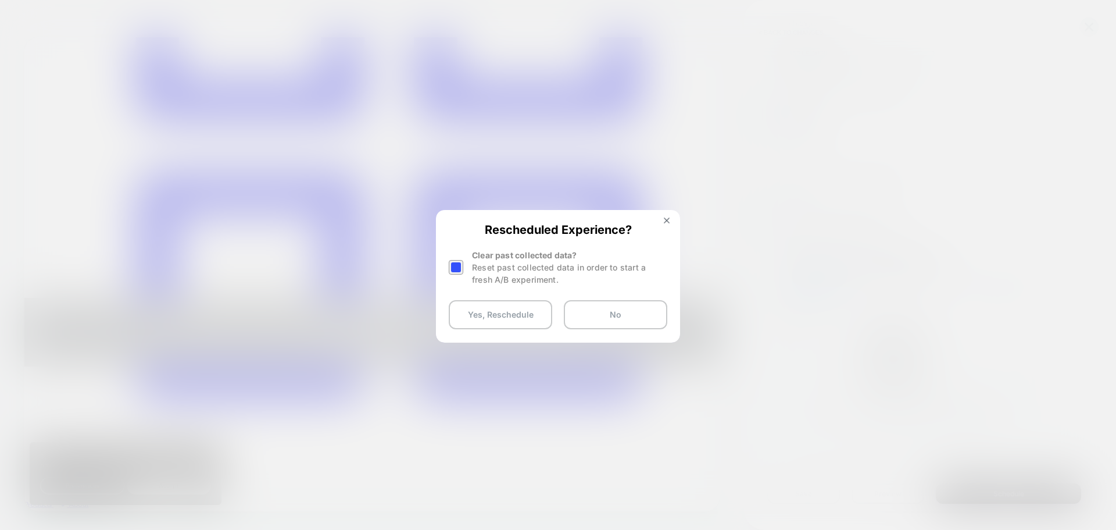
click at [455, 269] on div at bounding box center [456, 267] width 15 height 15
click at [480, 317] on button "Yes, Reschedule" at bounding box center [500, 314] width 103 height 29
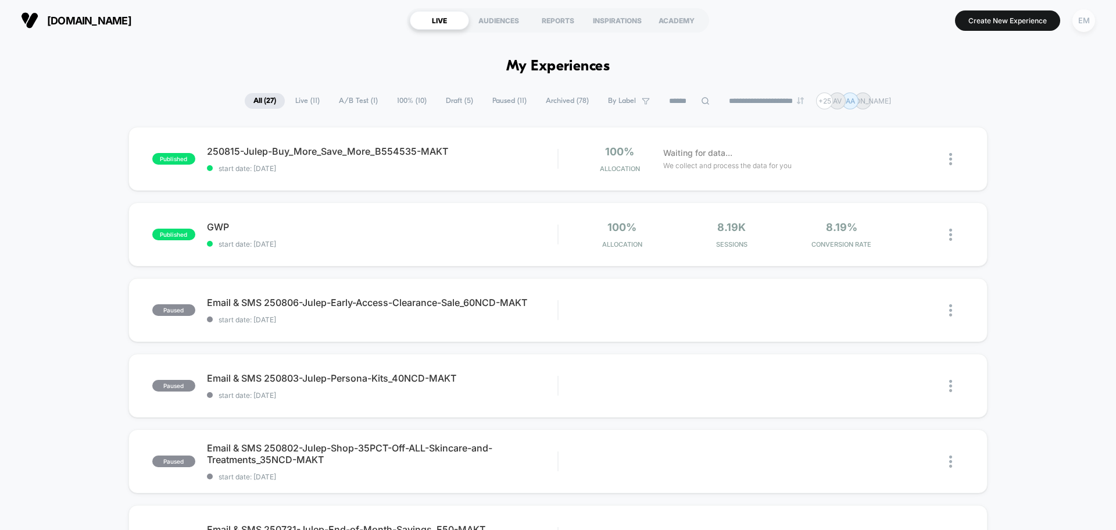
click at [1083, 19] on div "EM" at bounding box center [1084, 20] width 23 height 23
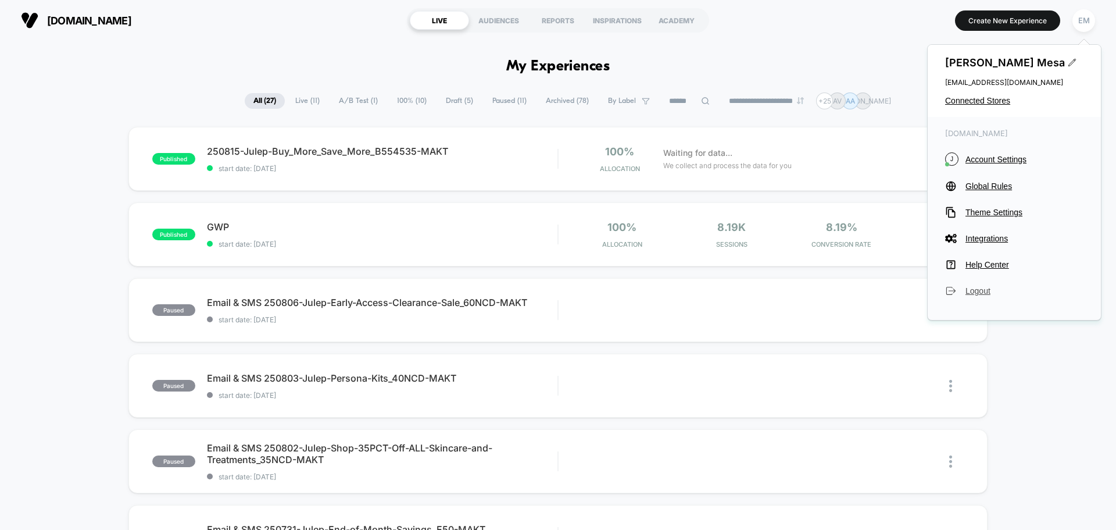
click at [974, 292] on span "Logout" at bounding box center [1025, 290] width 118 height 9
